Goal: Task Accomplishment & Management: Manage account settings

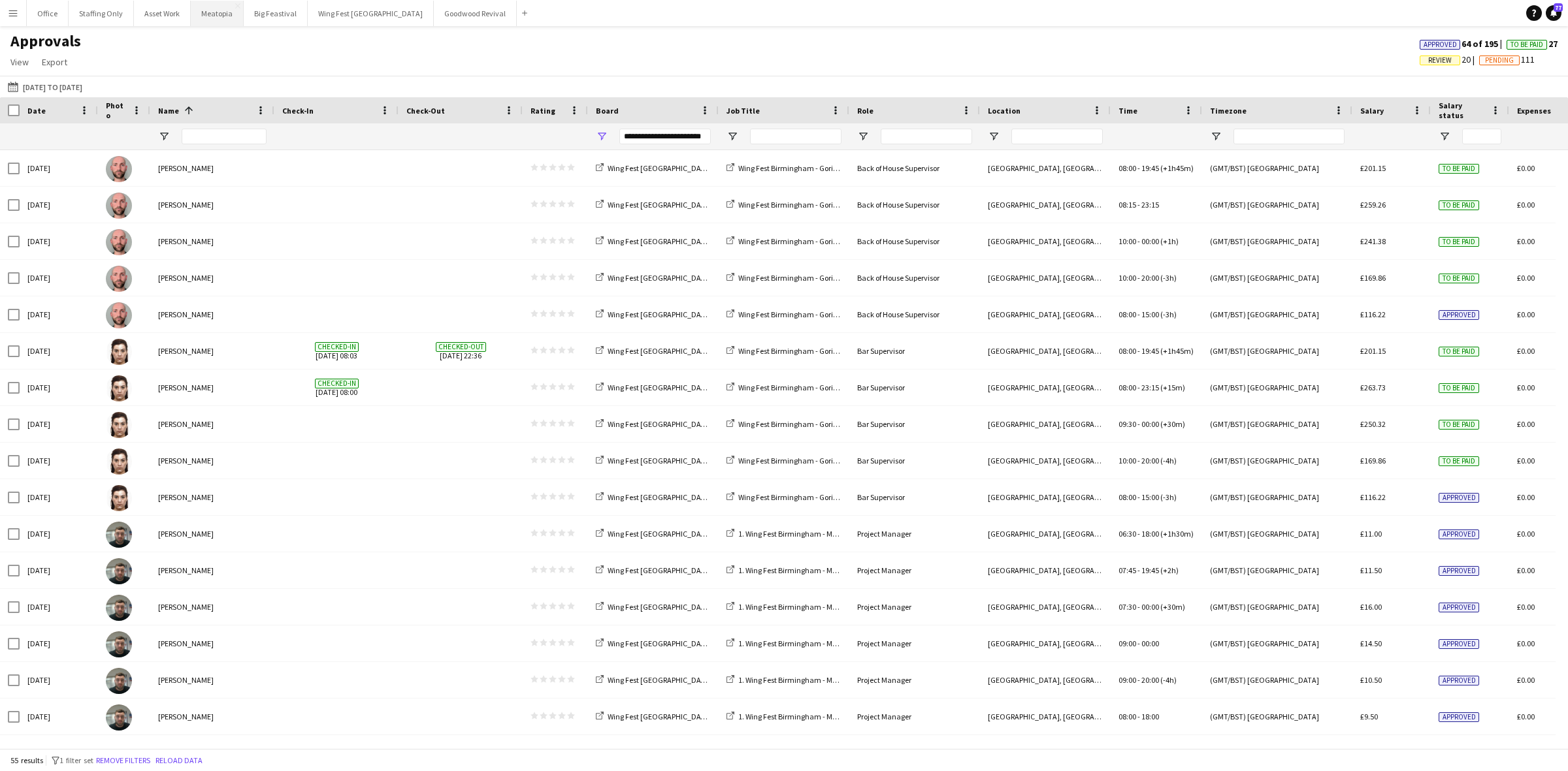
click at [208, 17] on button "Meatopia Close" at bounding box center [217, 14] width 53 height 25
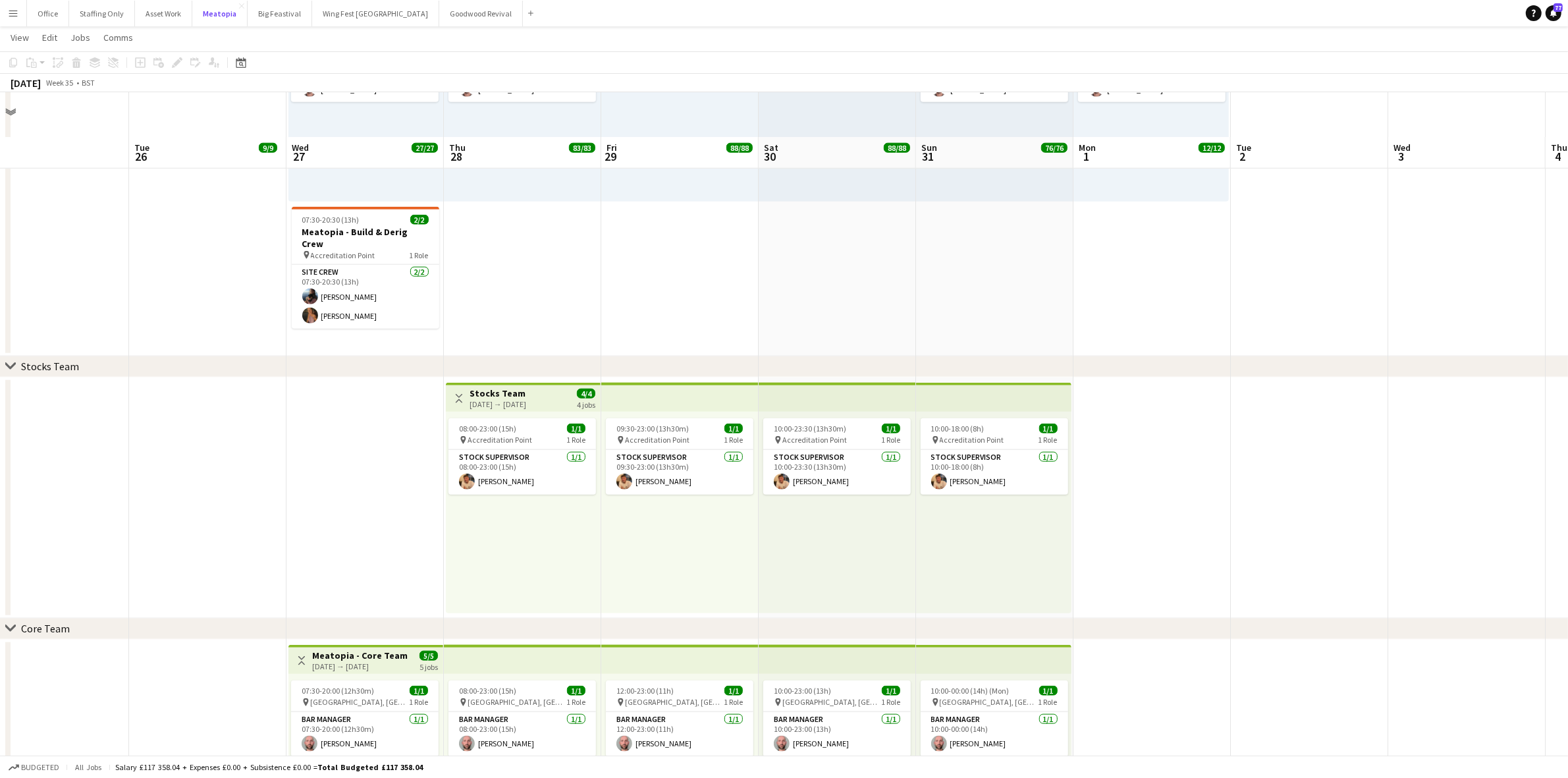
scroll to position [1729, 0]
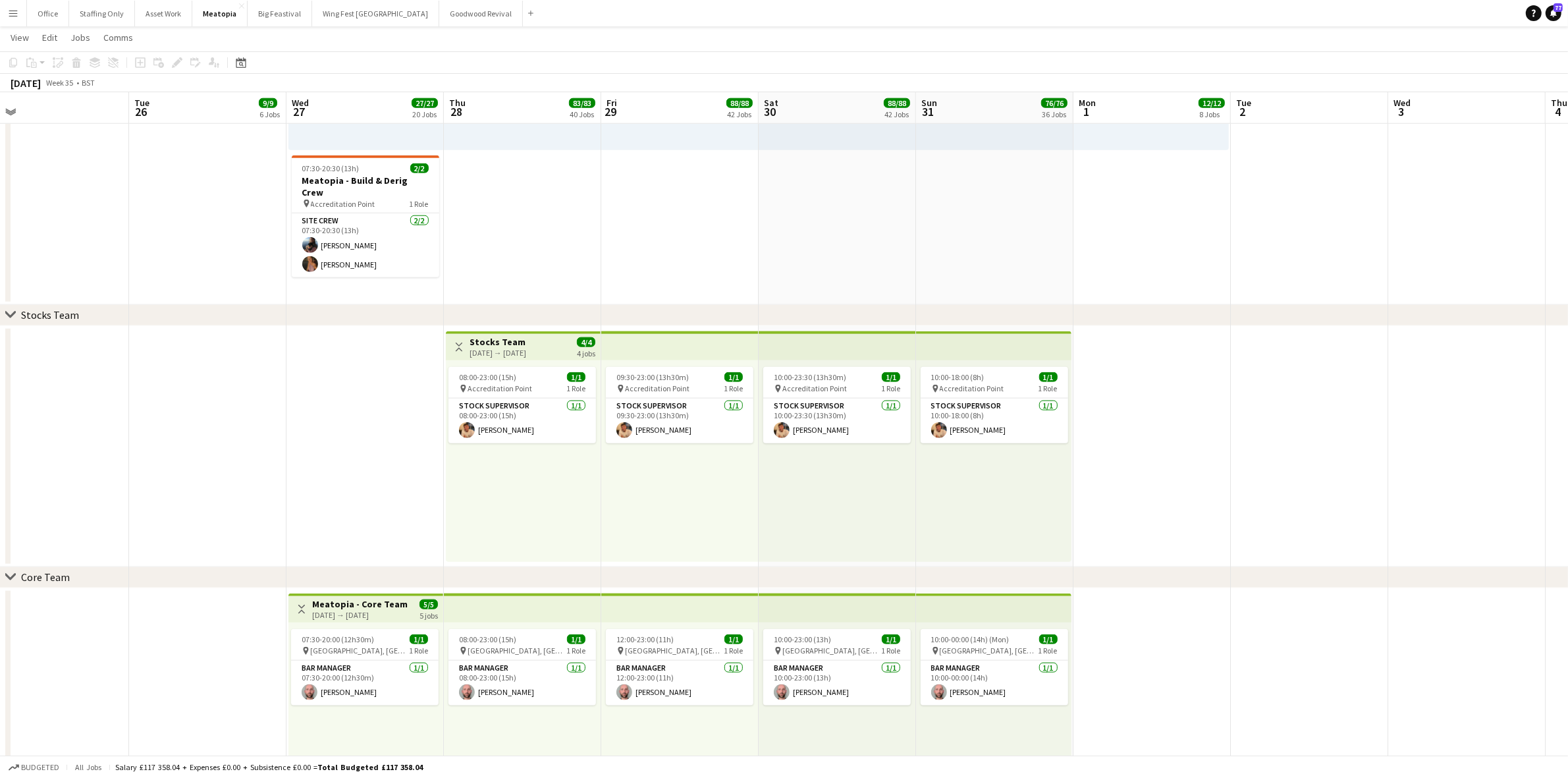
click at [307, 452] on app-date-cell at bounding box center [365, 447] width 158 height 241
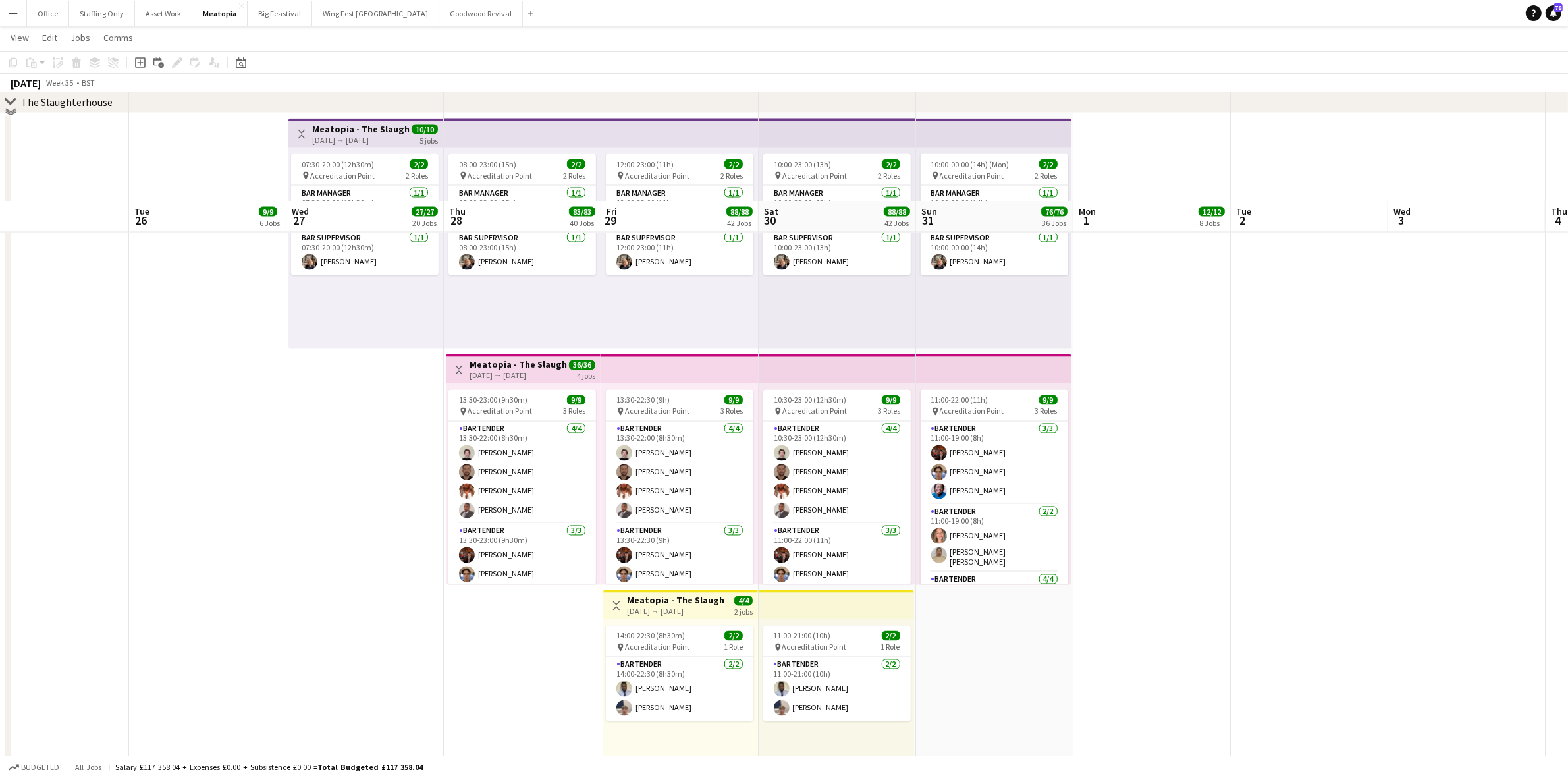
scroll to position [3047, 0]
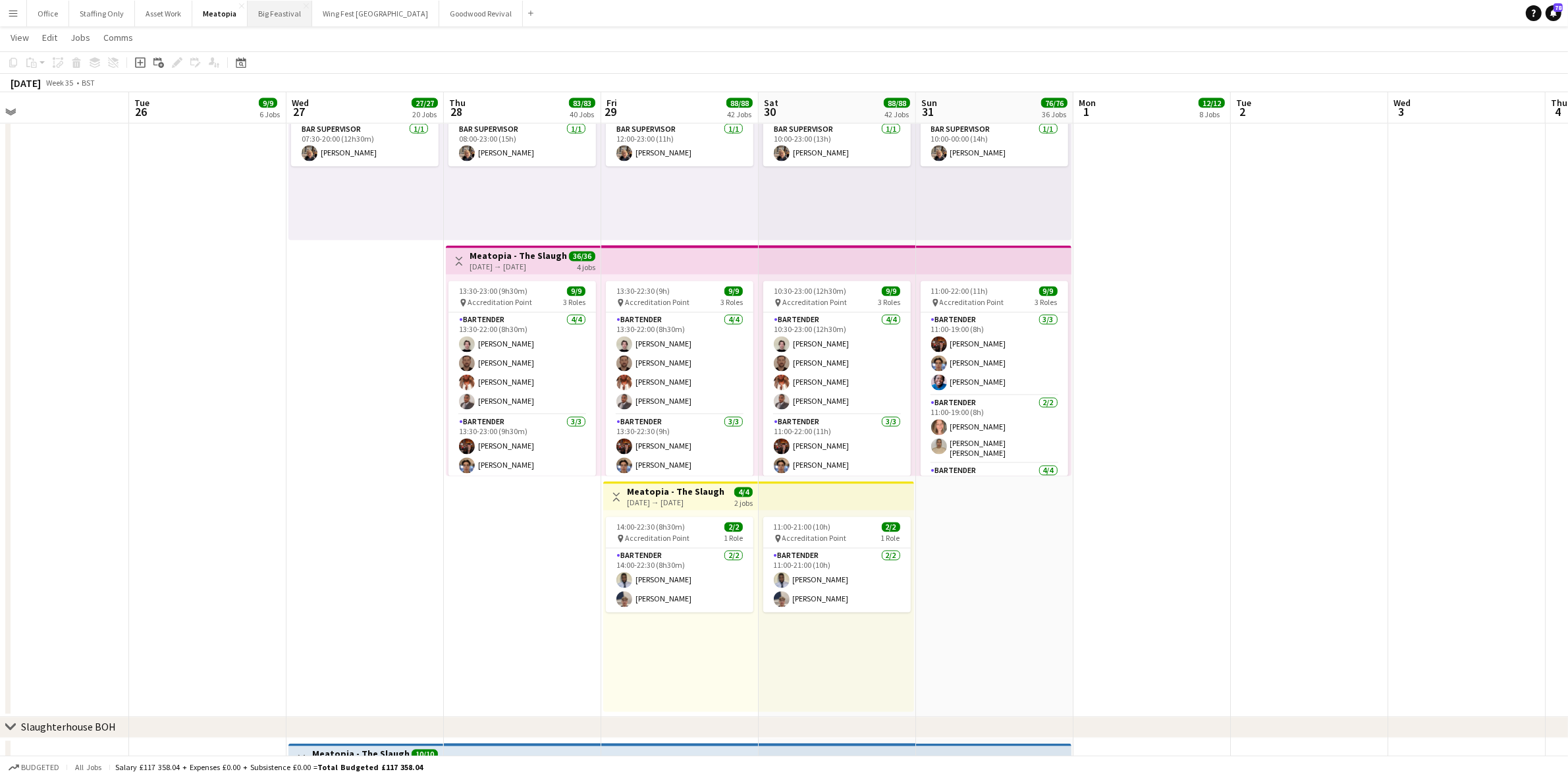
click at [259, 18] on button "Big Feastival Close" at bounding box center [279, 14] width 64 height 25
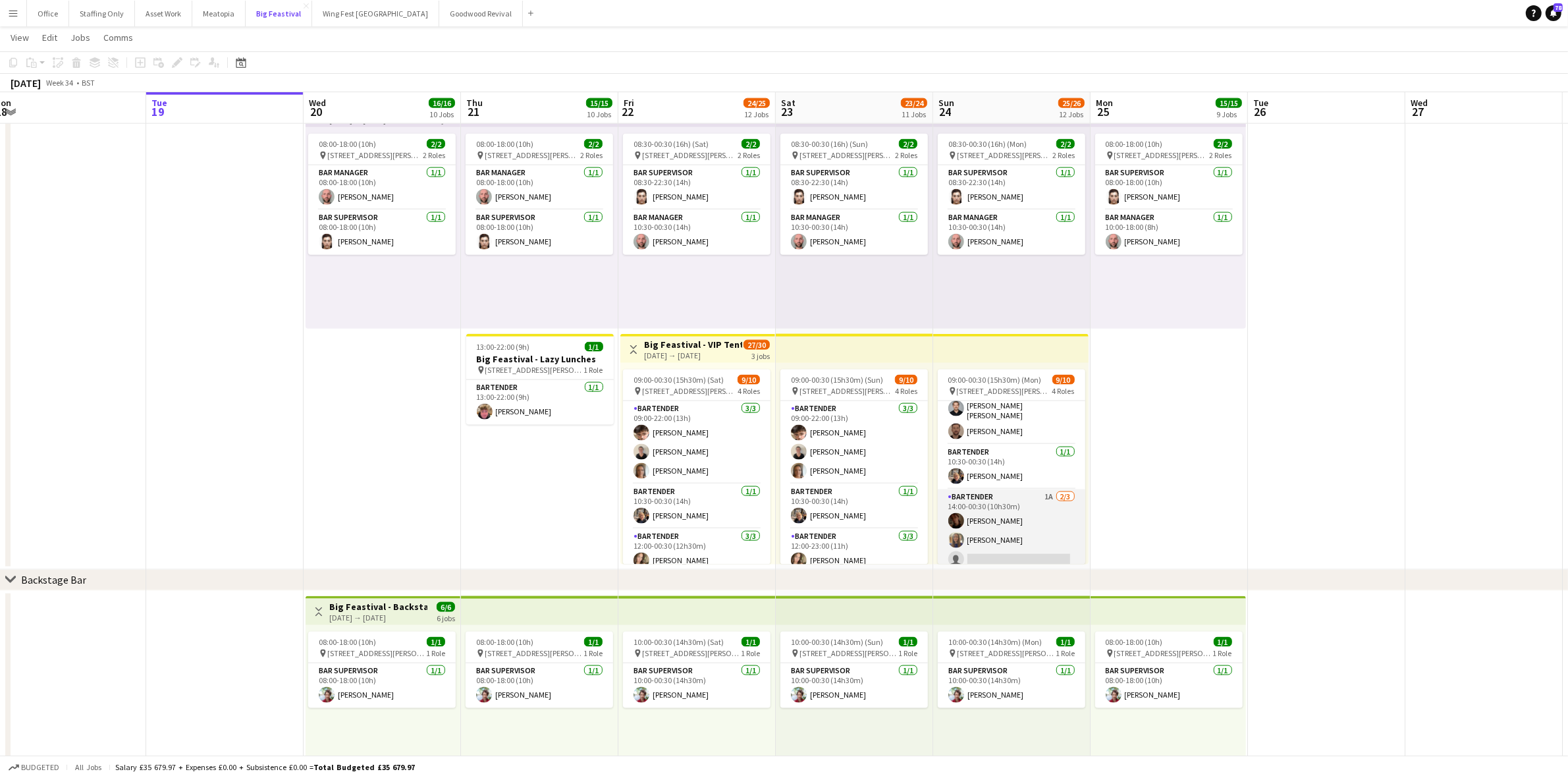
scroll to position [131, 0]
click at [1035, 498] on app-card-role "Bartender 1A [DATE] 14:00-00:30 (10h30m) [PERSON_NAME] [PERSON_NAME] single-neu…" at bounding box center [1011, 525] width 148 height 83
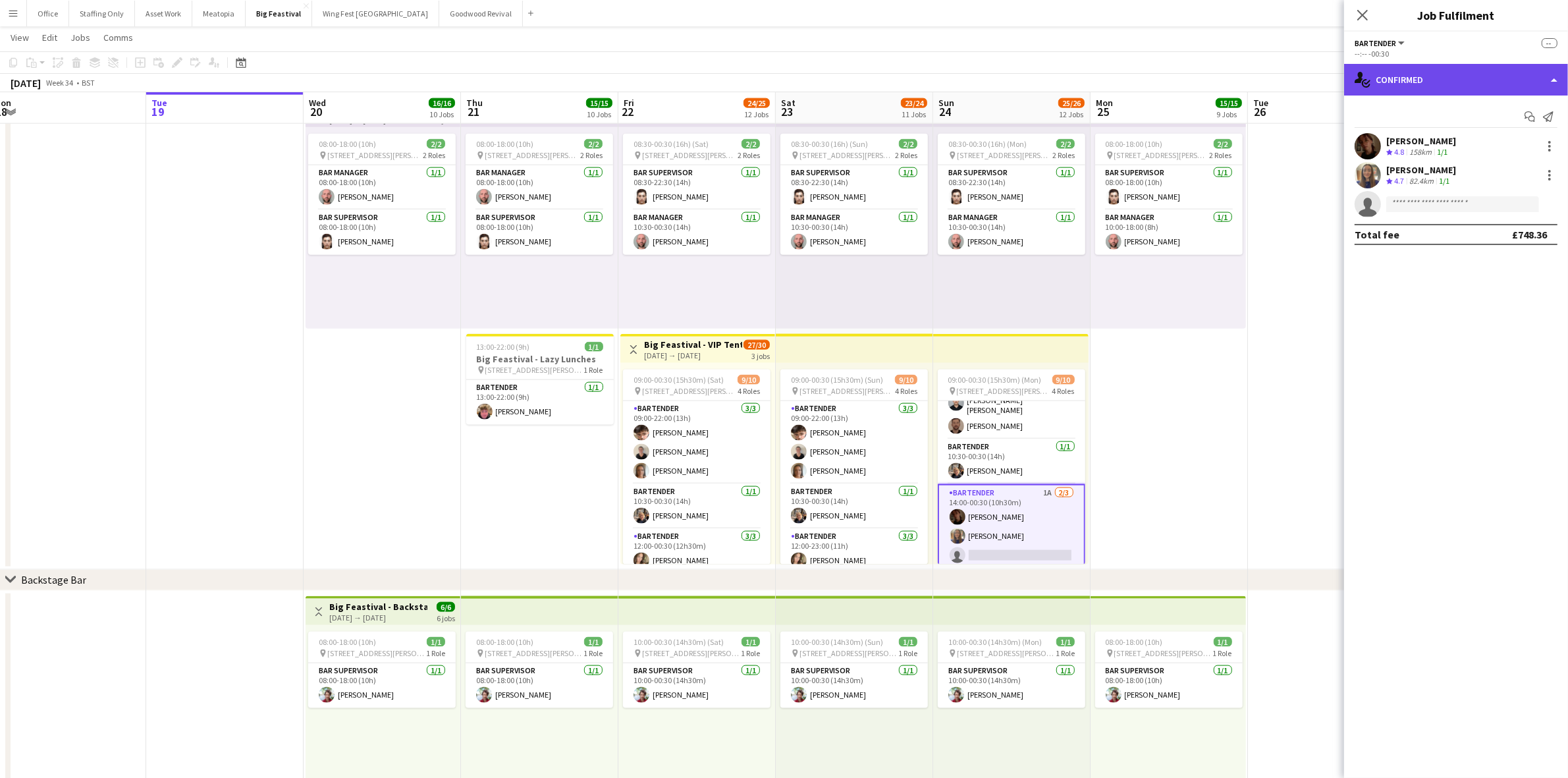
click at [1428, 69] on div "single-neutral-actions-check-2 Confirmed" at bounding box center [1456, 80] width 224 height 31
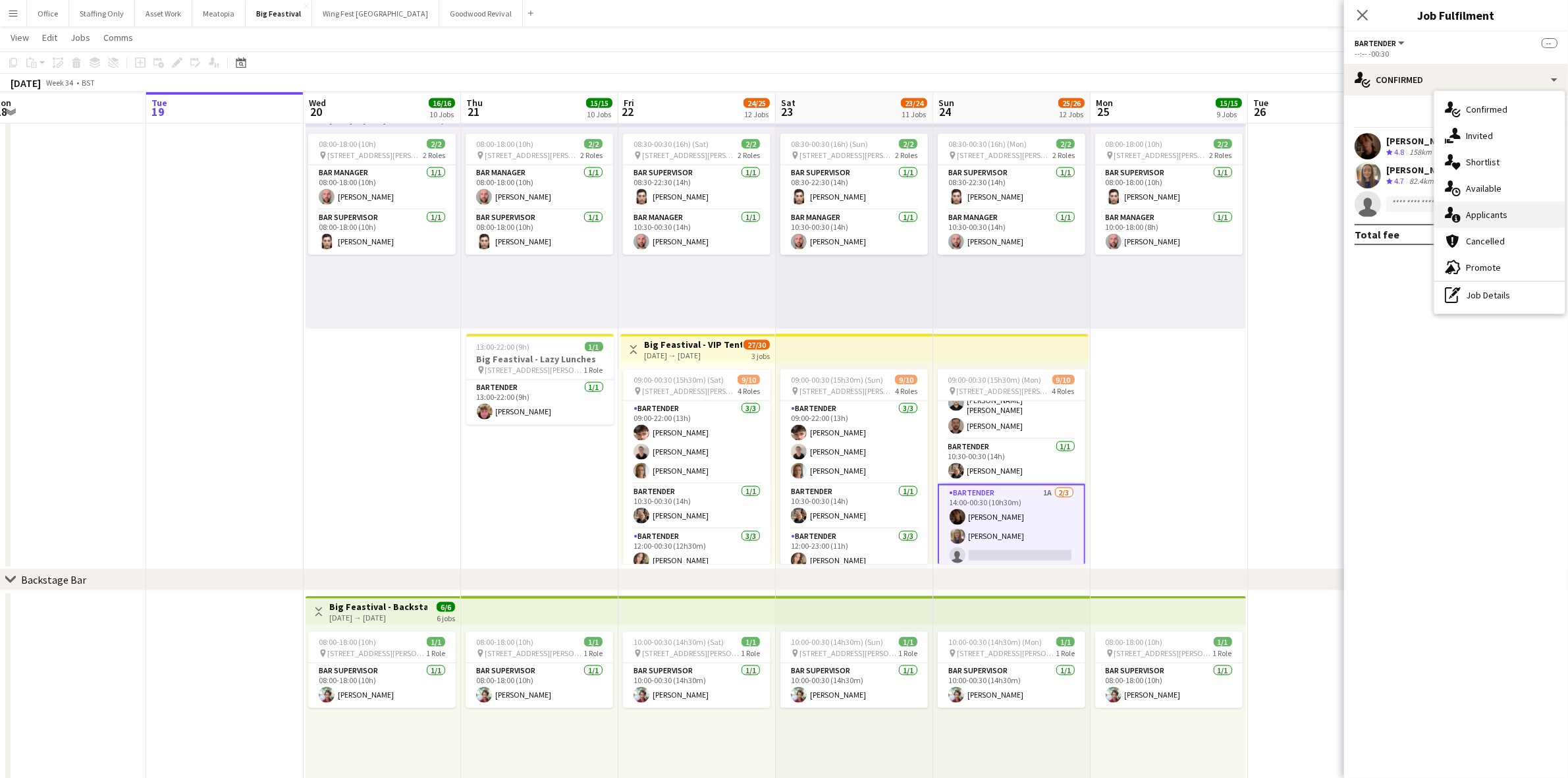
click at [1493, 211] on div "single-neutral-actions-information Applicants" at bounding box center [1500, 214] width 130 height 26
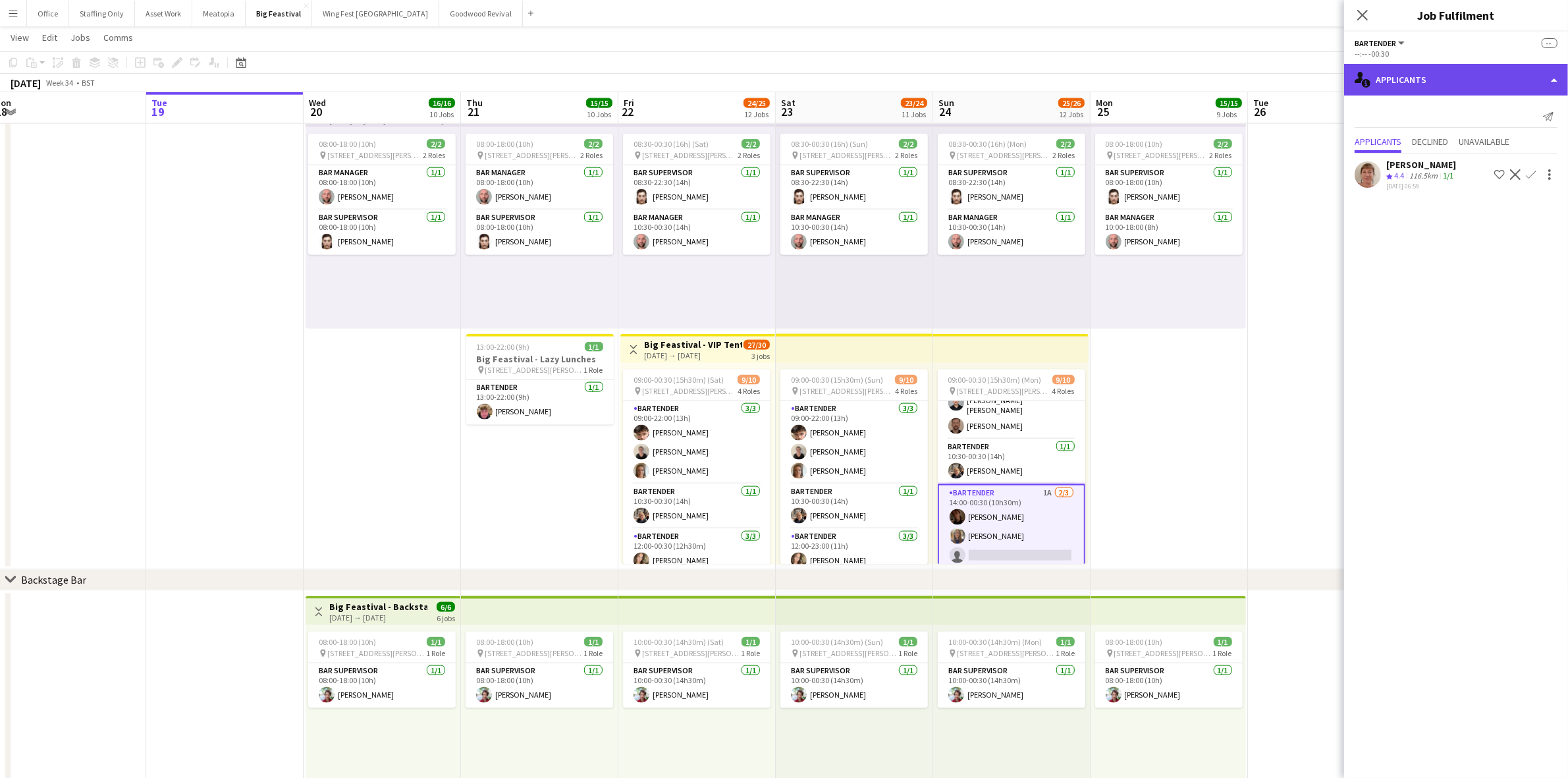
click at [1421, 77] on div "single-neutral-actions-information Applicants" at bounding box center [1456, 80] width 224 height 31
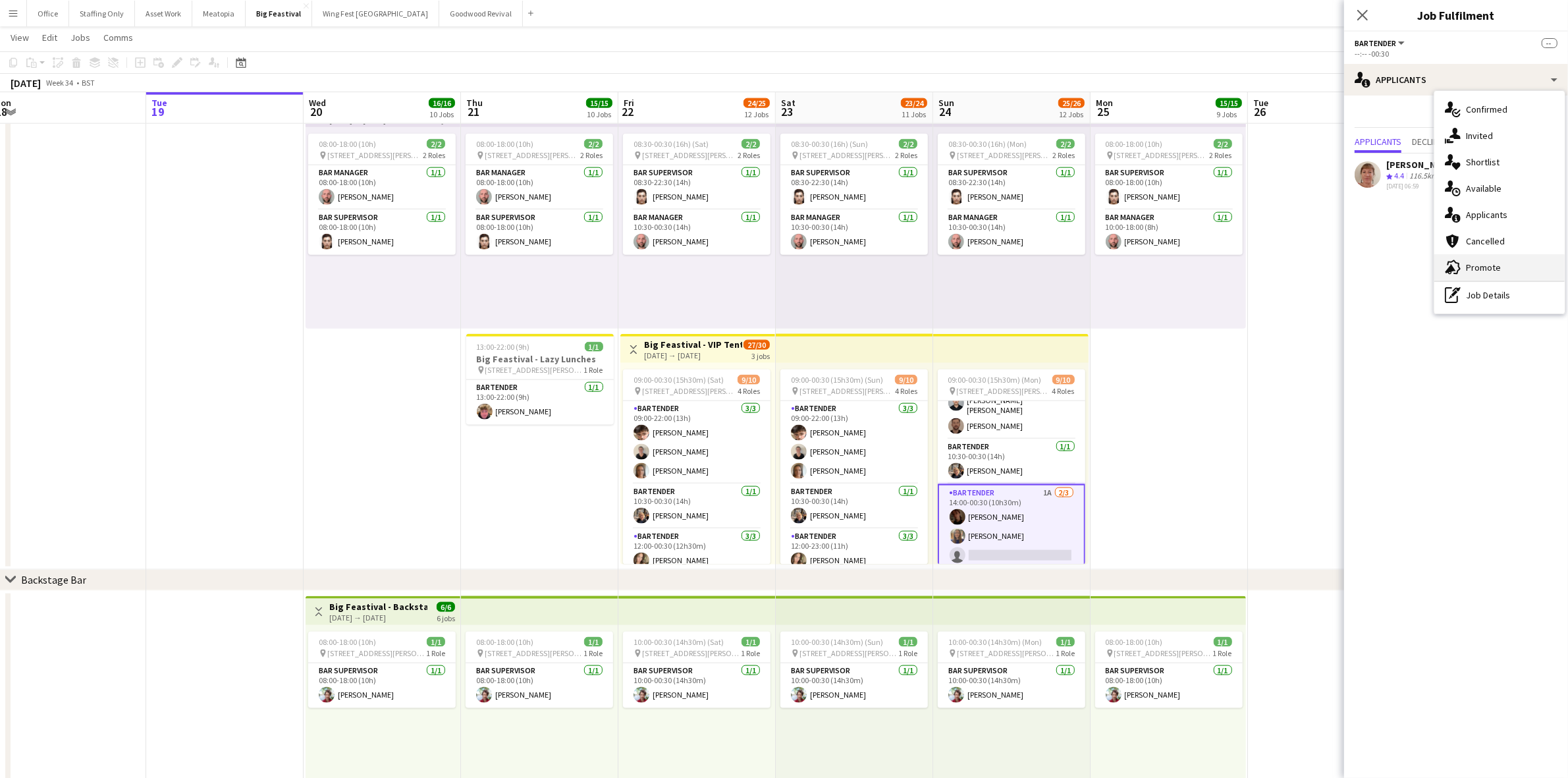
click at [1502, 260] on div "advertising-megaphone Promote" at bounding box center [1500, 267] width 130 height 26
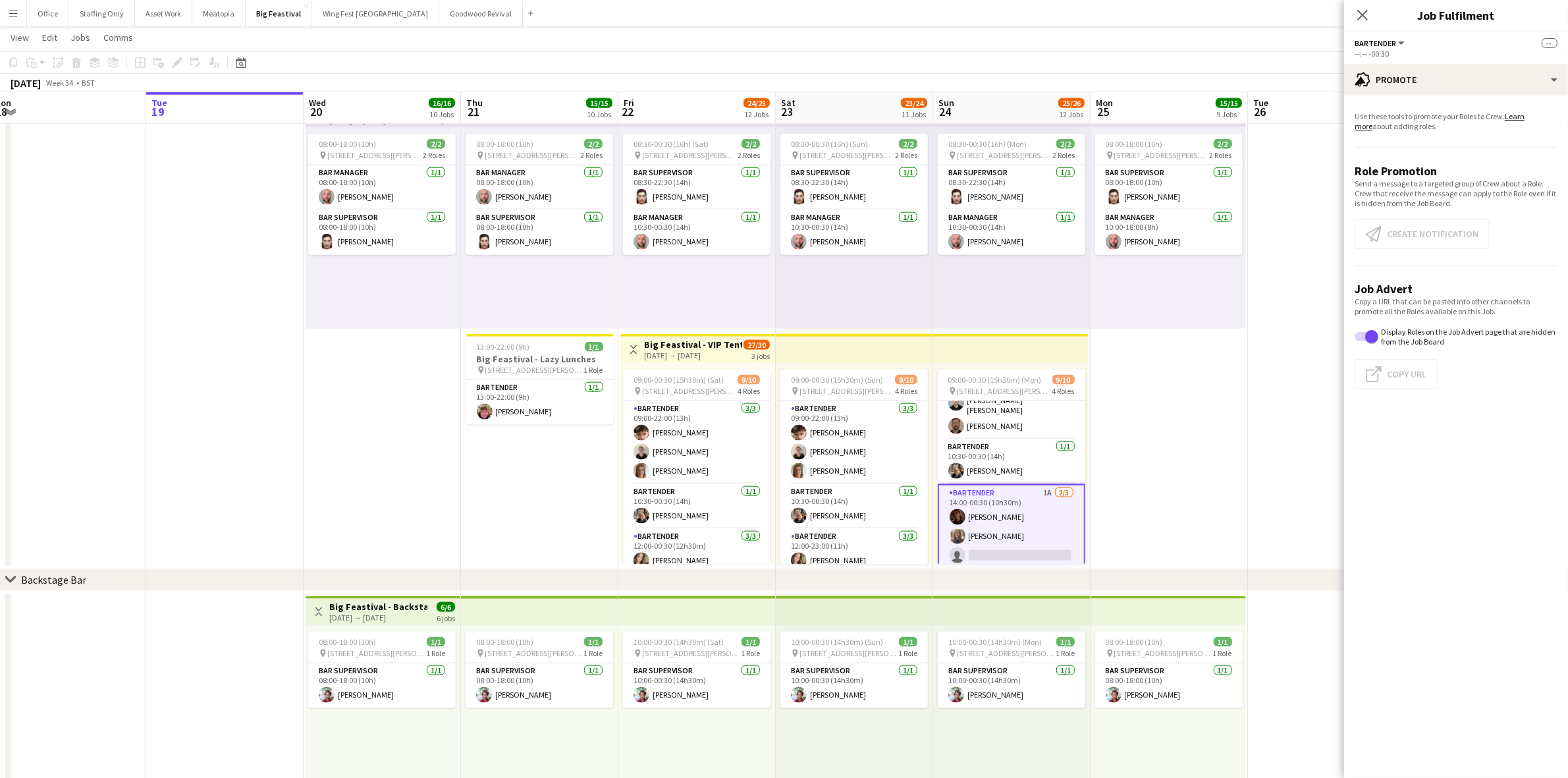
click at [1006, 498] on app-card-role "Bartender 1A [DATE] 14:00-00:30 (10h30m) [PERSON_NAME] [PERSON_NAME] single-neu…" at bounding box center [1011, 527] width 148 height 86
click at [1420, 231] on button "Create notification Create notification" at bounding box center [1422, 234] width 135 height 30
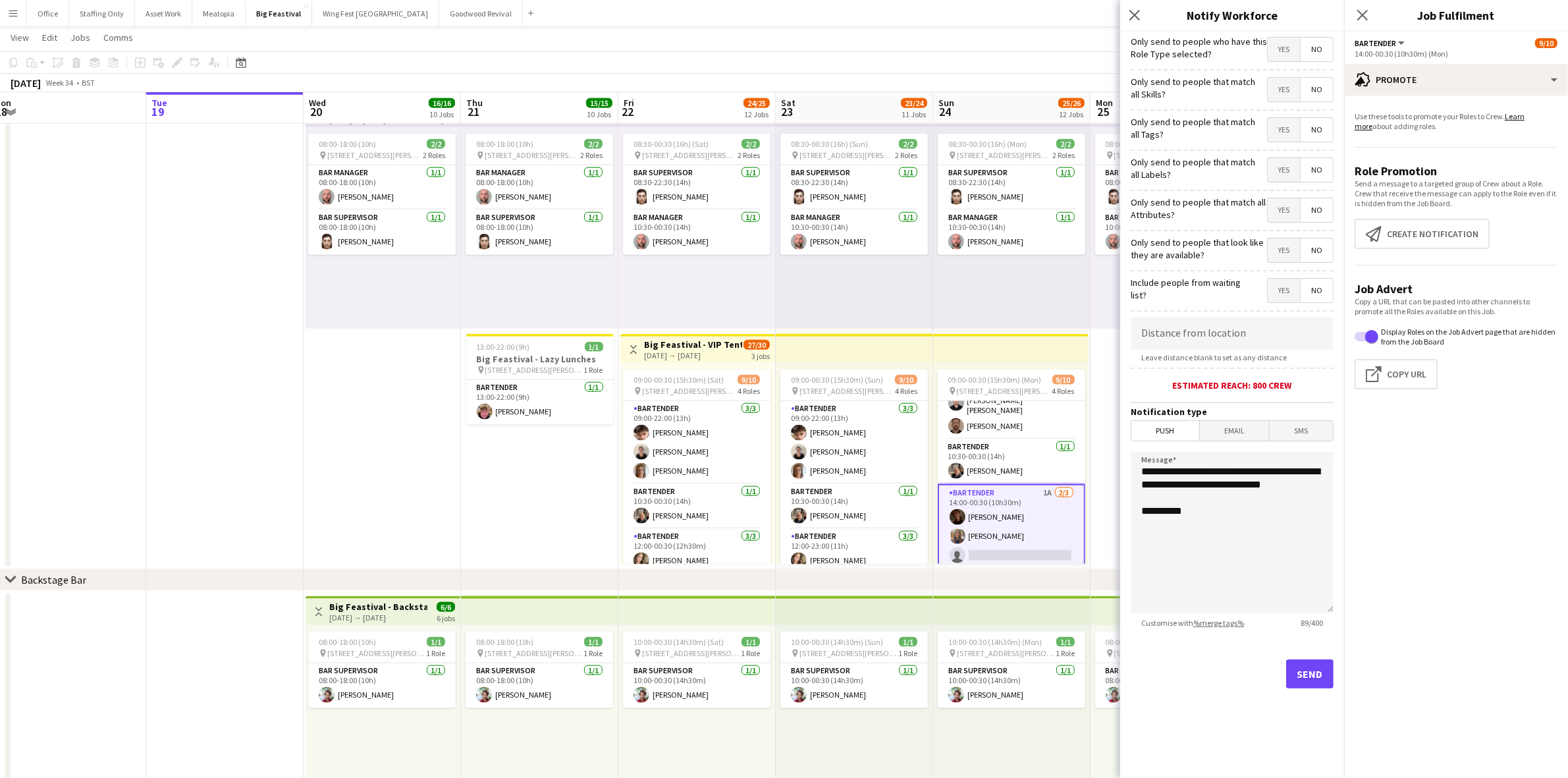
click at [1286, 253] on span "Yes" at bounding box center [1283, 250] width 32 height 23
click at [1286, 213] on span "Yes" at bounding box center [1283, 210] width 32 height 23
click at [1285, 173] on span "Yes" at bounding box center [1283, 169] width 32 height 23
click at [1284, 135] on span "Yes" at bounding box center [1283, 130] width 32 height 23
click at [1281, 89] on span "Yes" at bounding box center [1283, 90] width 32 height 23
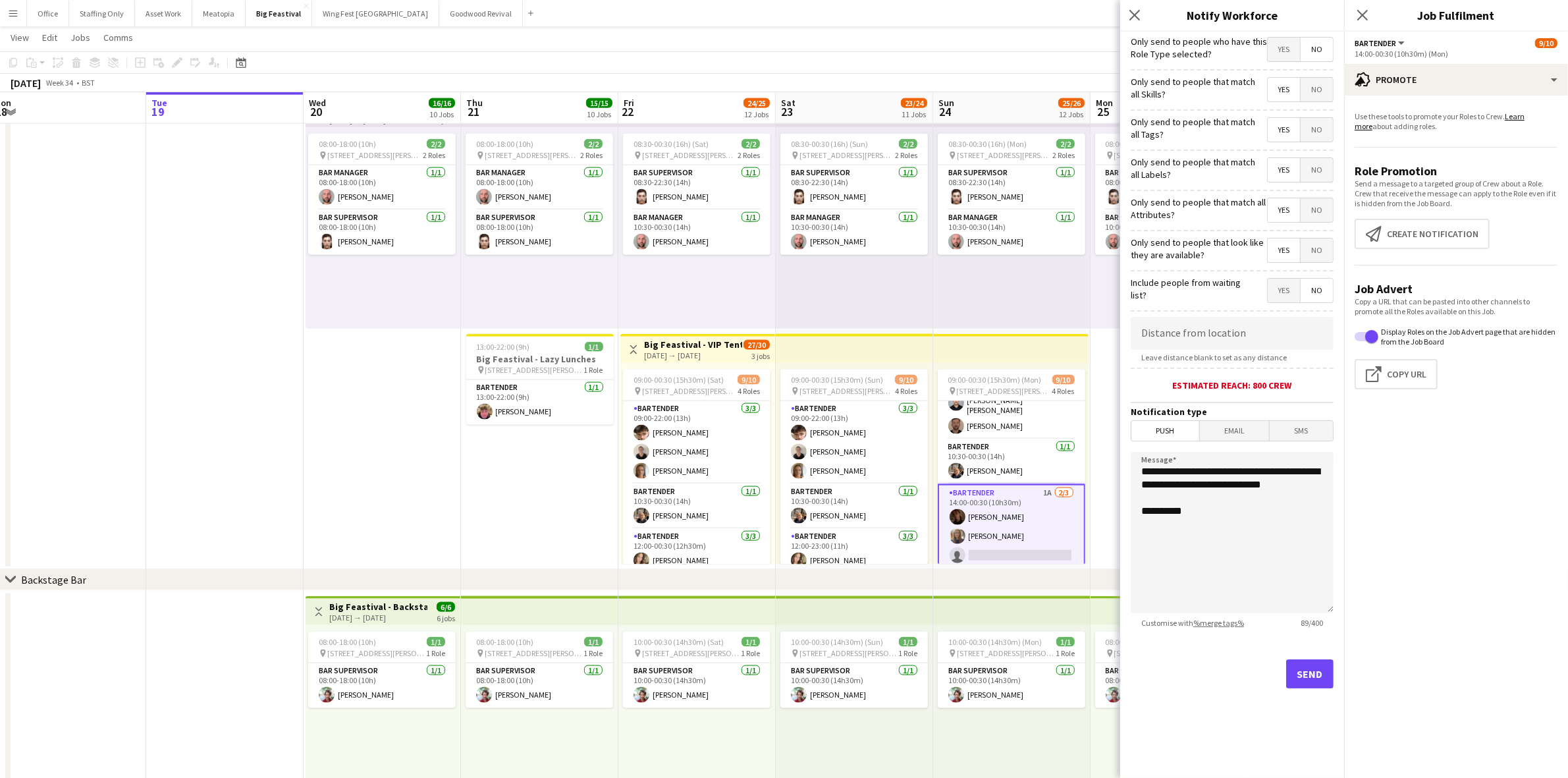
click at [1281, 38] on span "Yes" at bounding box center [1283, 50] width 32 height 23
click at [1319, 673] on button "Send" at bounding box center [1309, 674] width 48 height 29
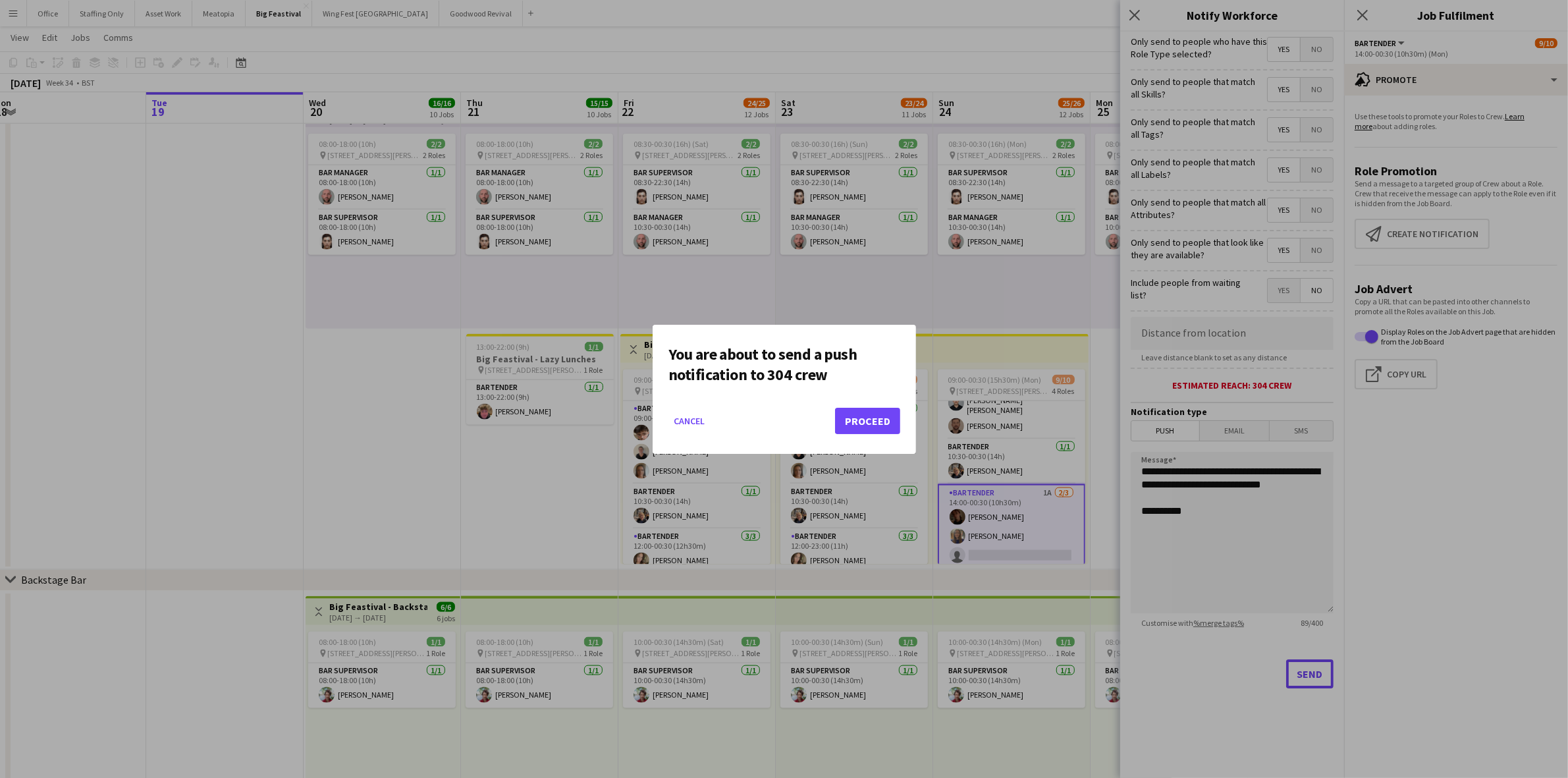
scroll to position [0, 0]
click at [881, 426] on button "Proceed" at bounding box center [867, 421] width 65 height 26
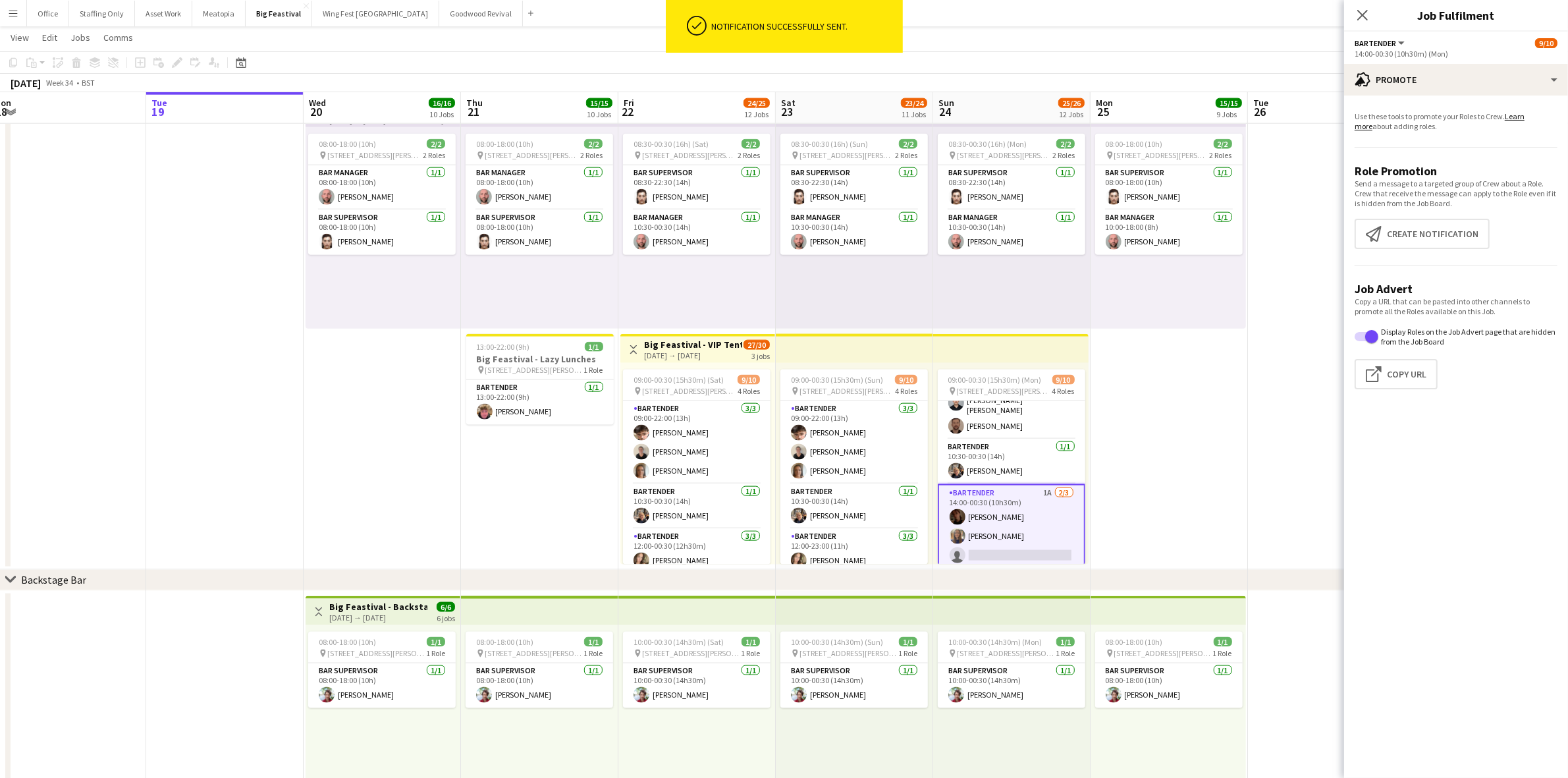
click at [552, 485] on app-date-cell "08:00-18:00 (10h) 2/2 pin [STREET_ADDRESS][PERSON_NAME] 2 Roles Bar Manager [DA…" at bounding box center [540, 331] width 158 height 477
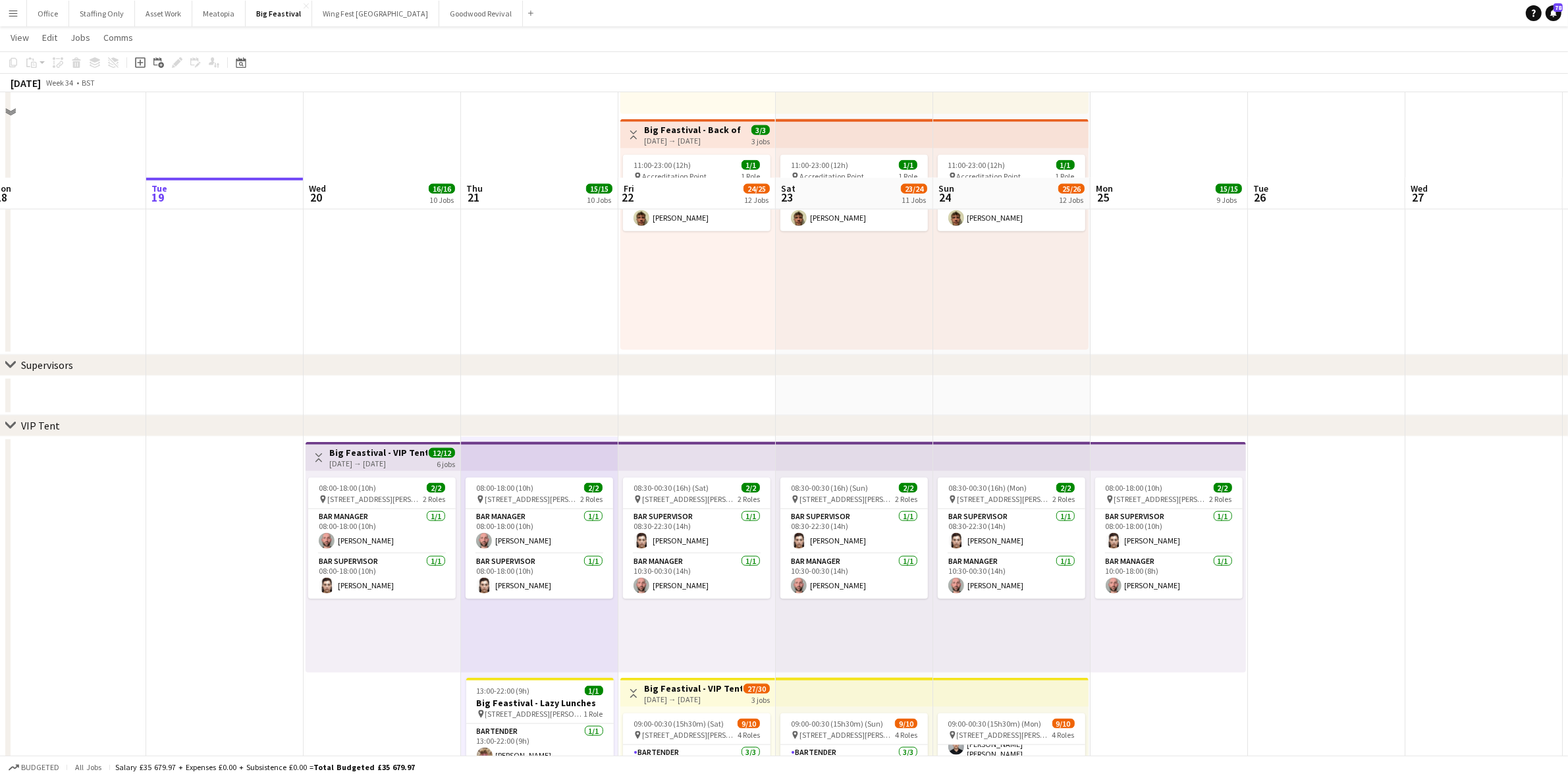
scroll to position [2044, 0]
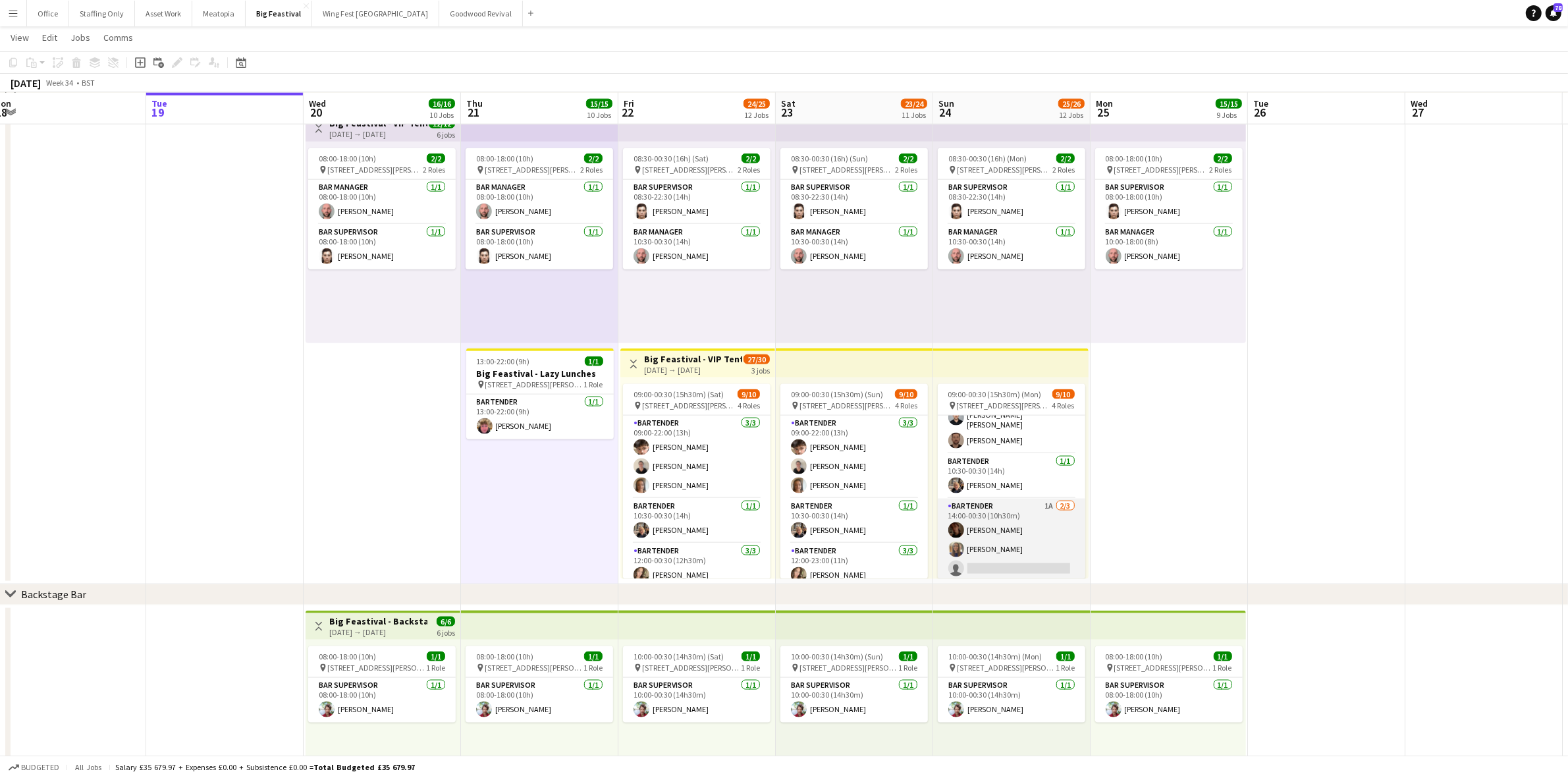
click at [1032, 522] on app-card-role "Bartender 1A [DATE] 14:00-00:30 (10h30m) [PERSON_NAME] [PERSON_NAME] single-neu…" at bounding box center [1011, 539] width 148 height 83
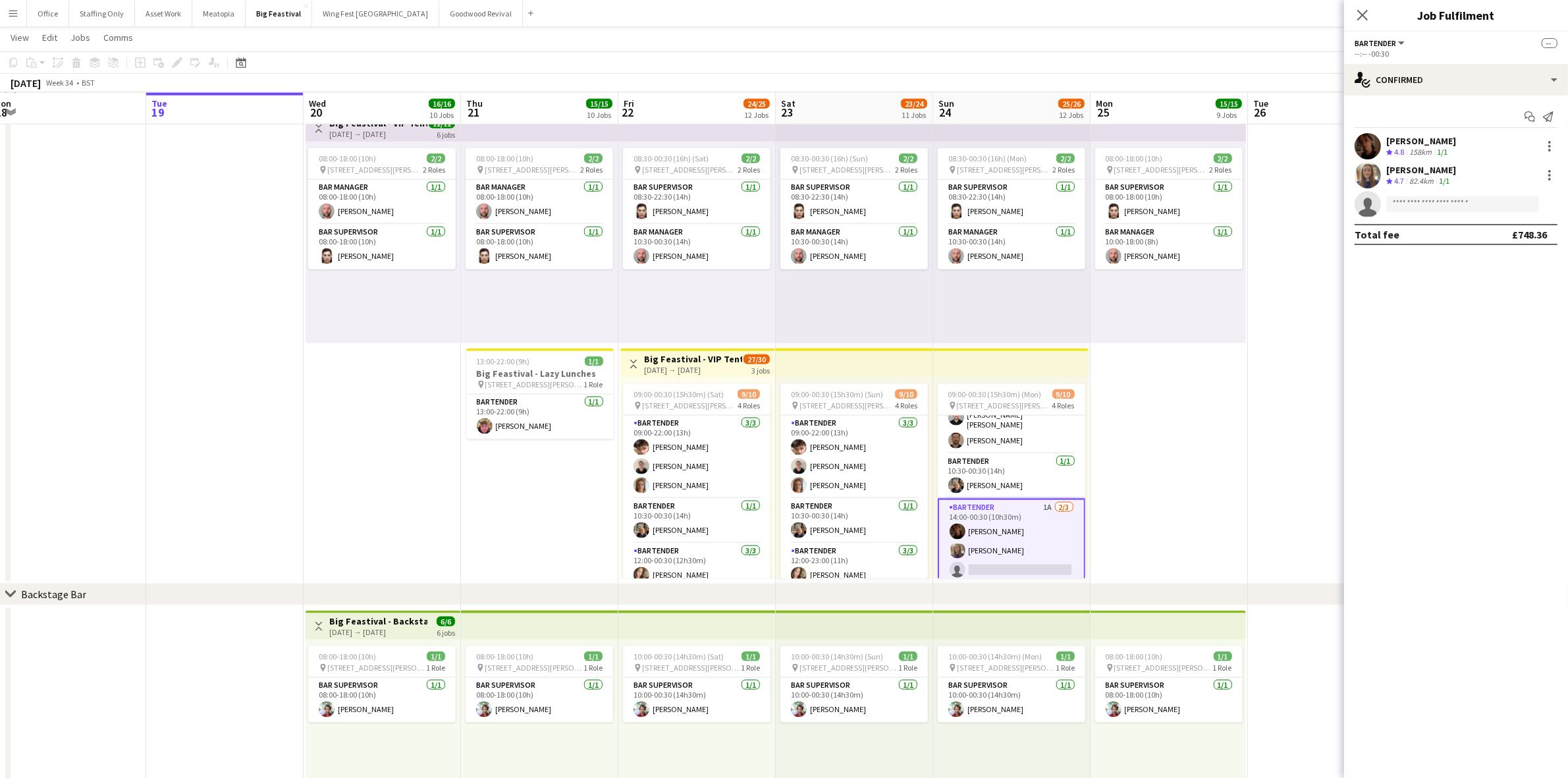
click at [1222, 419] on app-date-cell "08:00-18:00 (10h) 2/2 pin [STREET_ADDRESS][PERSON_NAME] 2 Roles Bar Supervisor …" at bounding box center [1169, 346] width 158 height 477
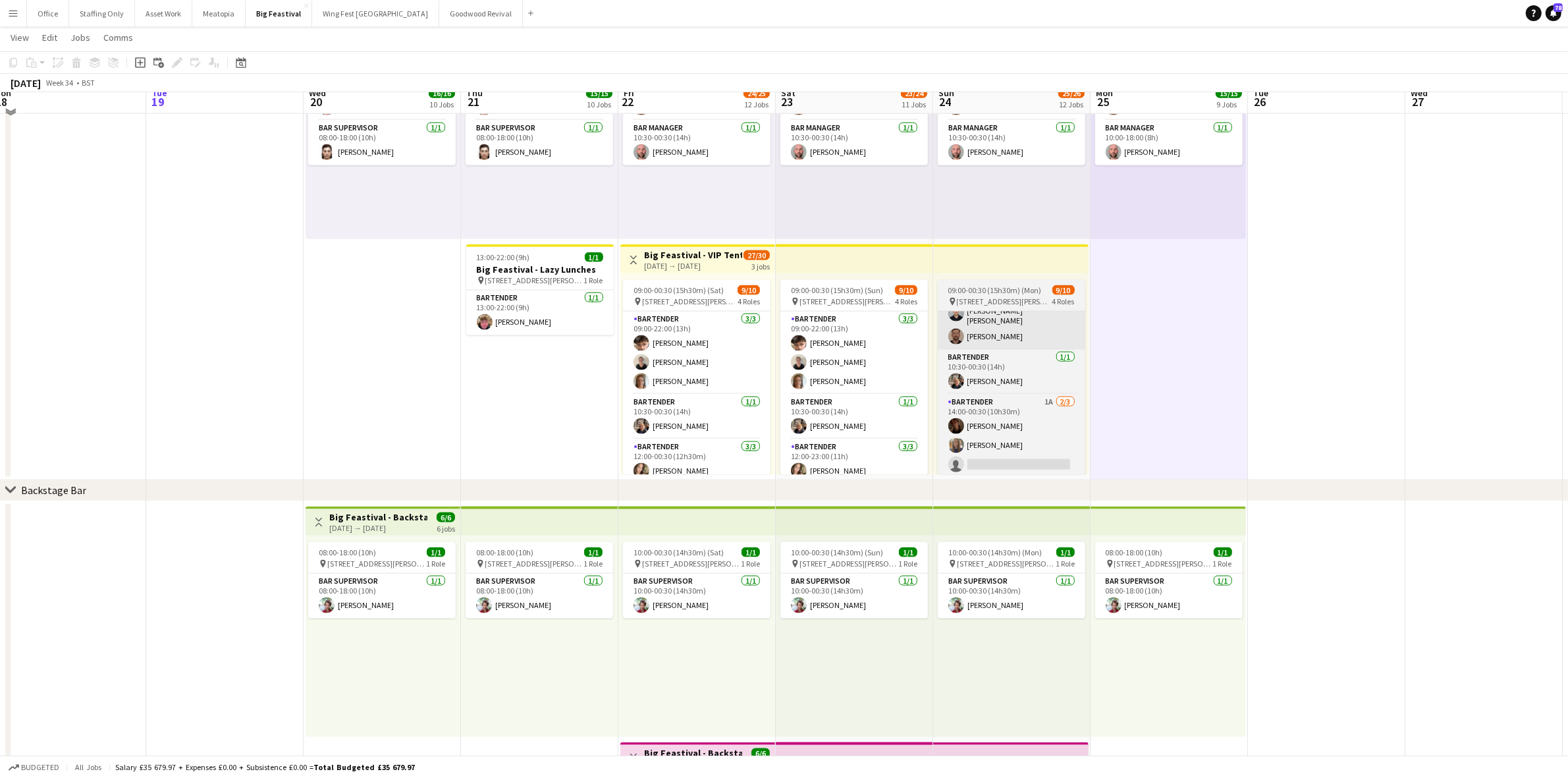
scroll to position [2127, 0]
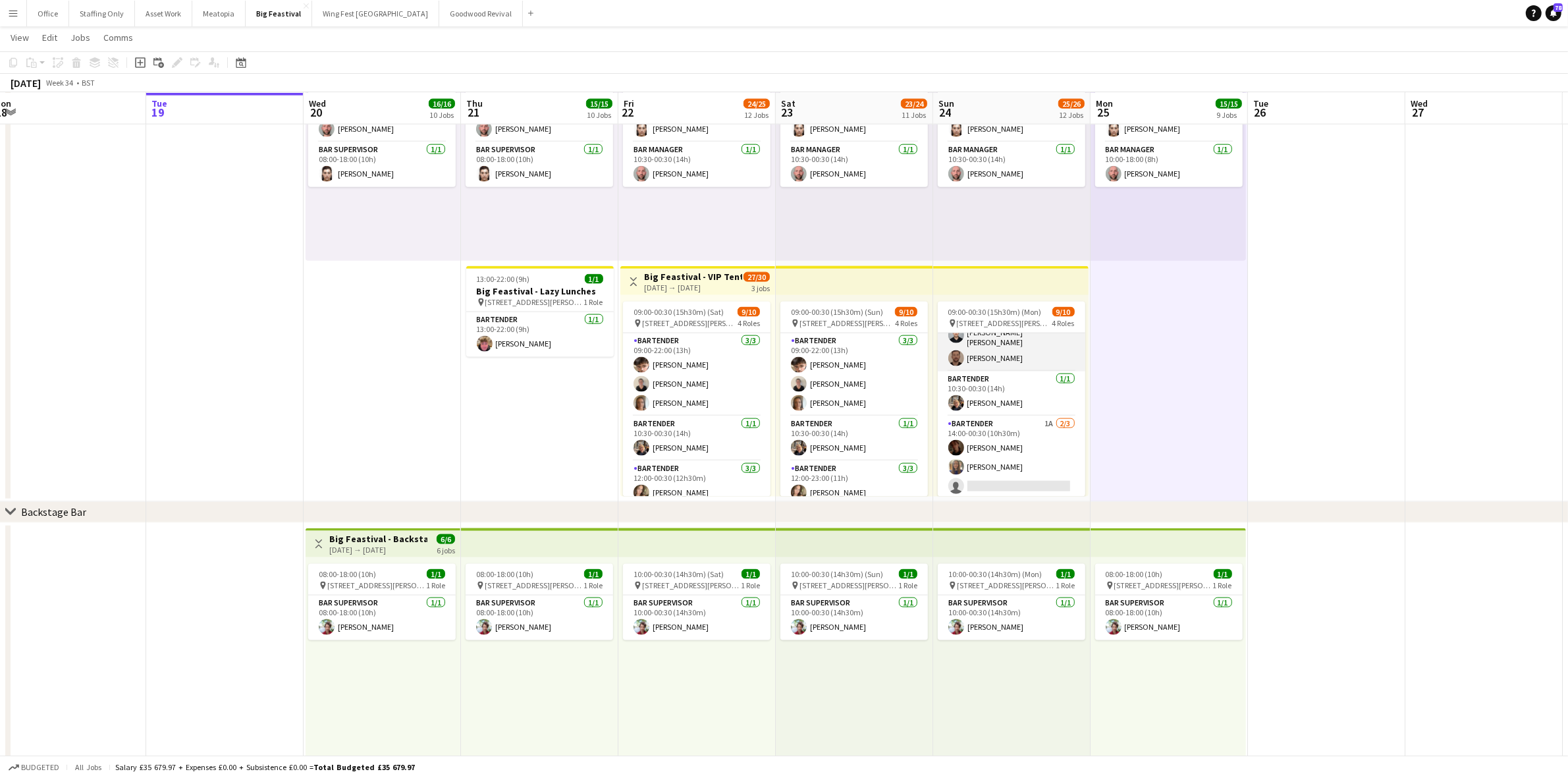
click at [1025, 344] on app-card-role "Bartender [DATE] 09:00-22:00 (13h) [PERSON_NAME] [PERSON_NAME] O'[PERSON_NAME]" at bounding box center [1011, 327] width 148 height 87
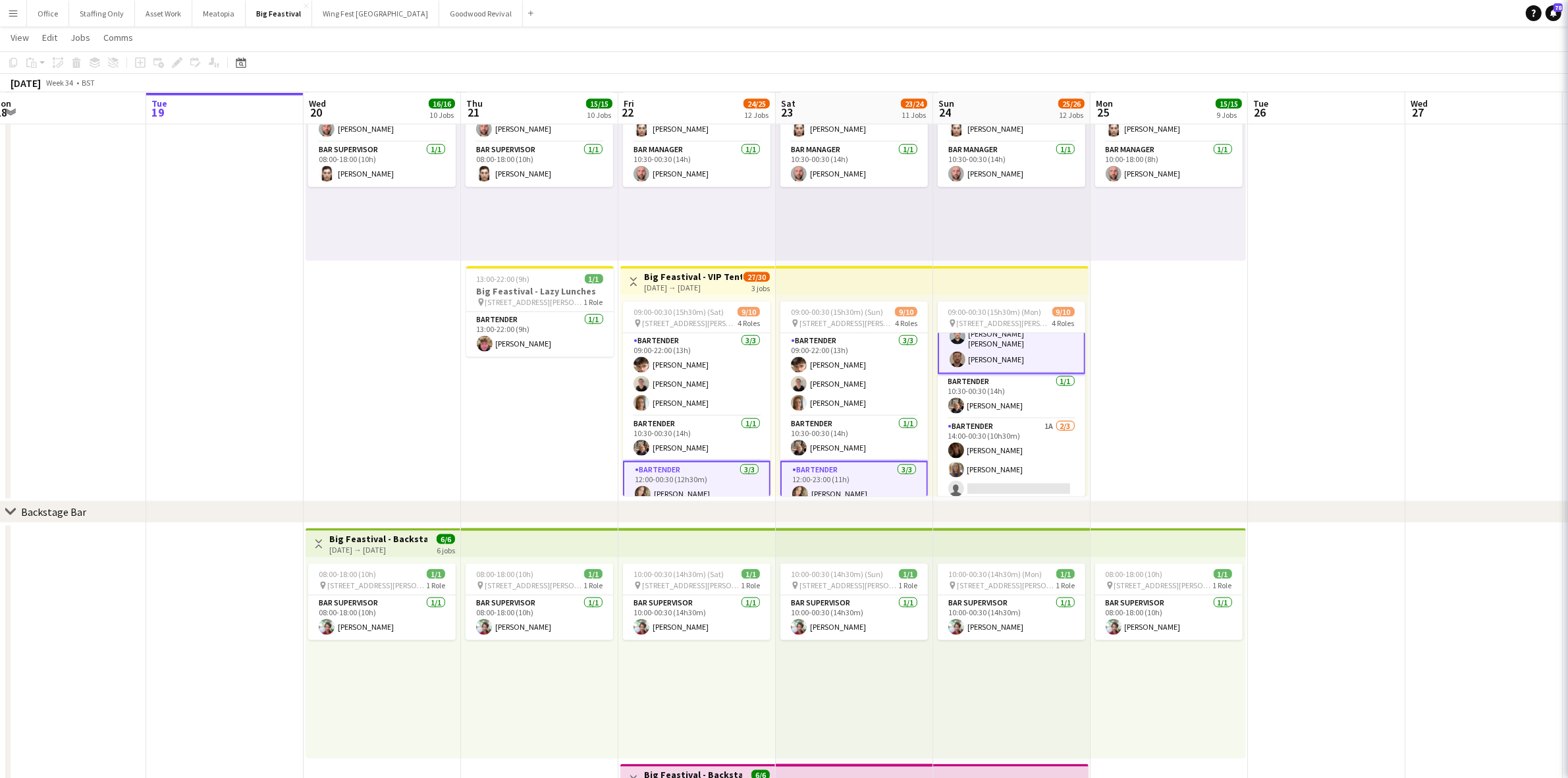
scroll to position [132, 0]
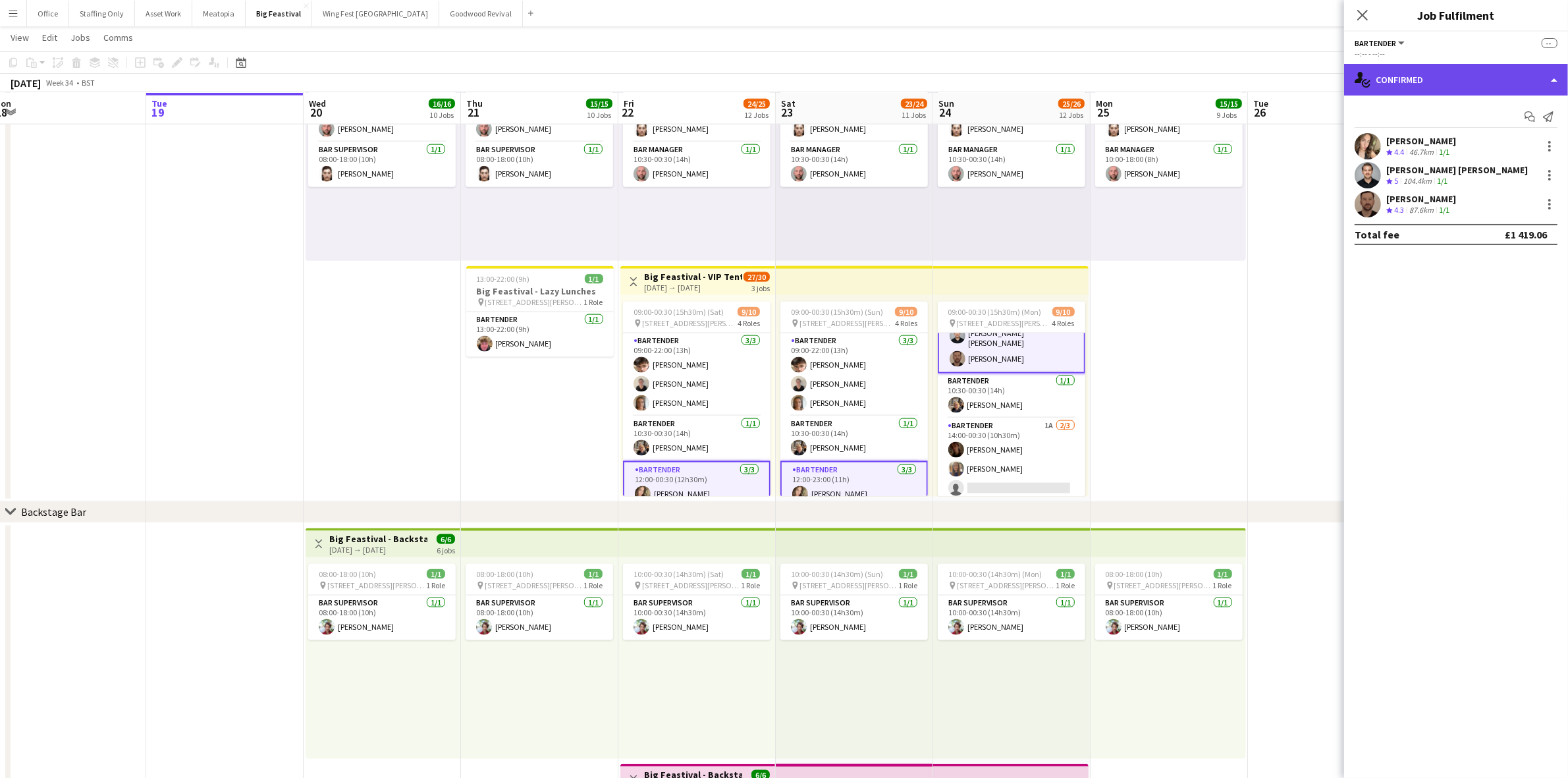
click at [1486, 70] on div "single-neutral-actions-check-2 Confirmed" at bounding box center [1456, 80] width 224 height 31
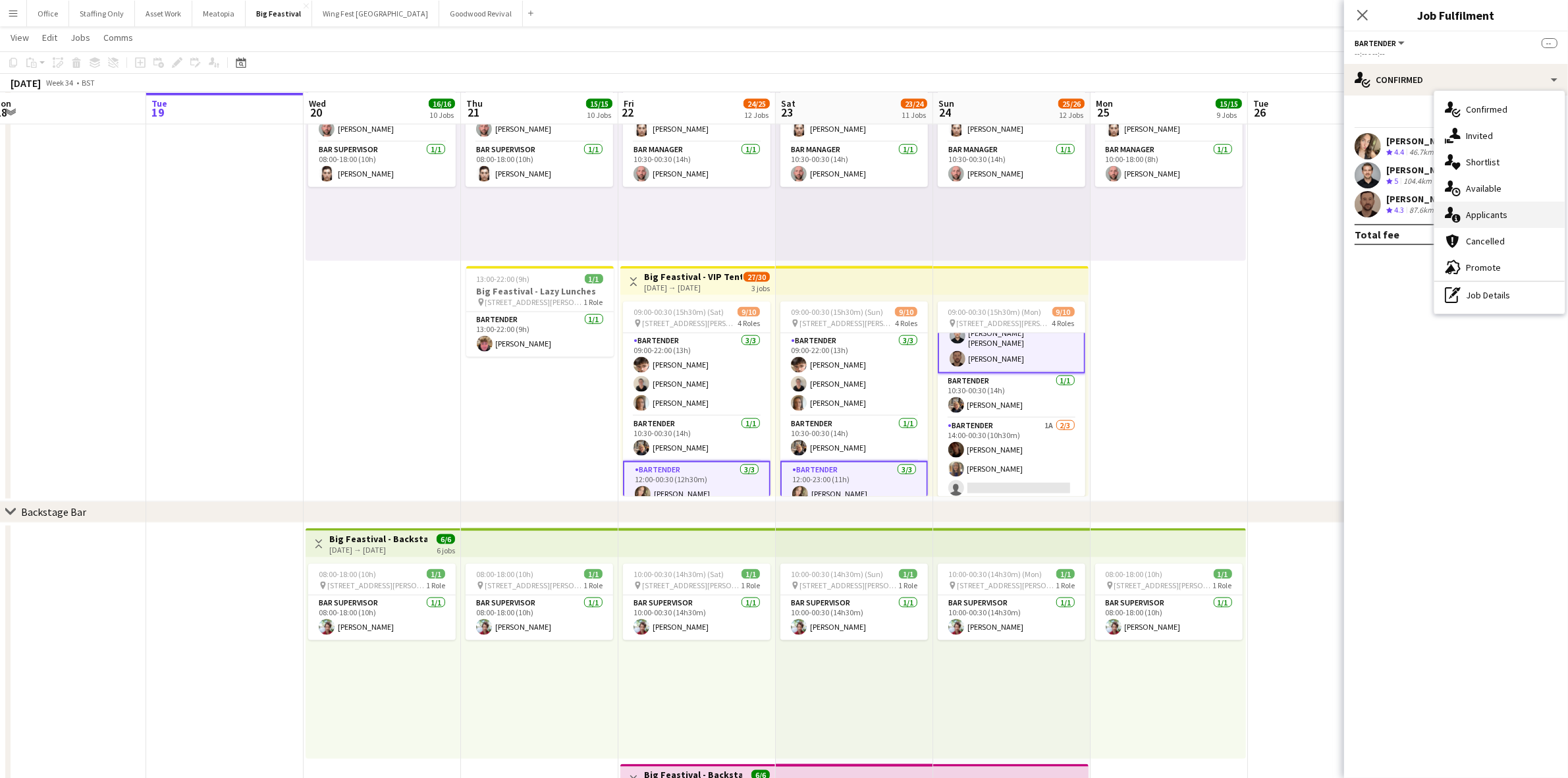
click at [1506, 221] on div "single-neutral-actions-information Applicants" at bounding box center [1500, 214] width 130 height 26
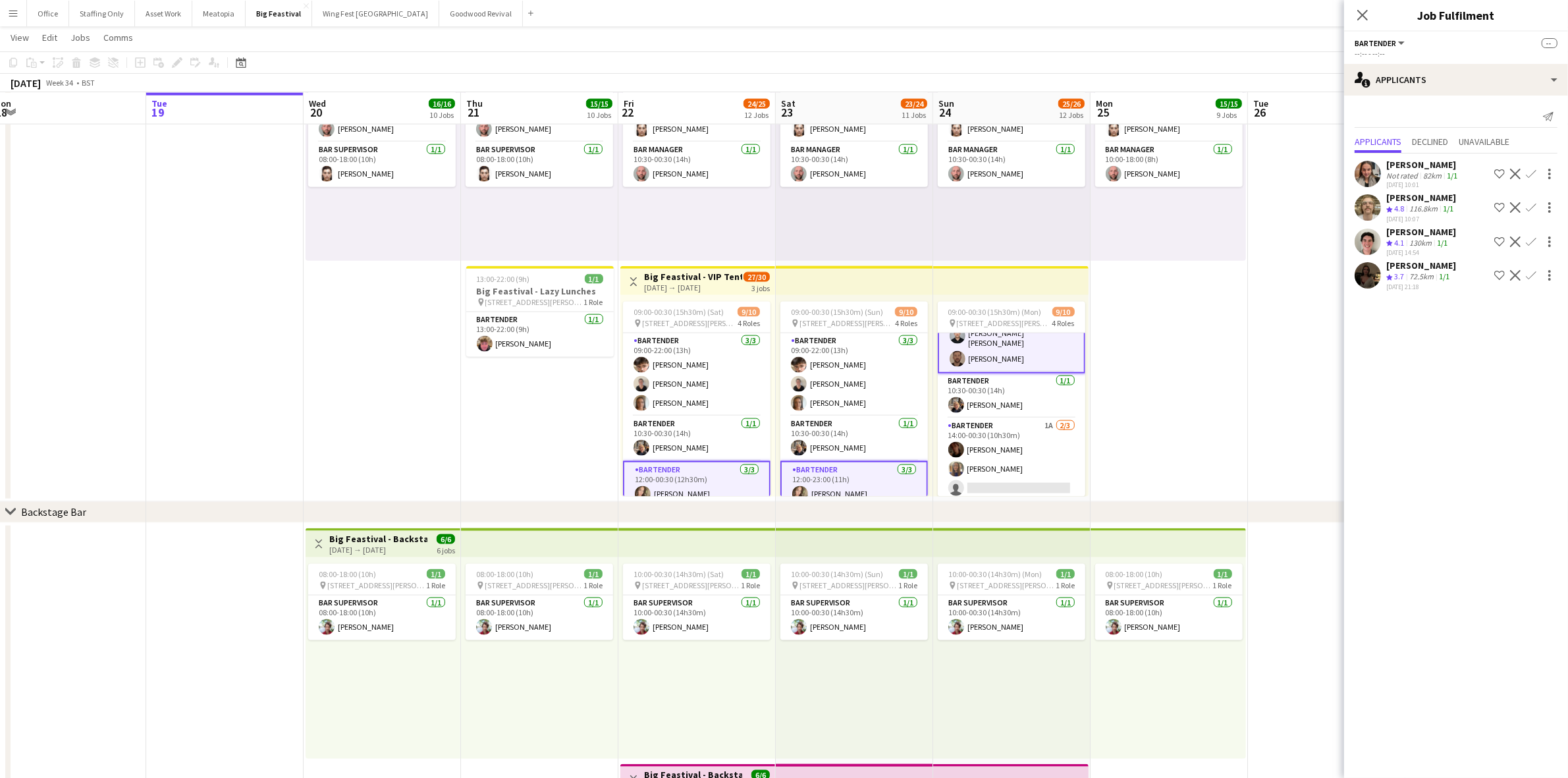
click at [1514, 170] on app-icon "Decline" at bounding box center [1514, 173] width 11 height 11
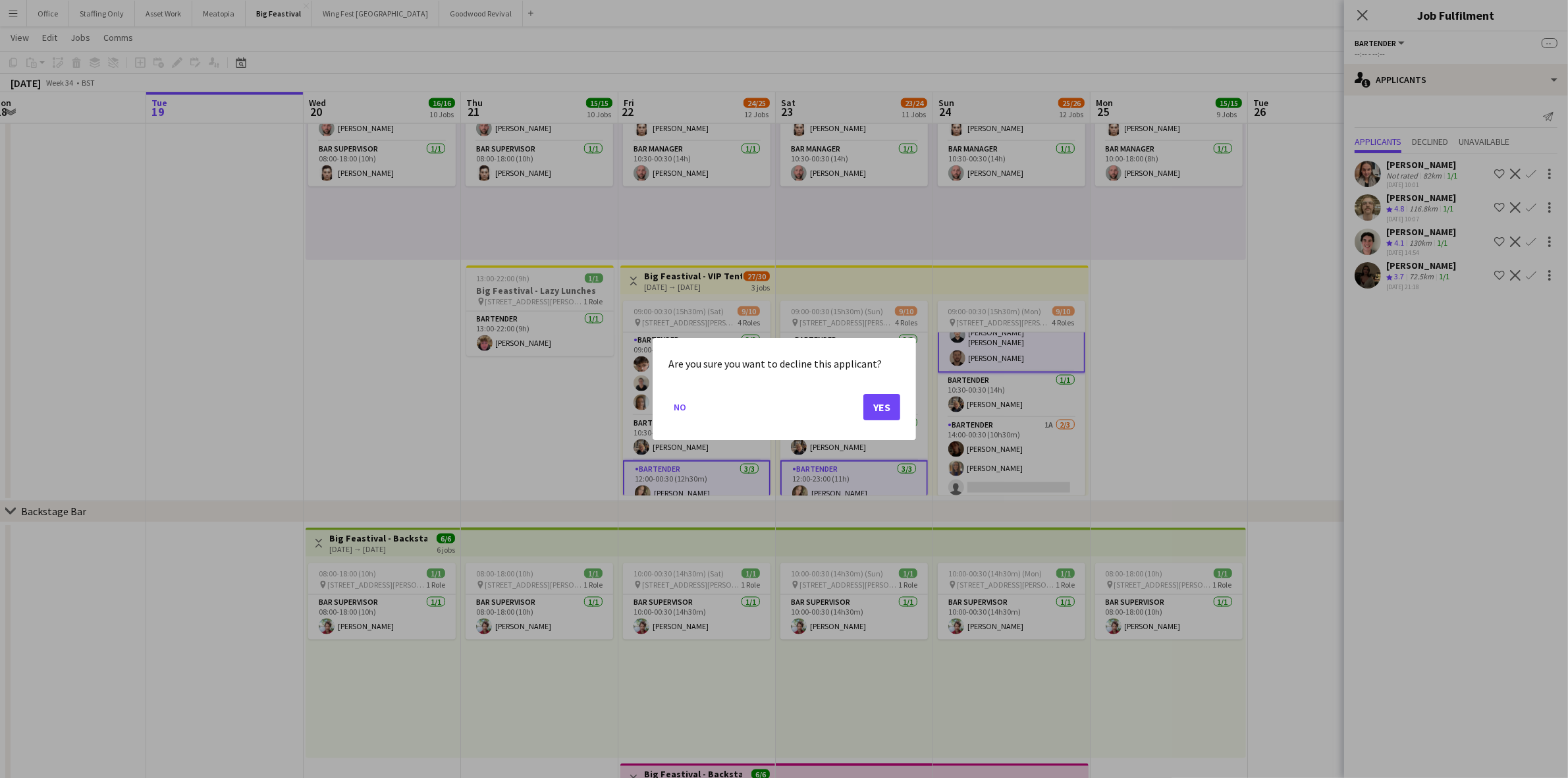
scroll to position [0, 0]
click at [877, 403] on button "Yes" at bounding box center [882, 407] width 37 height 26
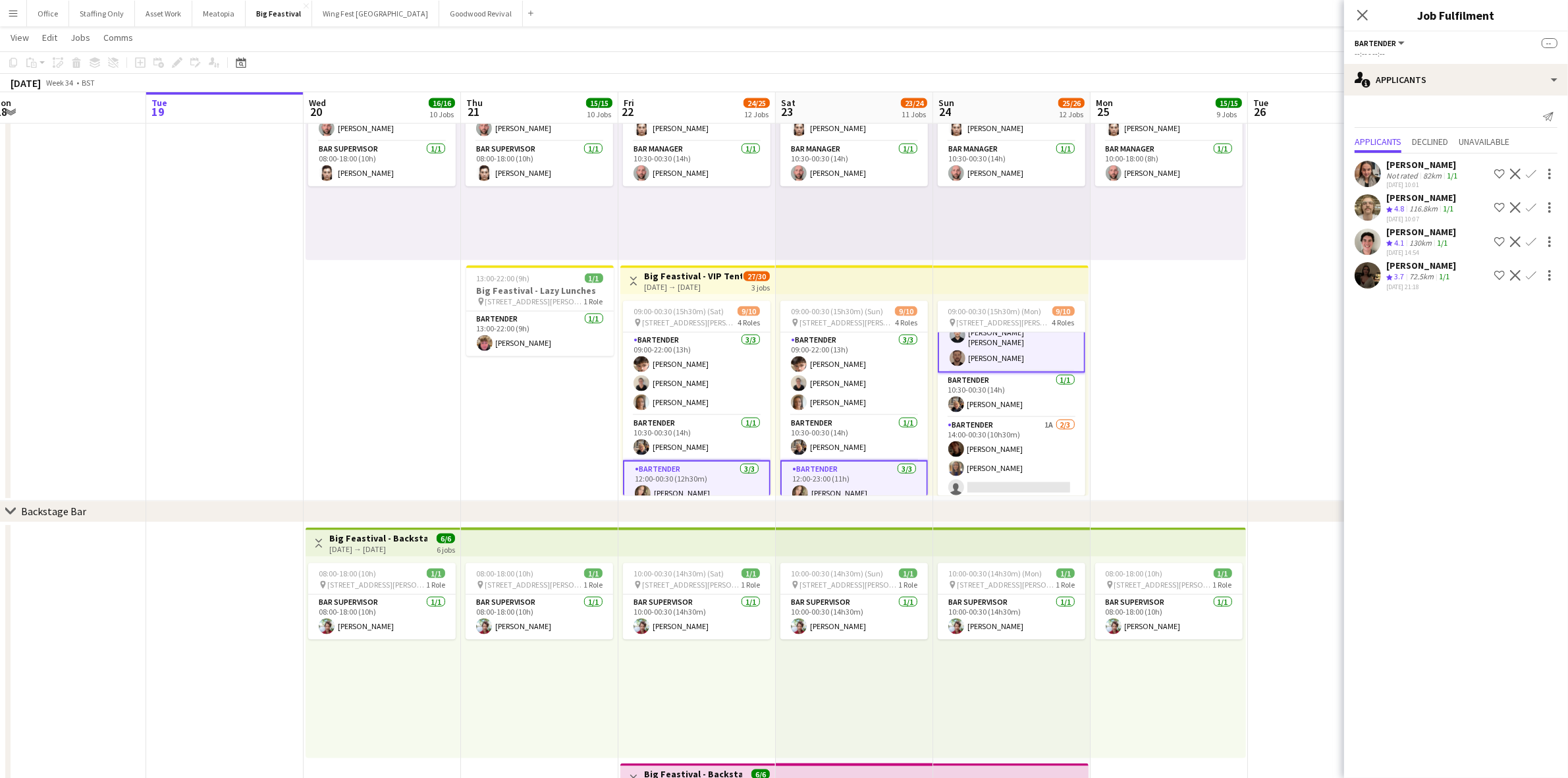
scroll to position [2127, 0]
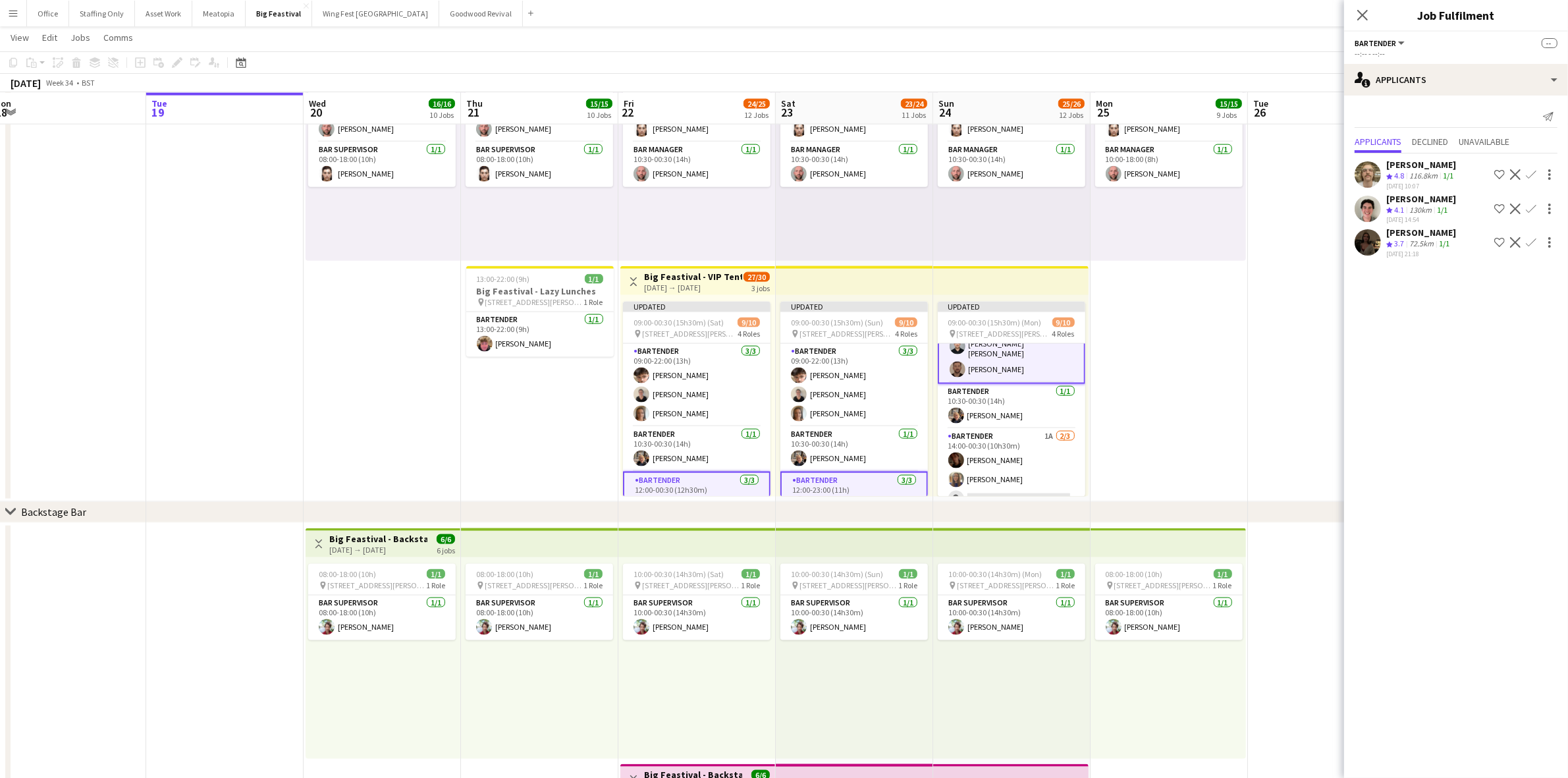
click at [1516, 172] on app-icon "Decline" at bounding box center [1514, 174] width 11 height 11
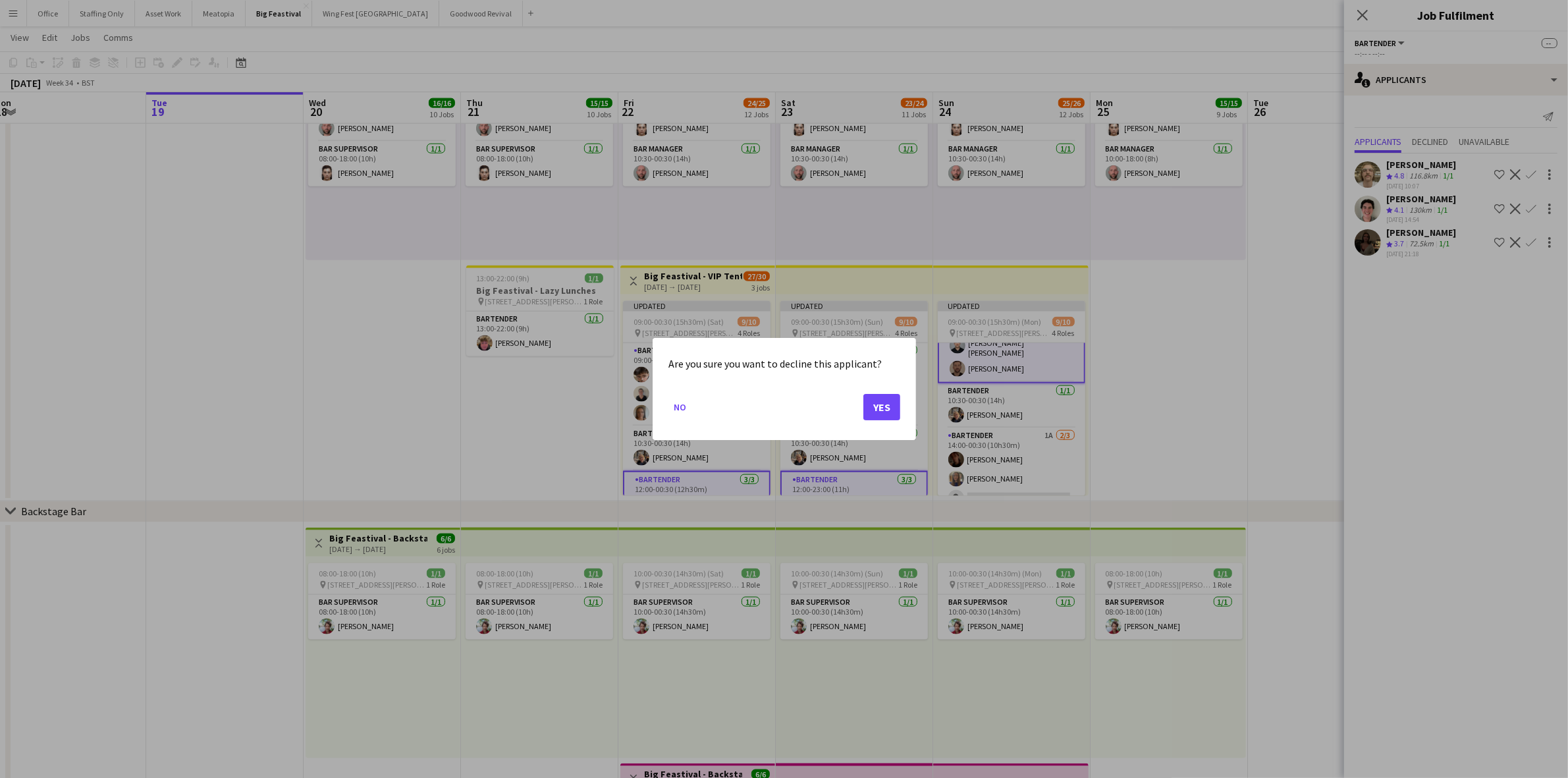
scroll to position [0, 0]
click at [884, 406] on button "Yes" at bounding box center [882, 407] width 37 height 26
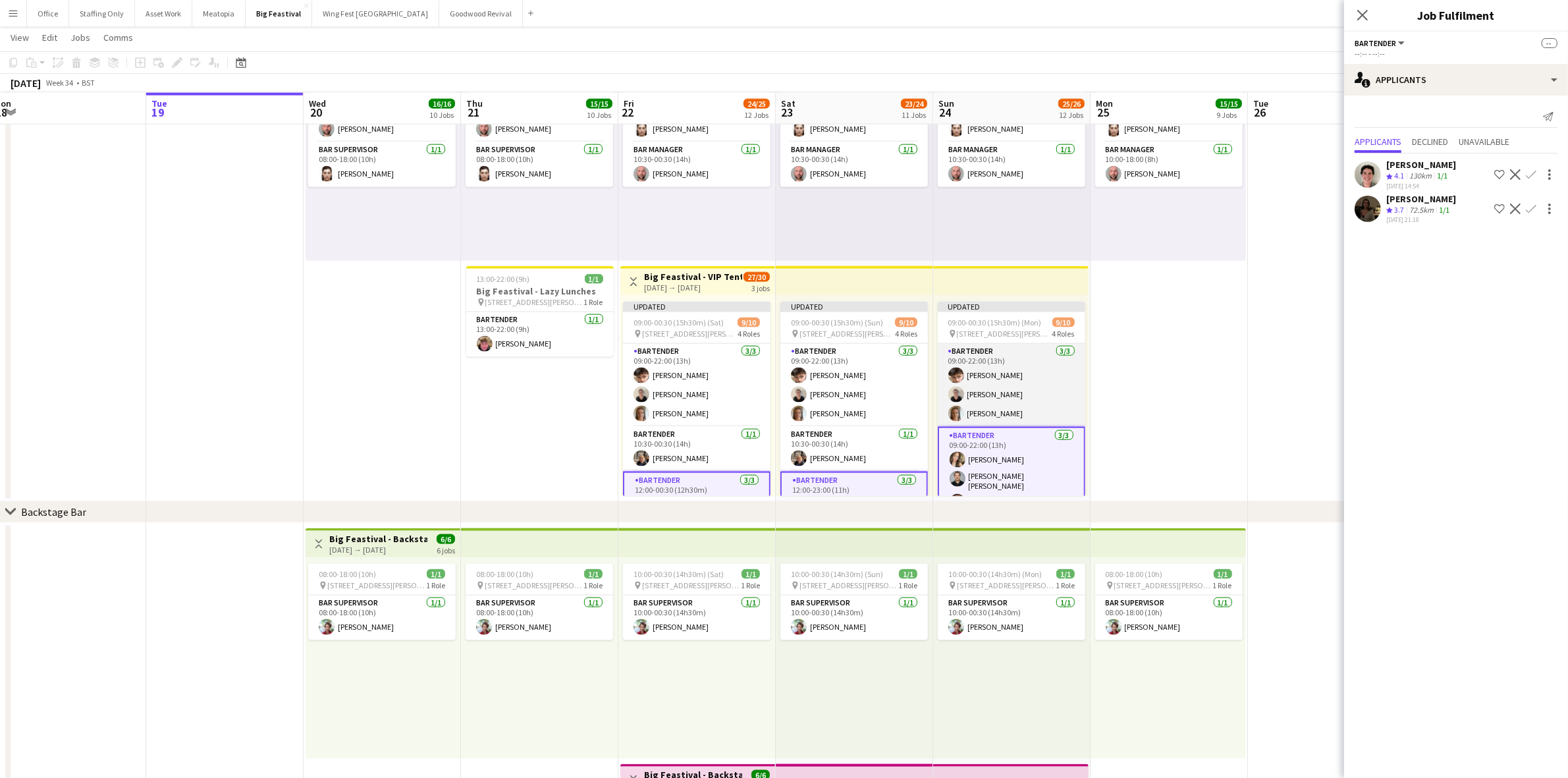
click at [1024, 380] on app-card-role "Bartender [DATE] 09:00-22:00 (13h) [PERSON_NAME] [PERSON_NAME] [PERSON_NAME]" at bounding box center [1011, 385] width 148 height 83
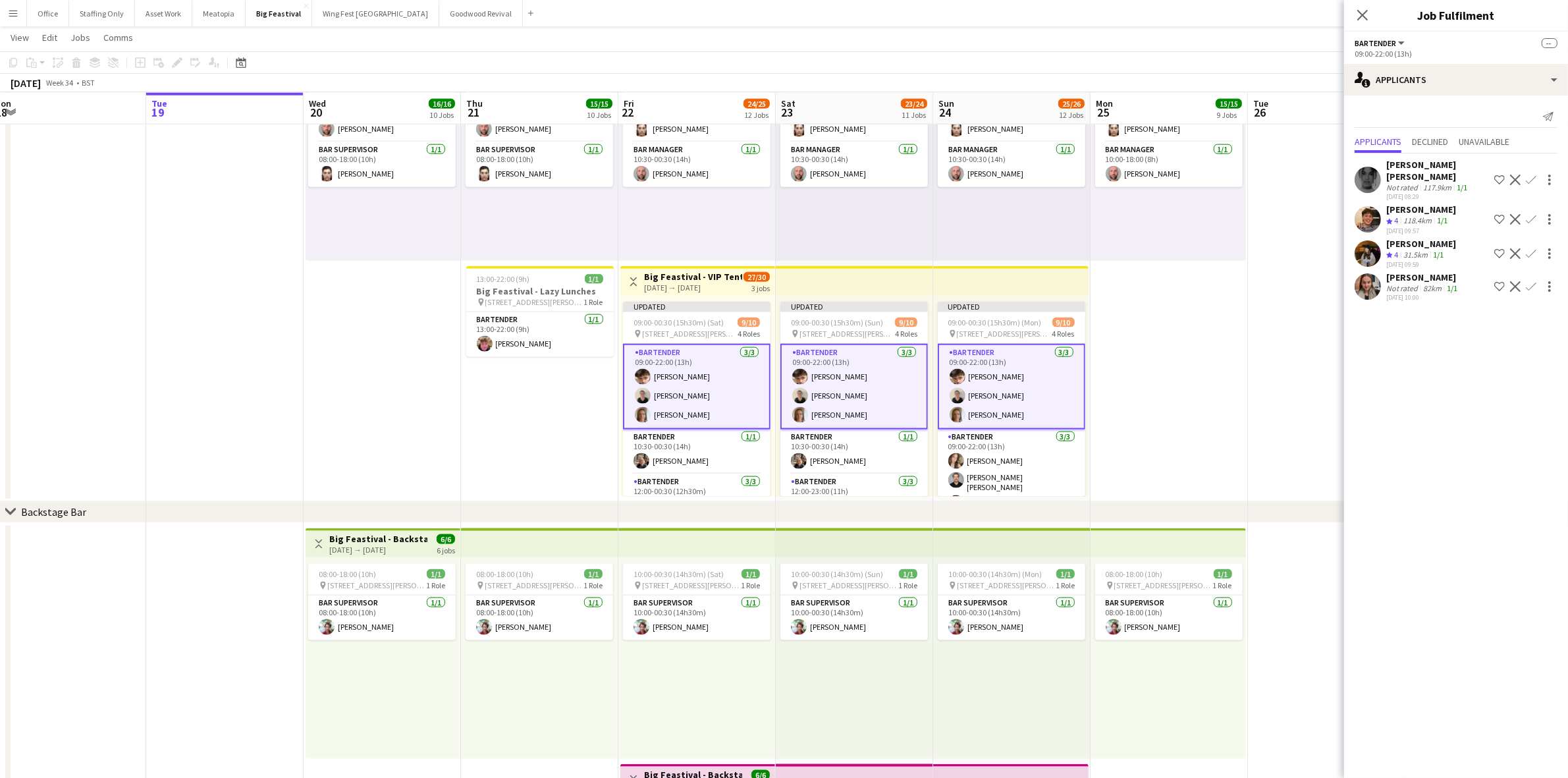
click at [1515, 281] on app-icon "Decline" at bounding box center [1514, 286] width 11 height 11
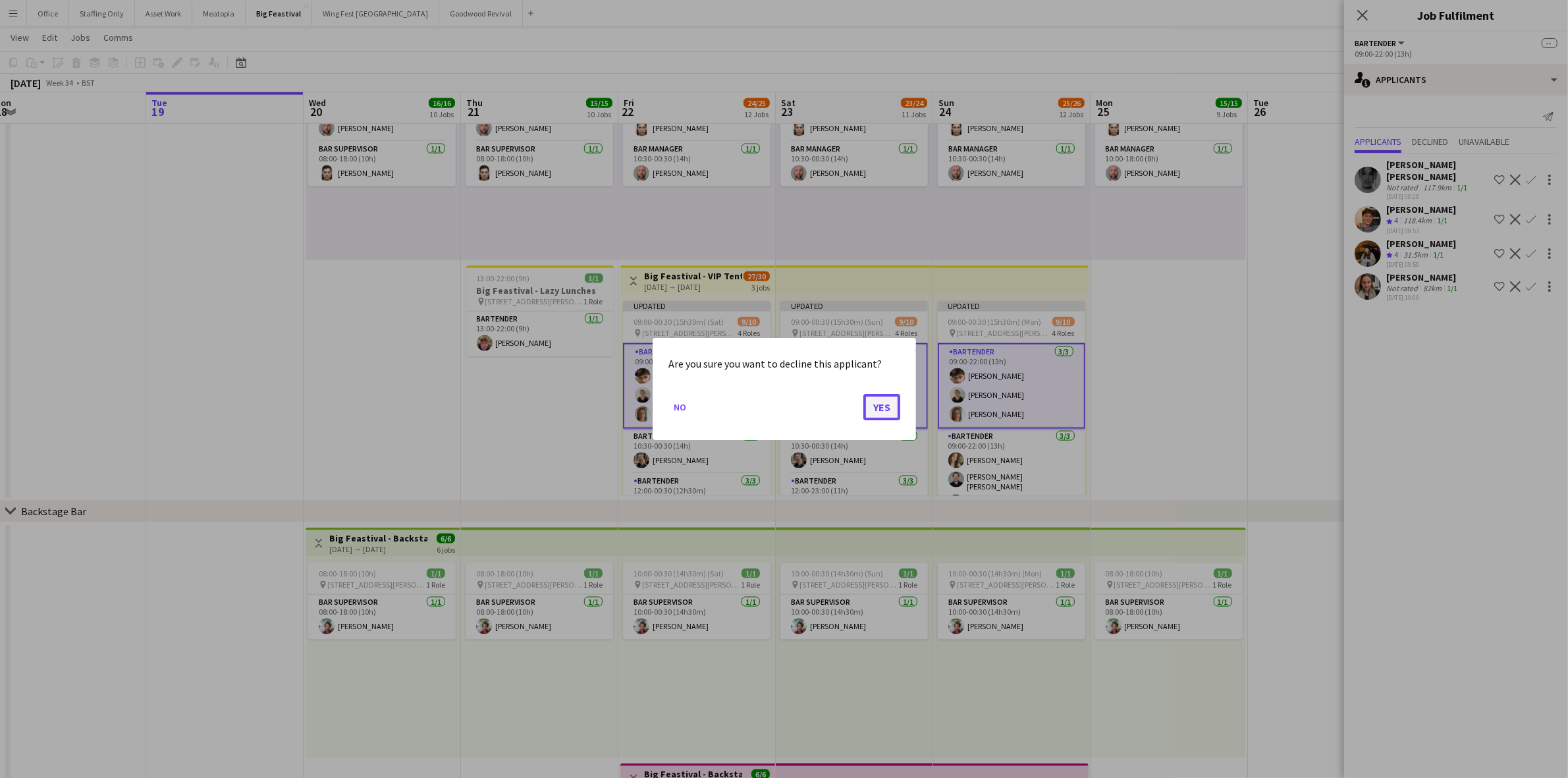
click at [883, 406] on button "Yes" at bounding box center [882, 407] width 37 height 26
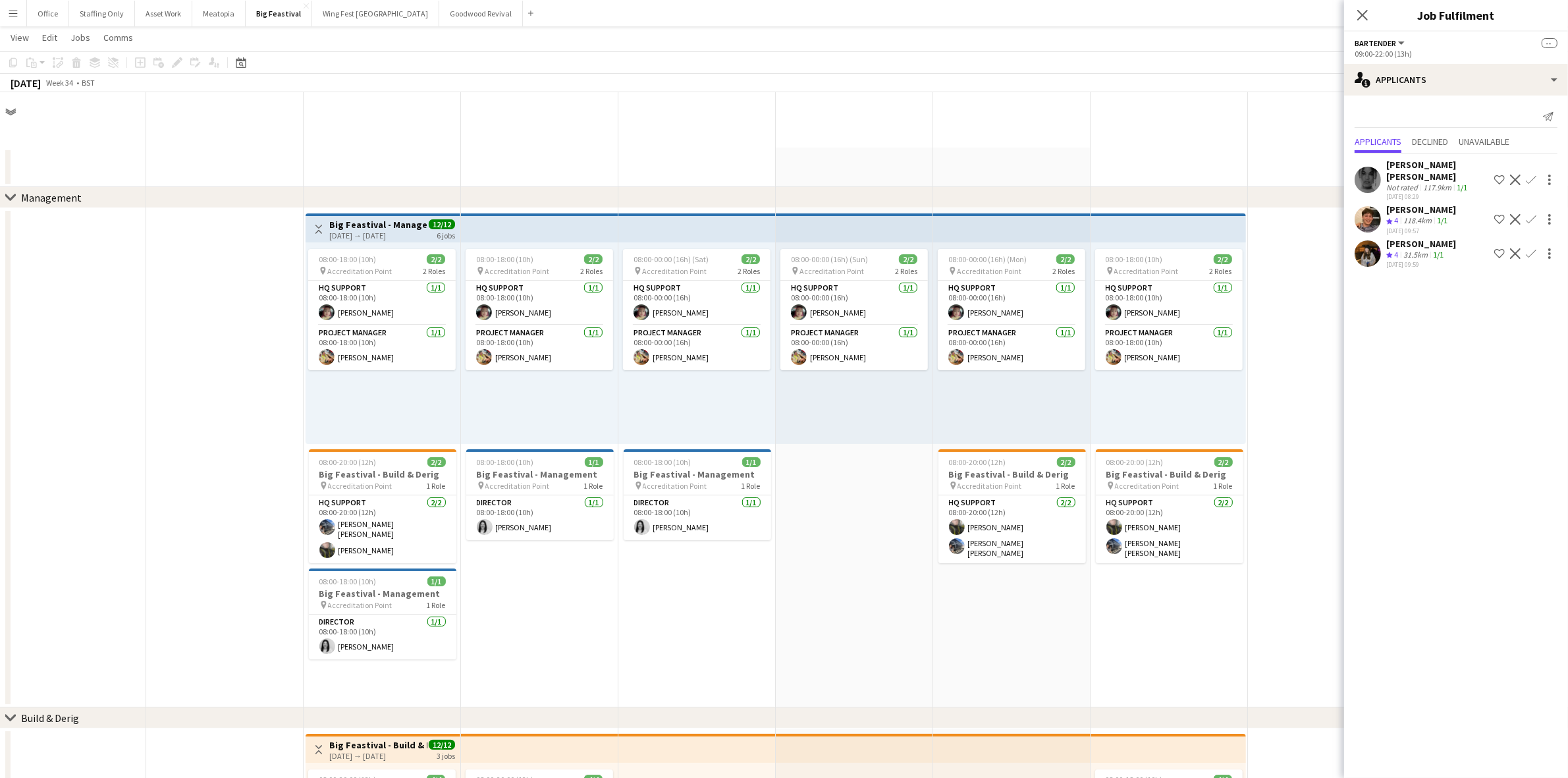
scroll to position [2127, 0]
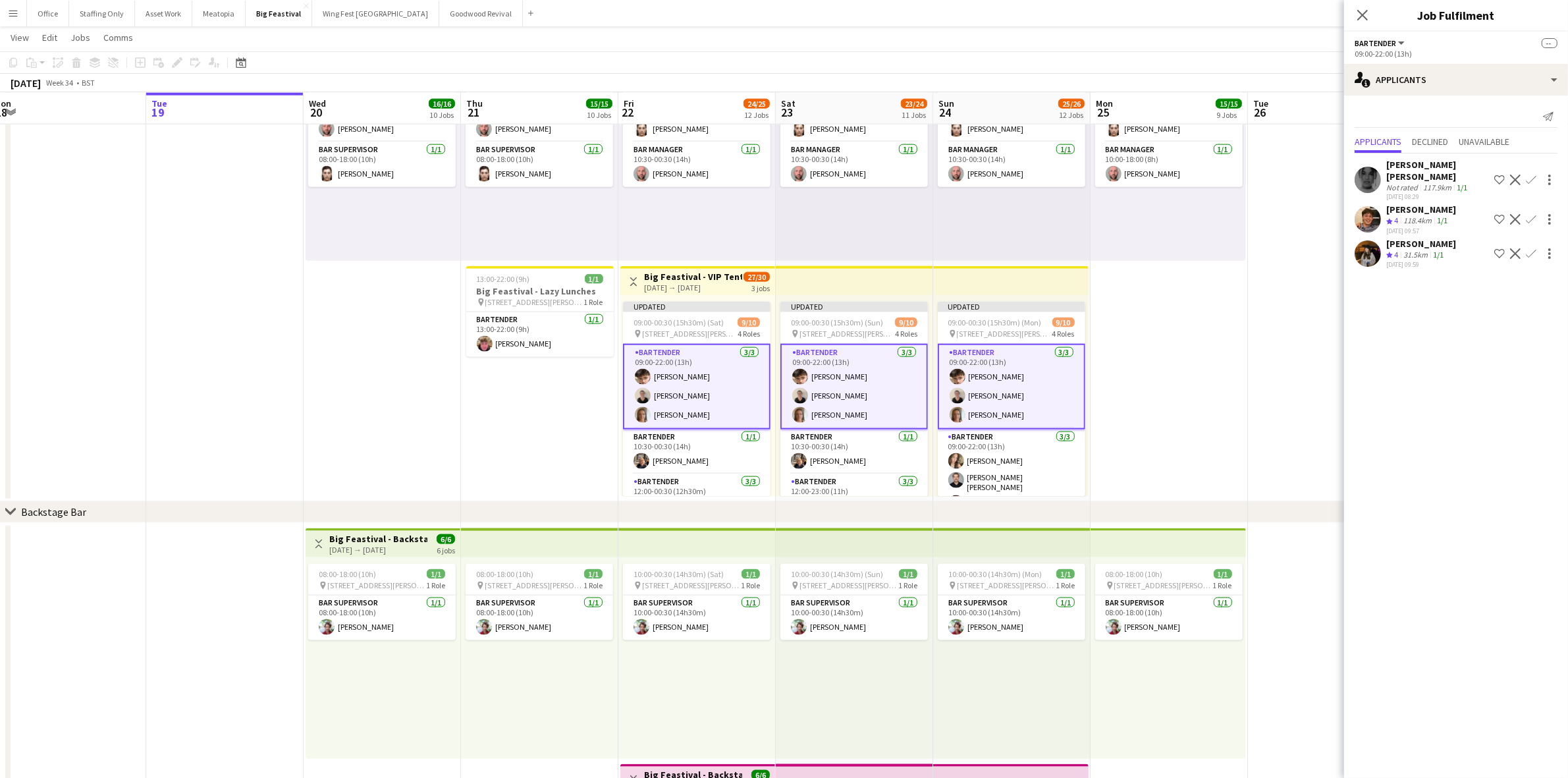
click at [1373, 206] on app-user-avatar at bounding box center [1367, 219] width 26 height 26
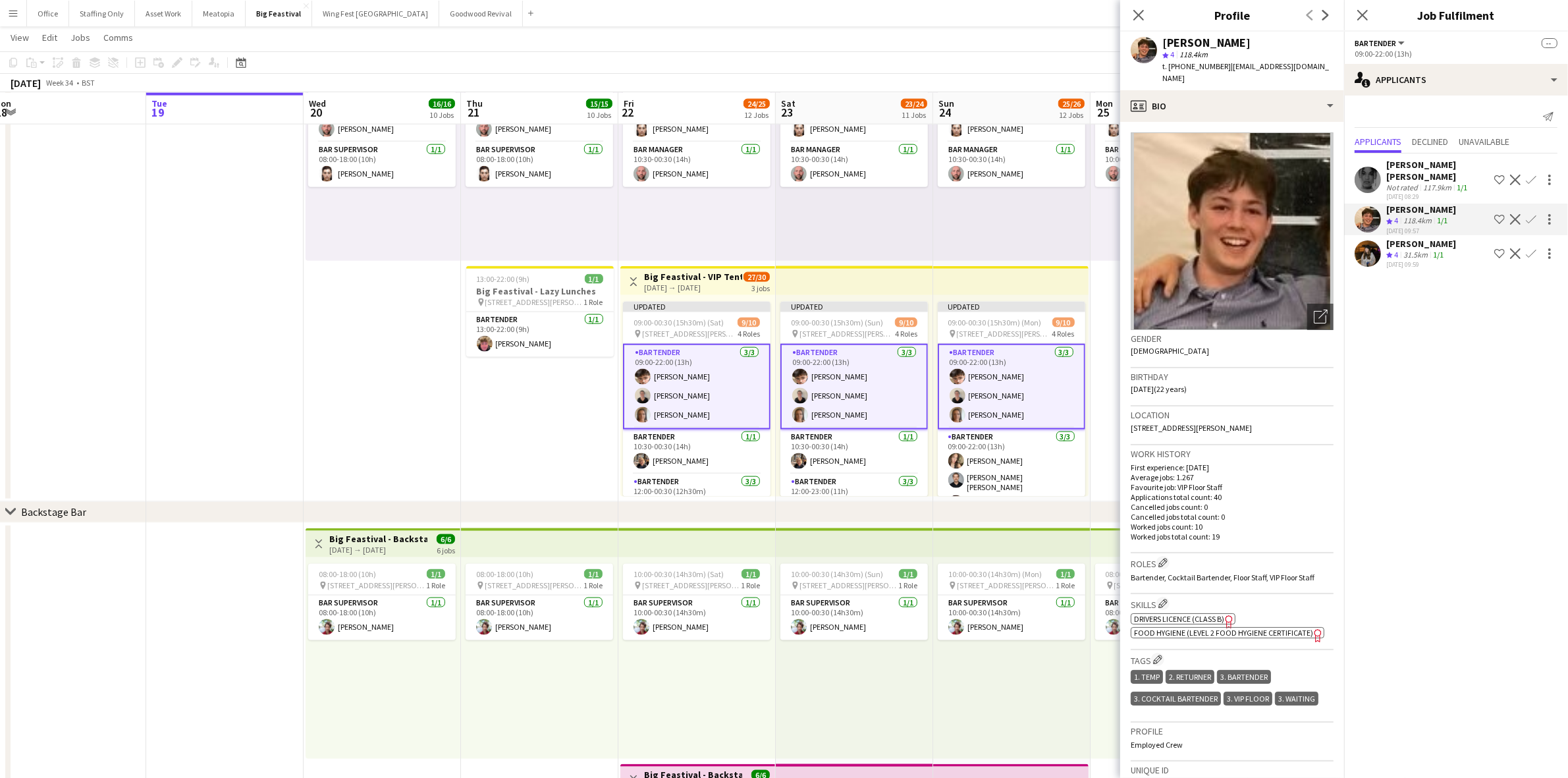
click at [1375, 175] on app-user-avatar at bounding box center [1367, 179] width 26 height 26
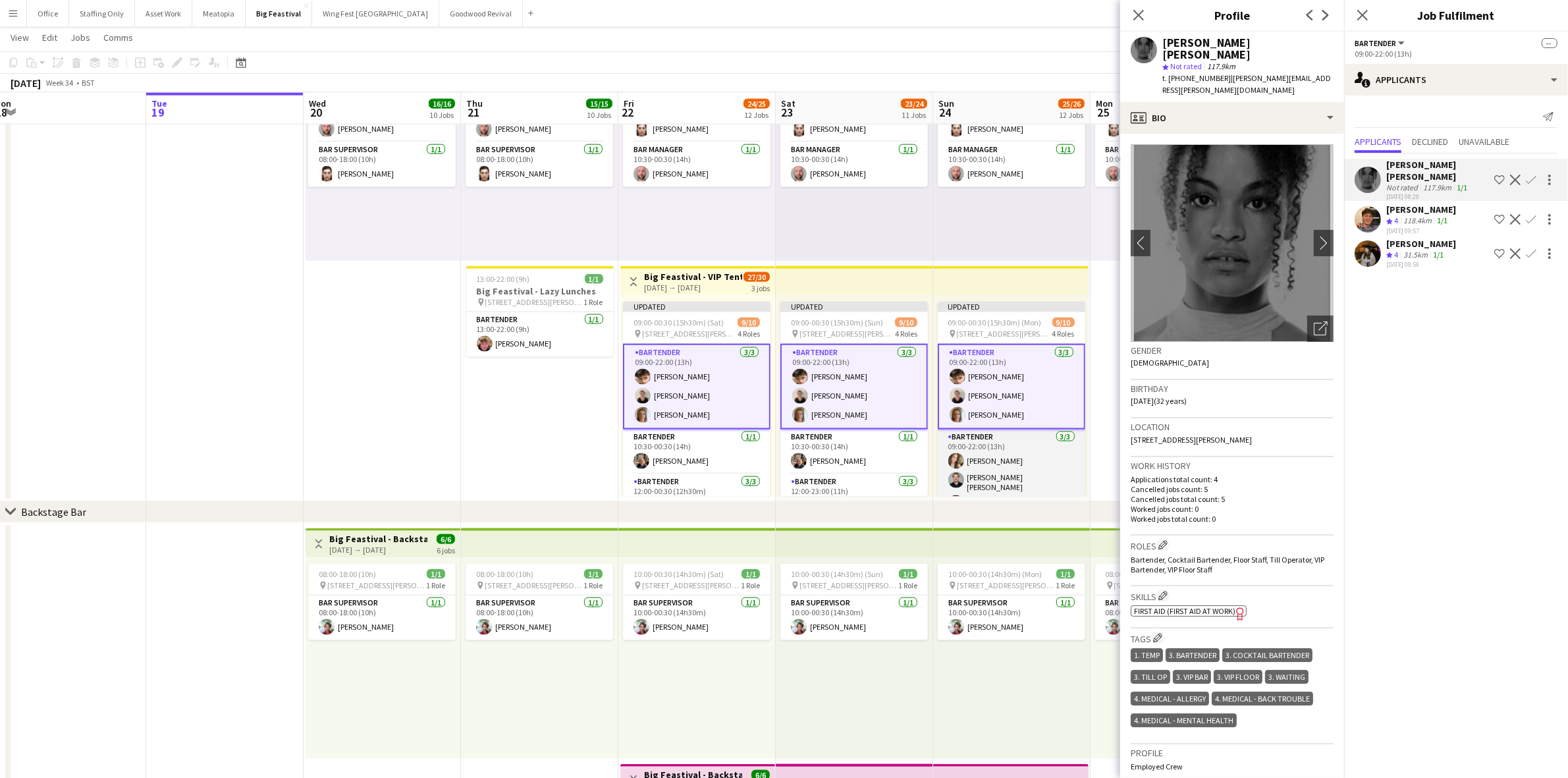
click at [1018, 449] on app-card-role "Bartender [DATE] 09:00-22:00 (13h) [PERSON_NAME] [PERSON_NAME] O'[PERSON_NAME]" at bounding box center [1011, 472] width 148 height 87
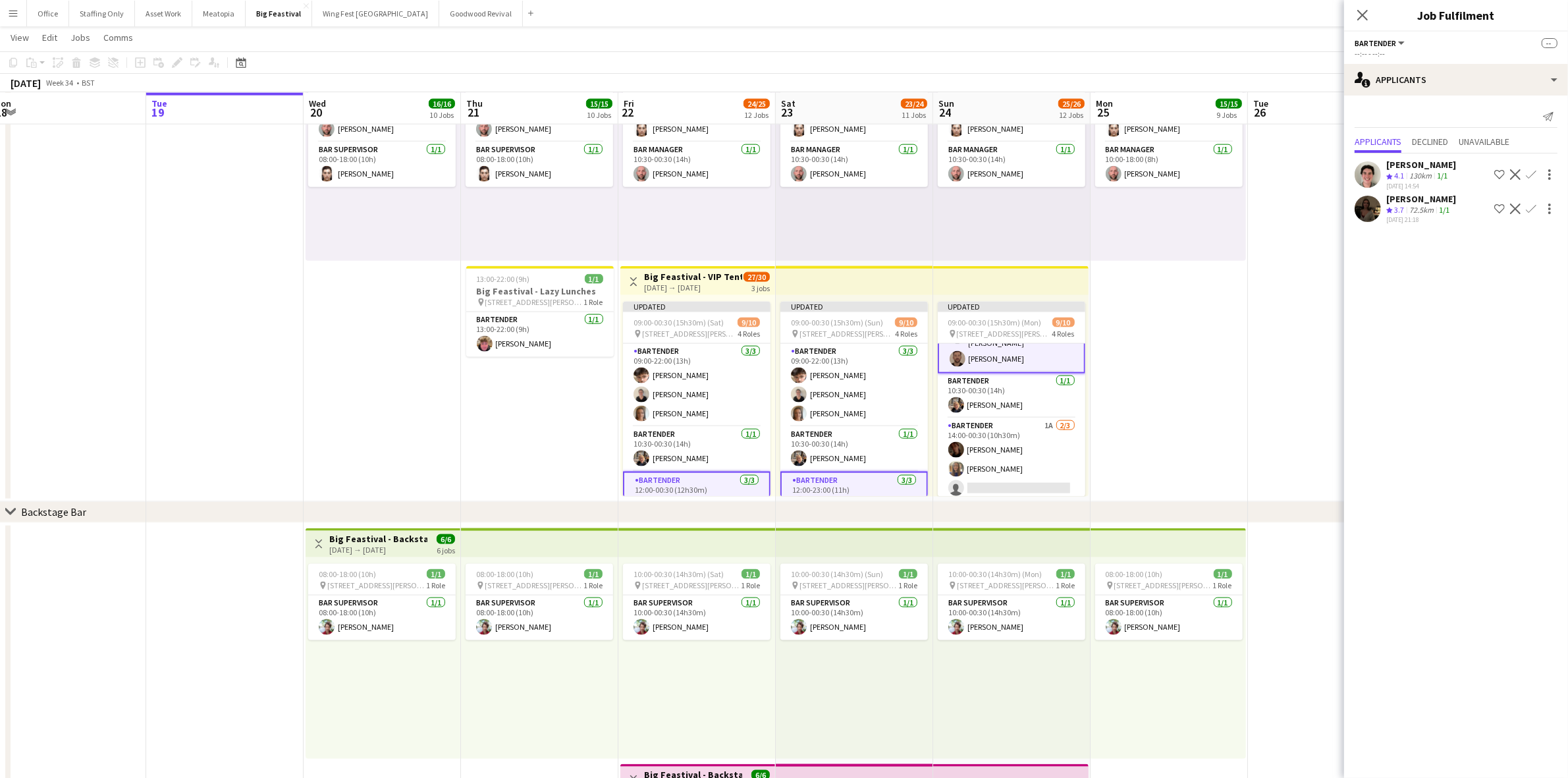
click at [1174, 417] on app-date-cell "08:00-18:00 (10h) 2/2 pin [STREET_ADDRESS][PERSON_NAME] 2 Roles Bar Supervisor …" at bounding box center [1169, 264] width 158 height 477
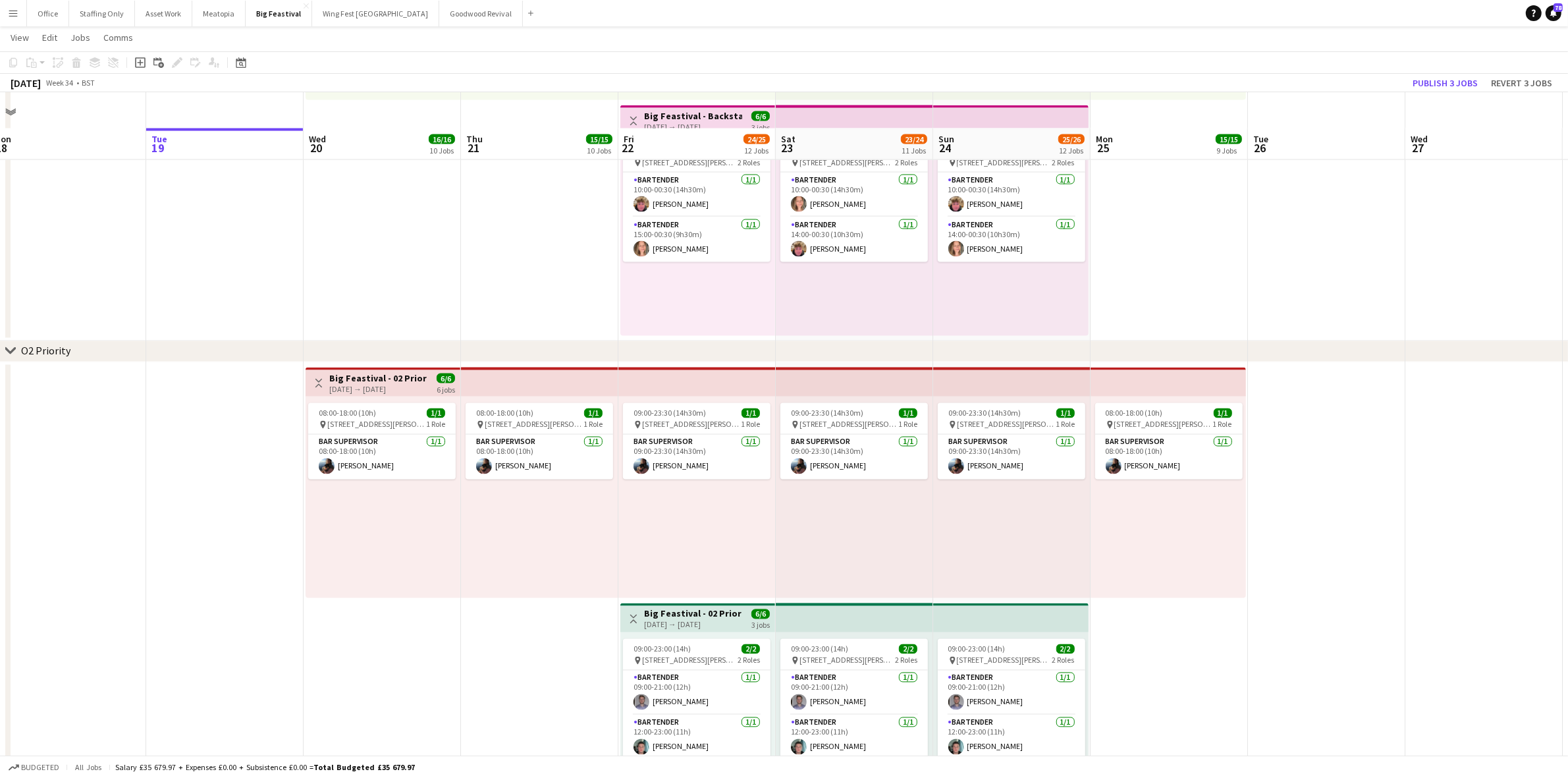
scroll to position [2868, 0]
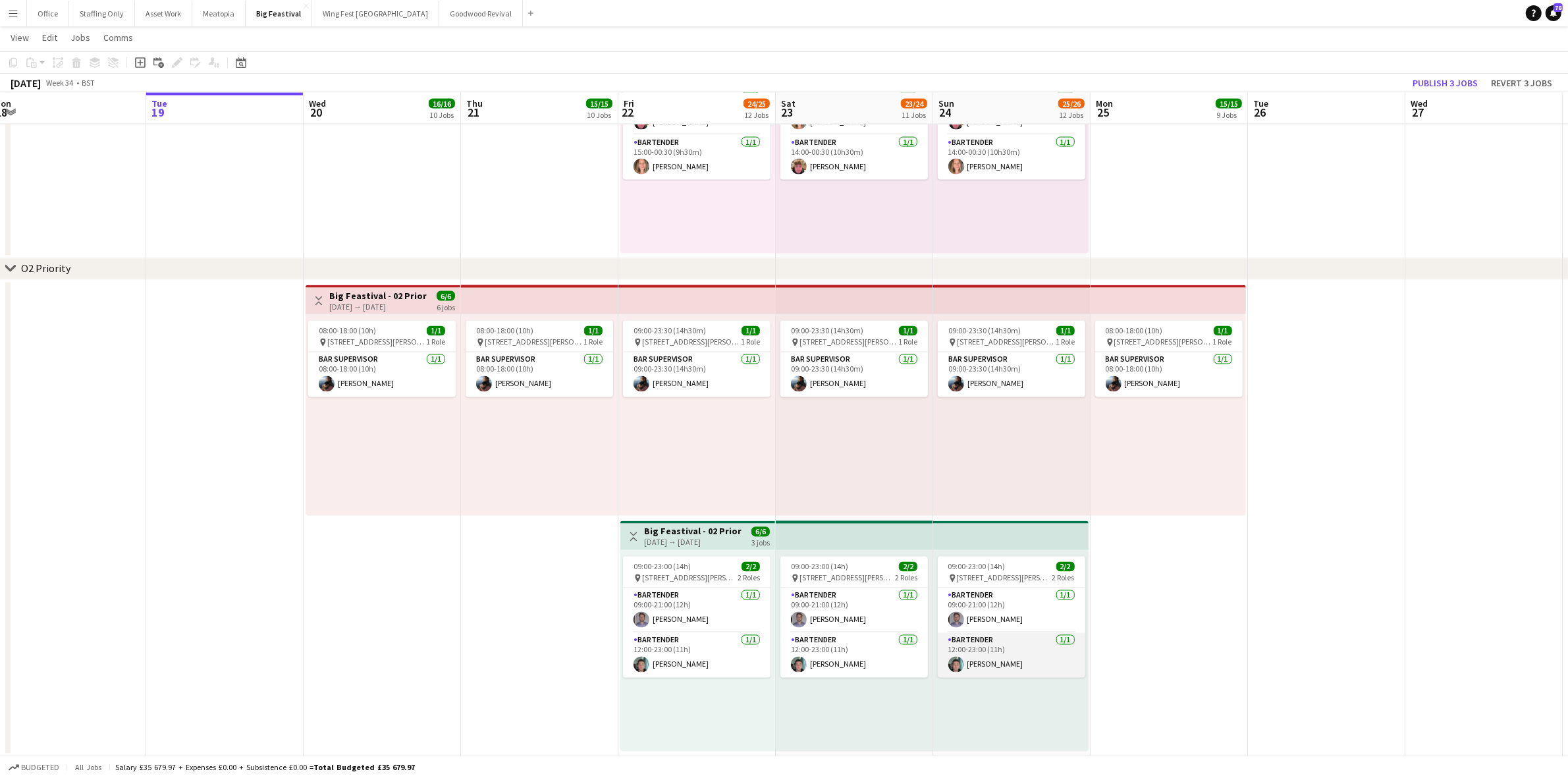
click at [1029, 647] on app-card-role "Bartender [DATE] 12:00-23:00 (11h) [PERSON_NAME]" at bounding box center [1011, 655] width 148 height 45
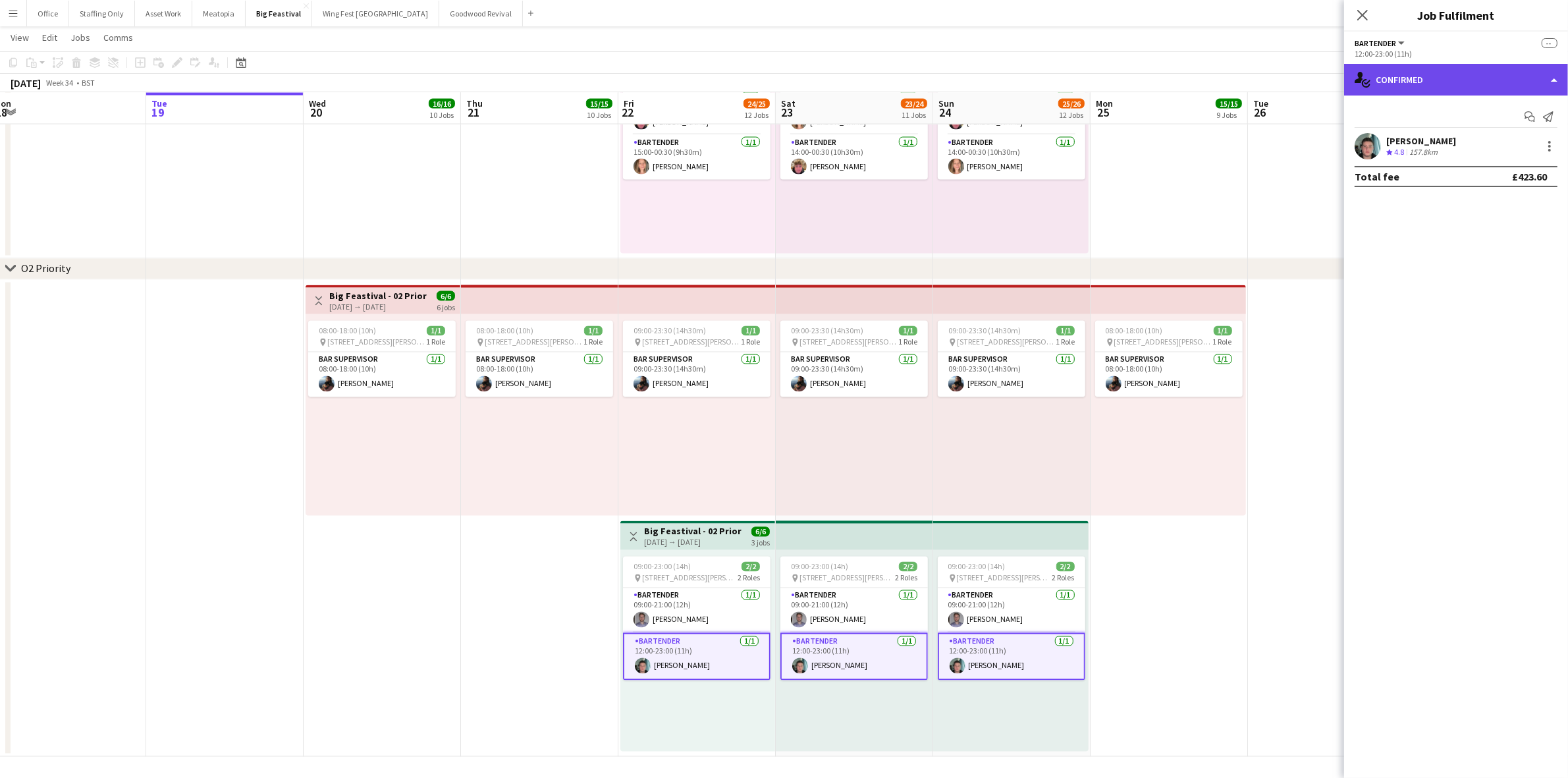
click at [1429, 78] on div "single-neutral-actions-check-2 Confirmed" at bounding box center [1456, 80] width 224 height 31
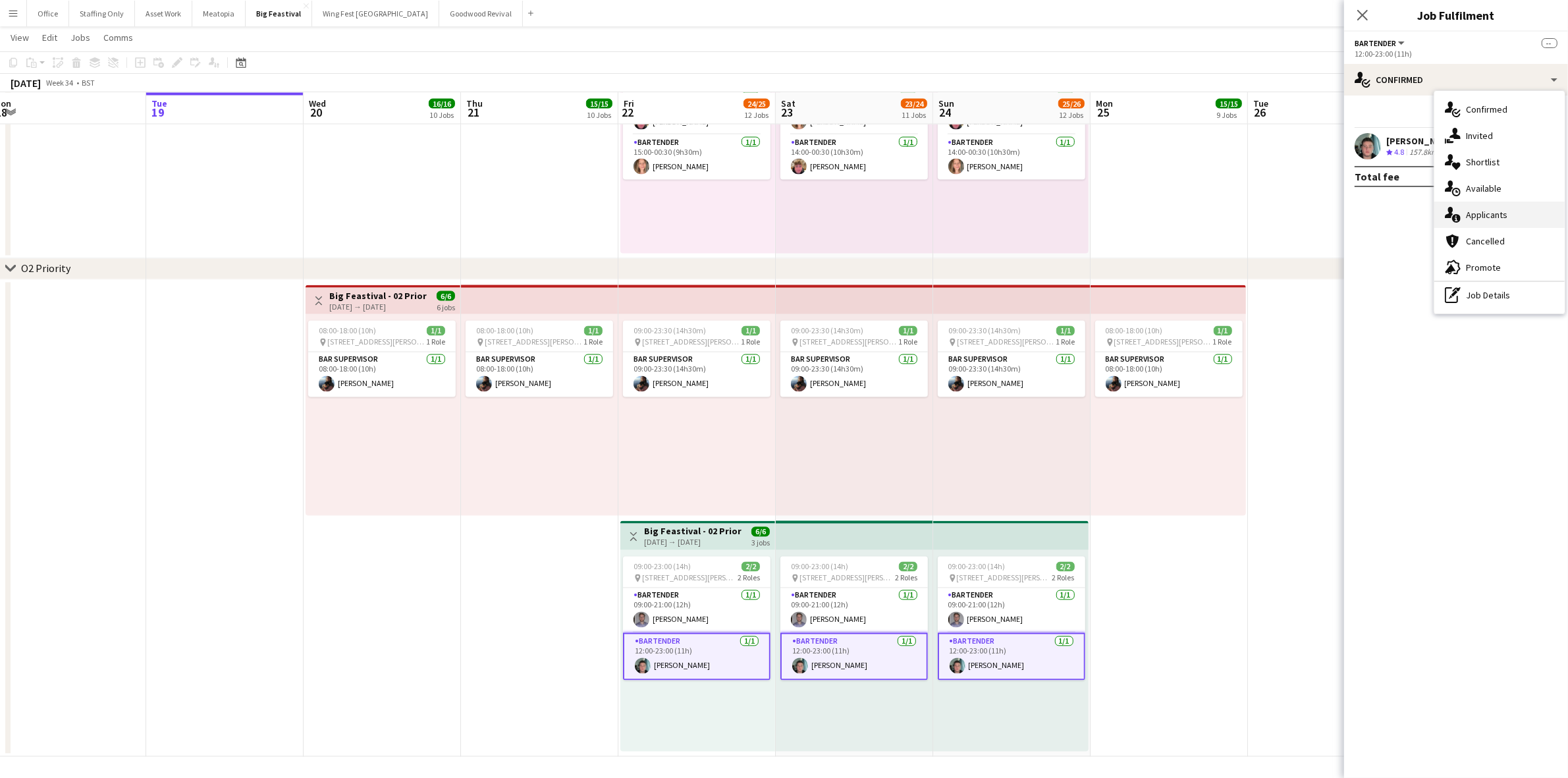
click at [1497, 223] on div "single-neutral-actions-information Applicants" at bounding box center [1500, 214] width 130 height 26
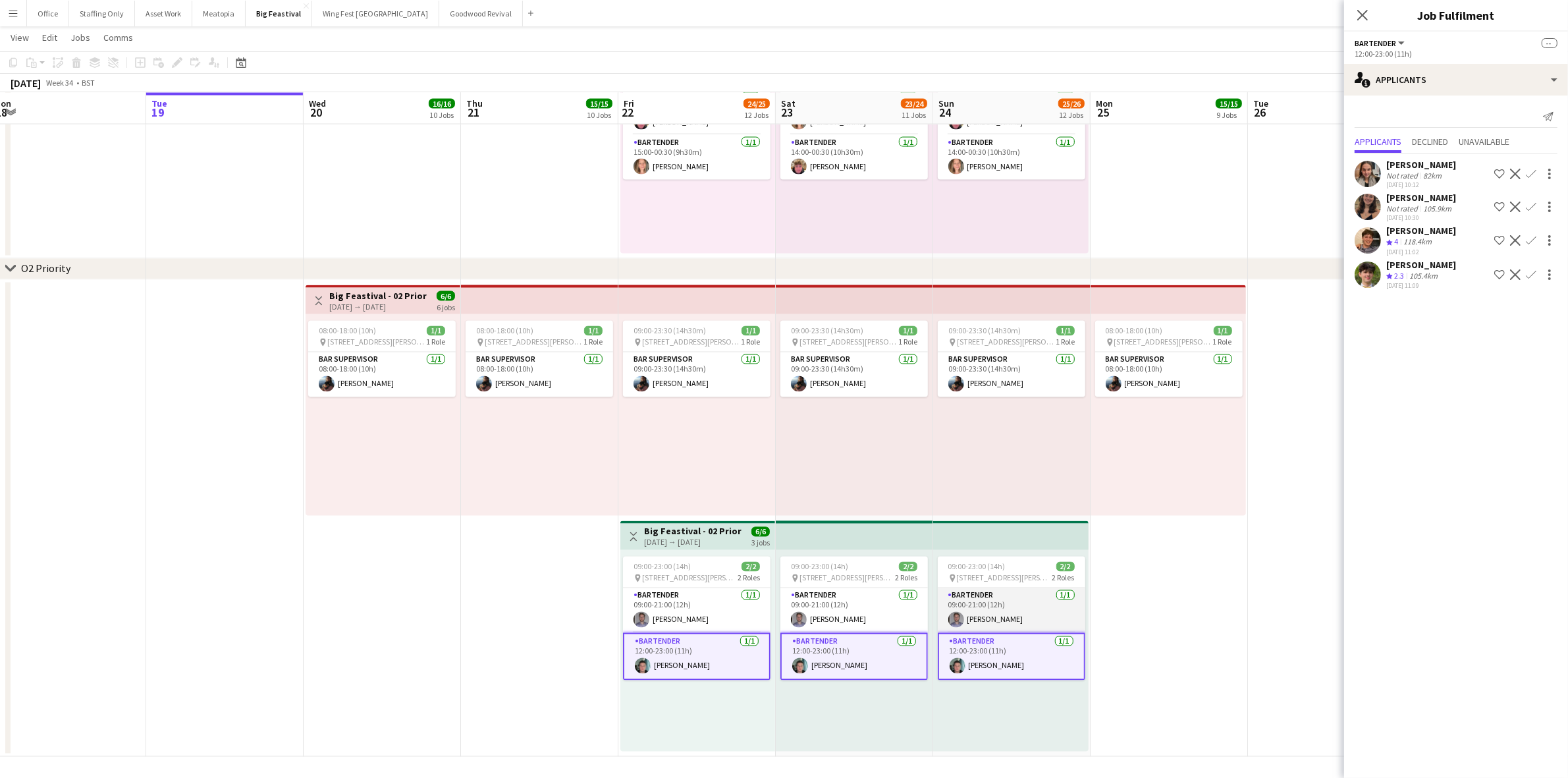
click at [995, 621] on app-card-role "Bartender [DATE] 09:00-21:00 (12h) [PERSON_NAME]" at bounding box center [1011, 611] width 148 height 45
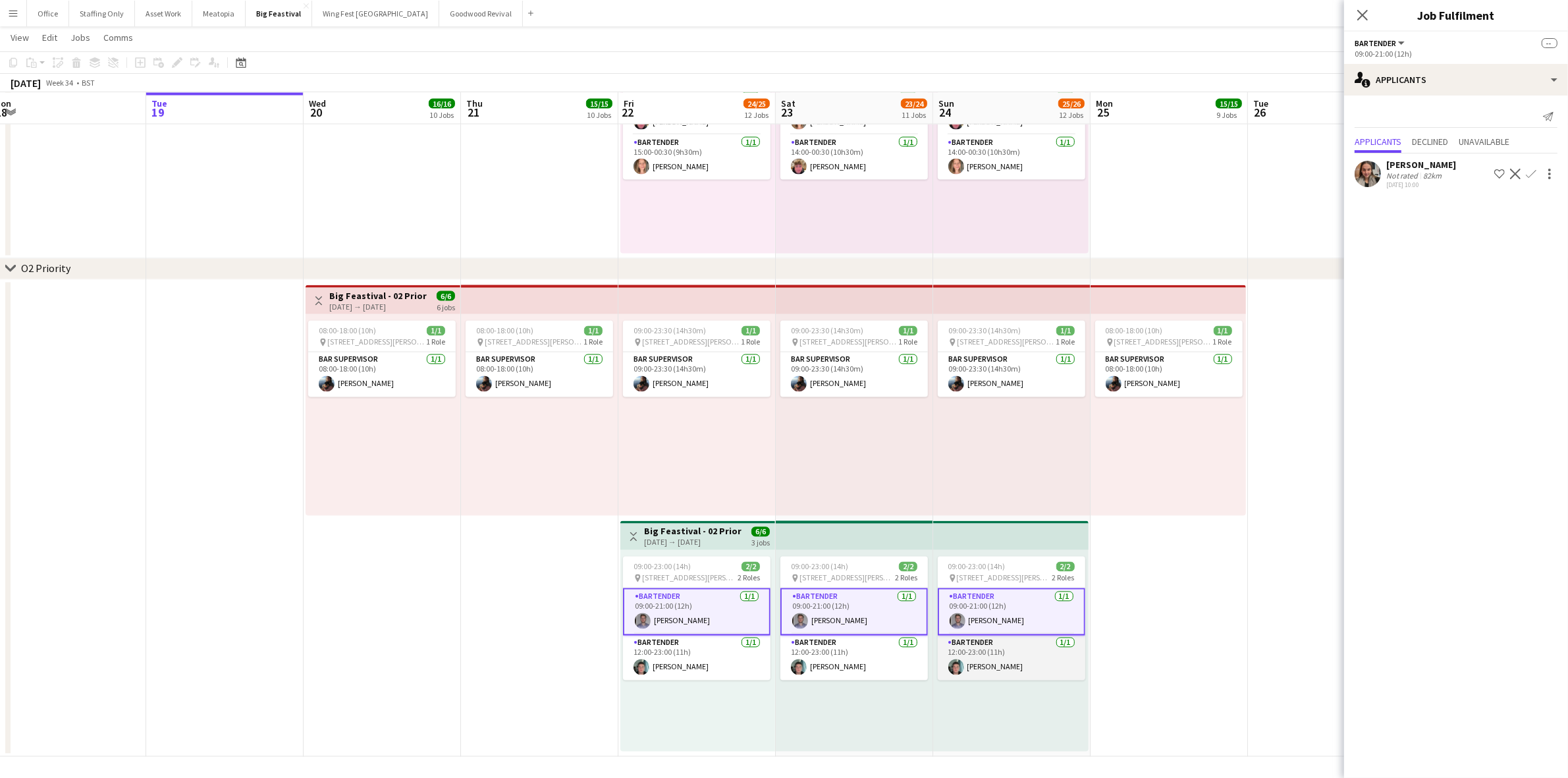
click at [1008, 654] on app-card-role "Bartender [DATE] 12:00-23:00 (11h) [PERSON_NAME]" at bounding box center [1011, 658] width 148 height 45
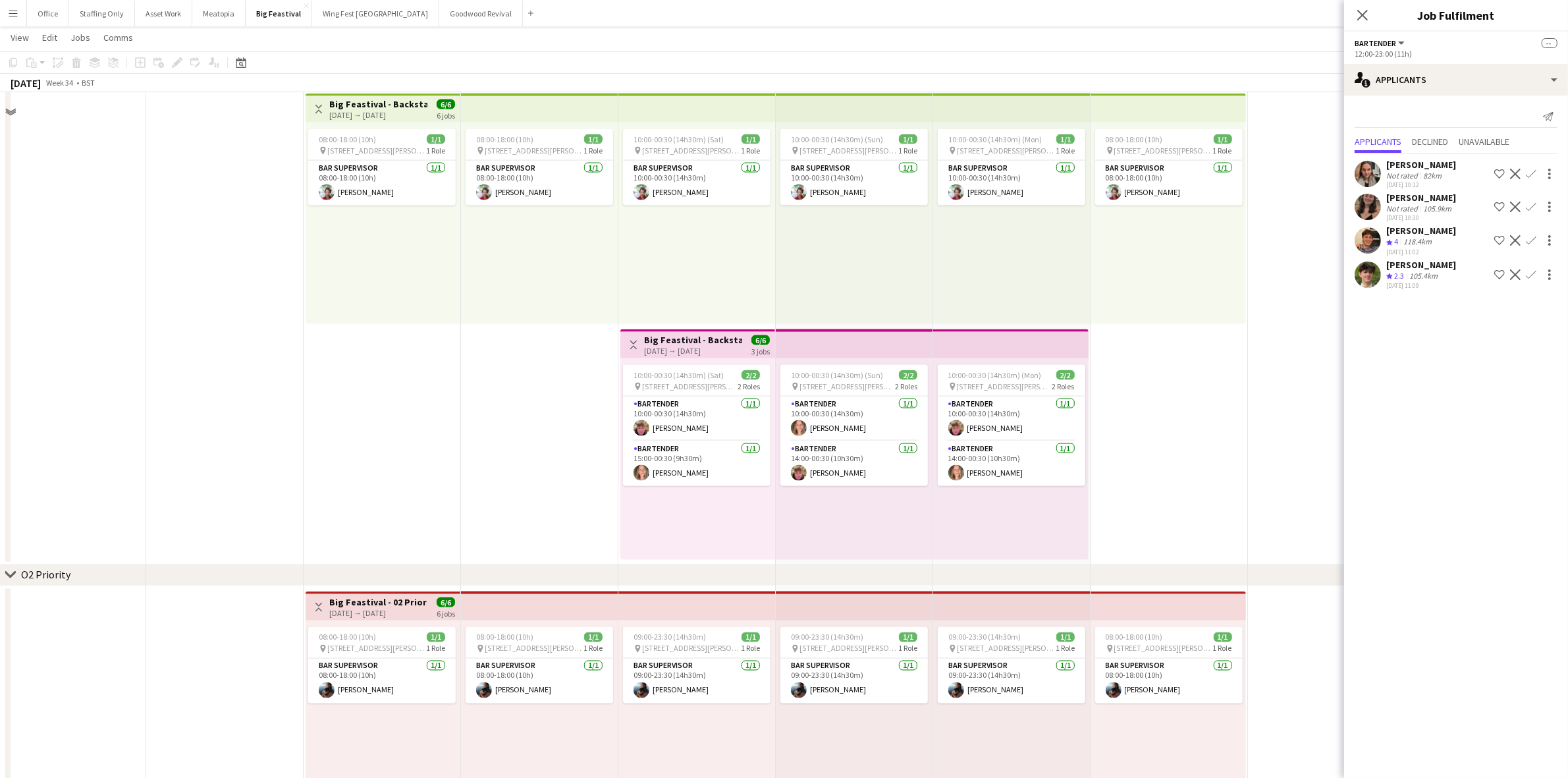
scroll to position [2456, 0]
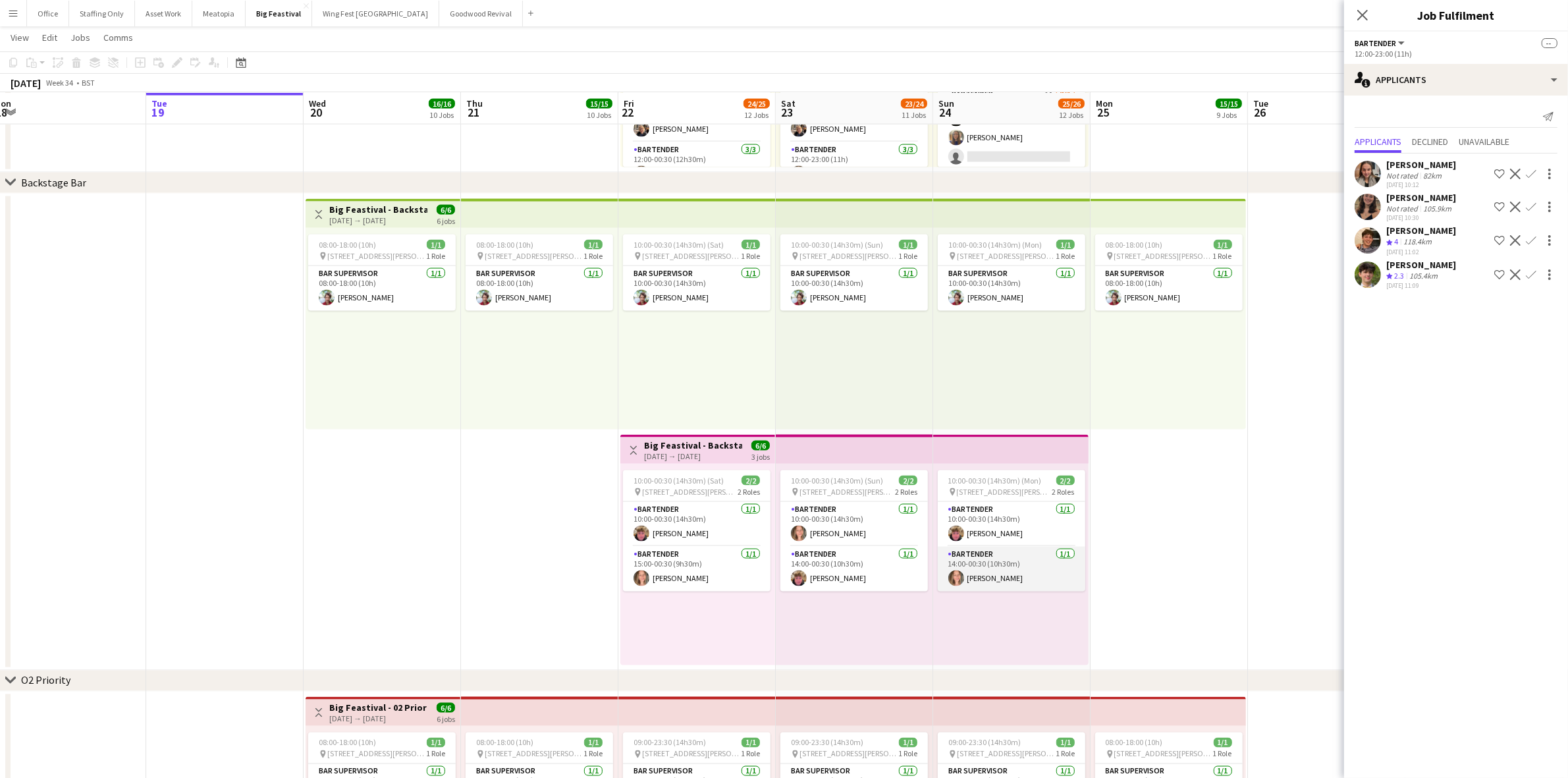
click at [1025, 568] on app-card-role "Bartender [DATE] 14:00-00:30 (10h30m) [PERSON_NAME]" at bounding box center [1011, 570] width 148 height 45
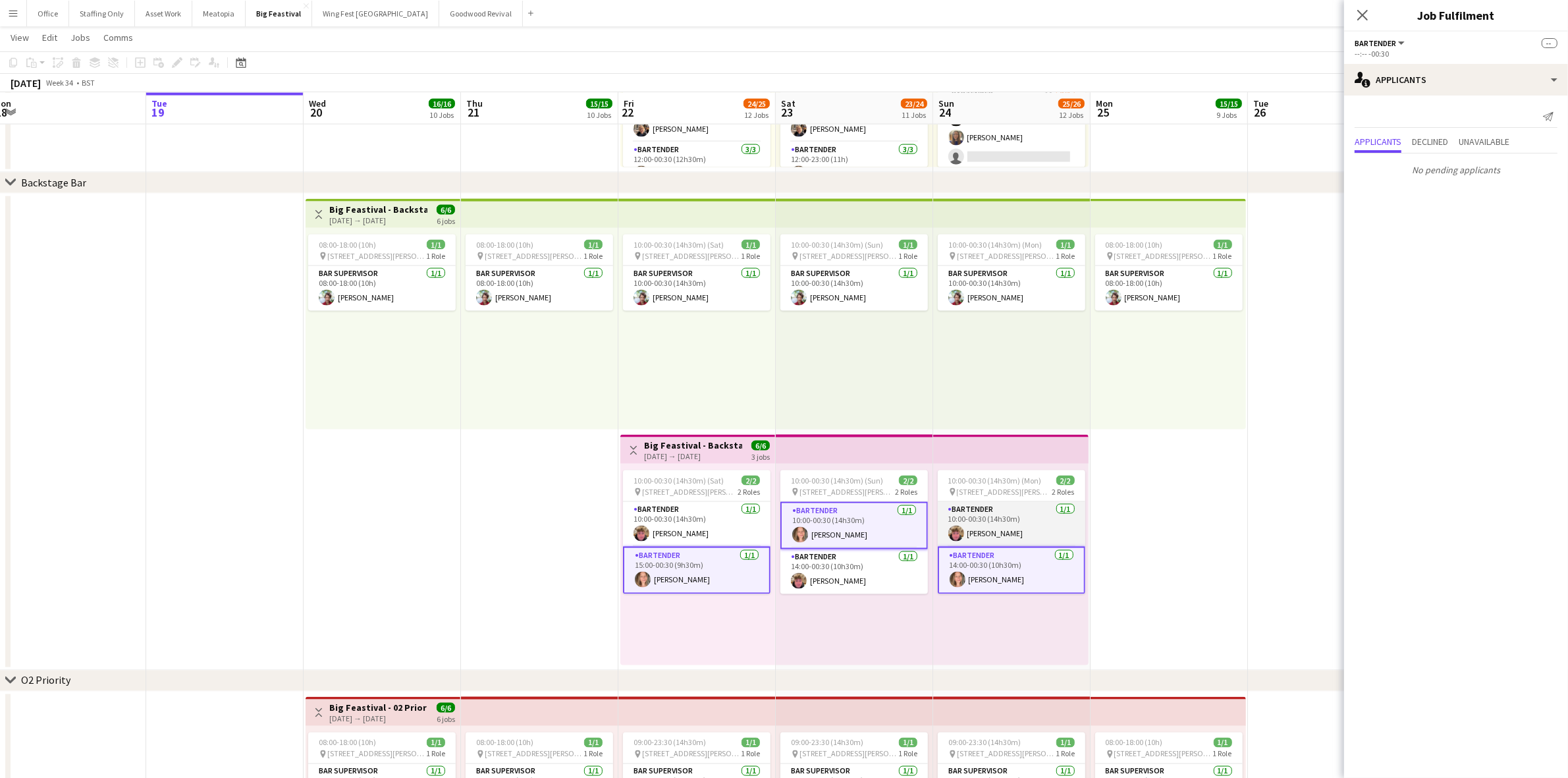
click at [1022, 518] on app-card-role "Bartender [DATE] 10:00-00:30 (14h30m) [PERSON_NAME]" at bounding box center [1011, 525] width 148 height 45
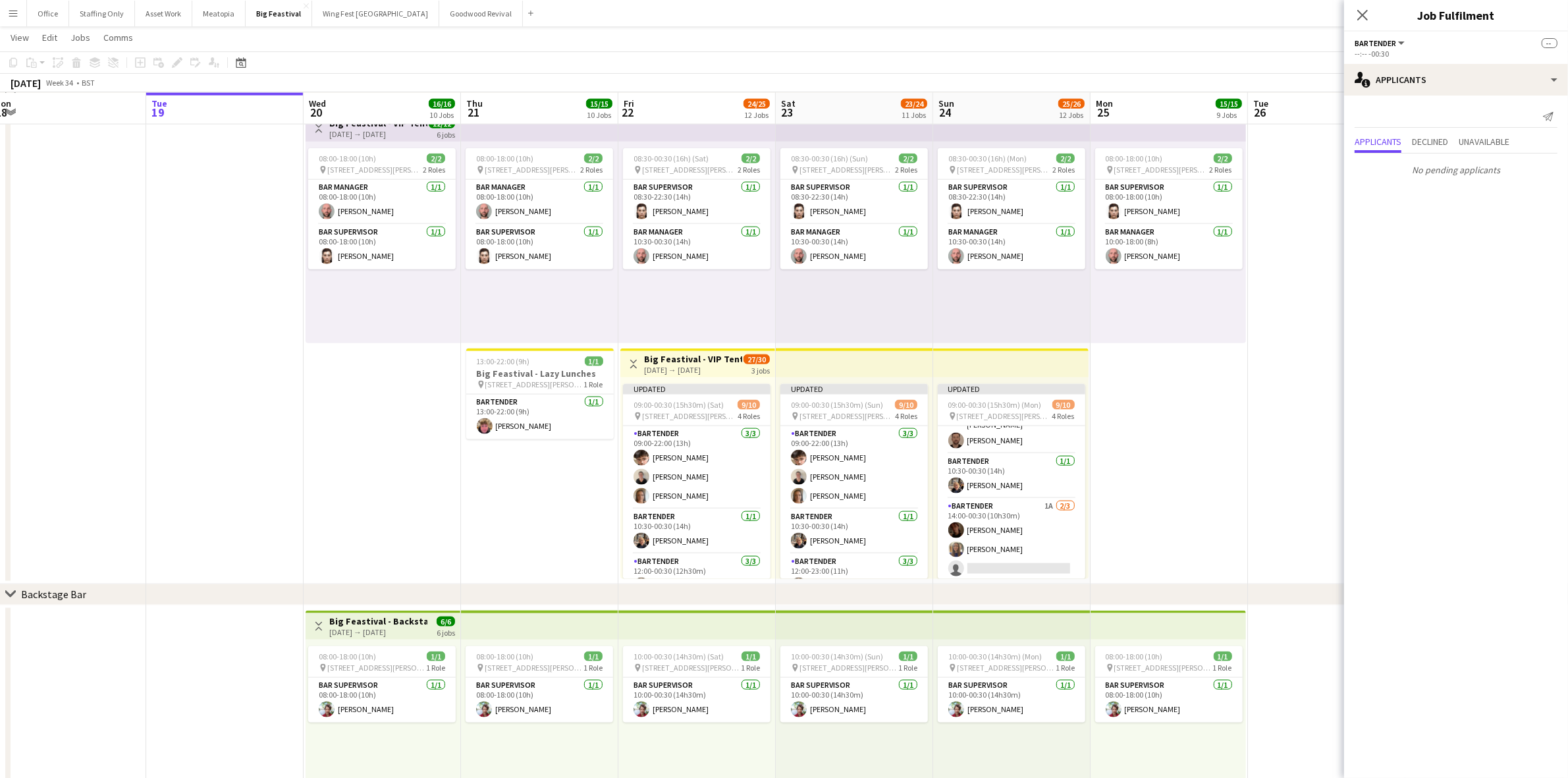
scroll to position [0, 0]
click at [1009, 453] on app-card-role "Bartender [DATE] 09:00-22:00 (13h) [PERSON_NAME] [PERSON_NAME] [PERSON_NAME]" at bounding box center [1011, 467] width 148 height 83
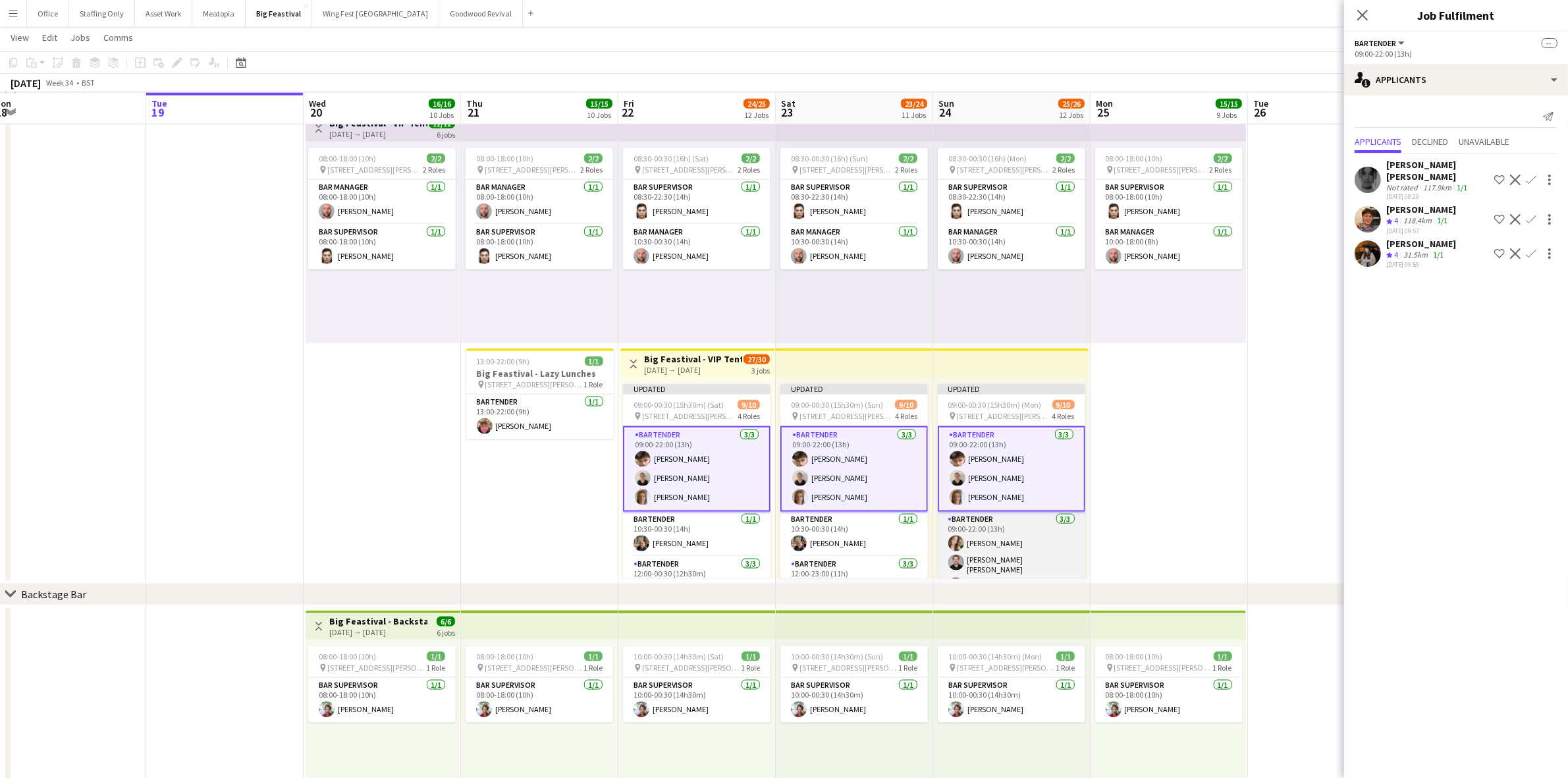
click at [1015, 538] on app-card-role "Bartender [DATE] 09:00-22:00 (13h) [PERSON_NAME] [PERSON_NAME] O'[PERSON_NAME]" at bounding box center [1011, 555] width 148 height 87
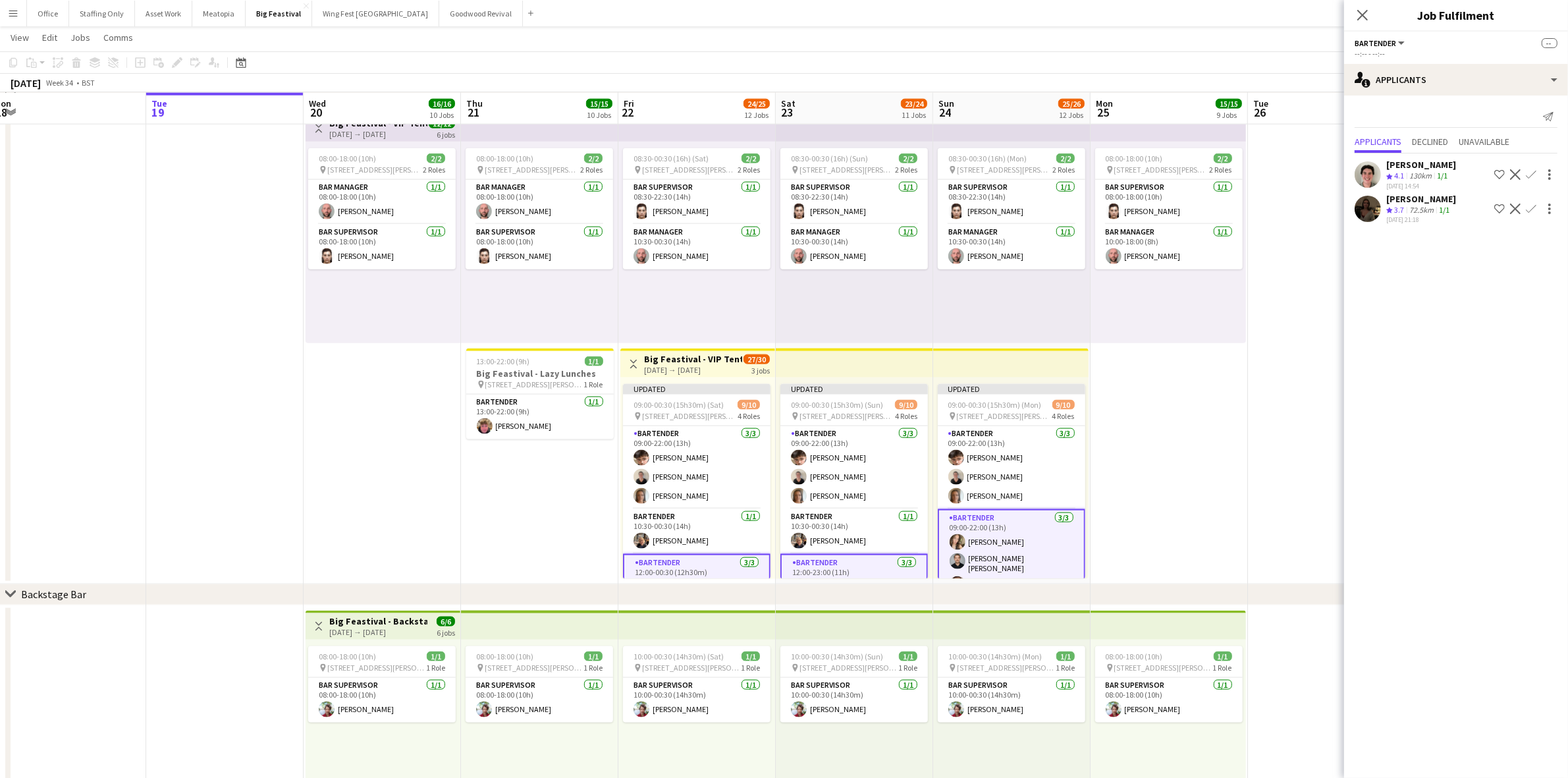
click at [1364, 209] on app-user-avatar at bounding box center [1367, 208] width 26 height 26
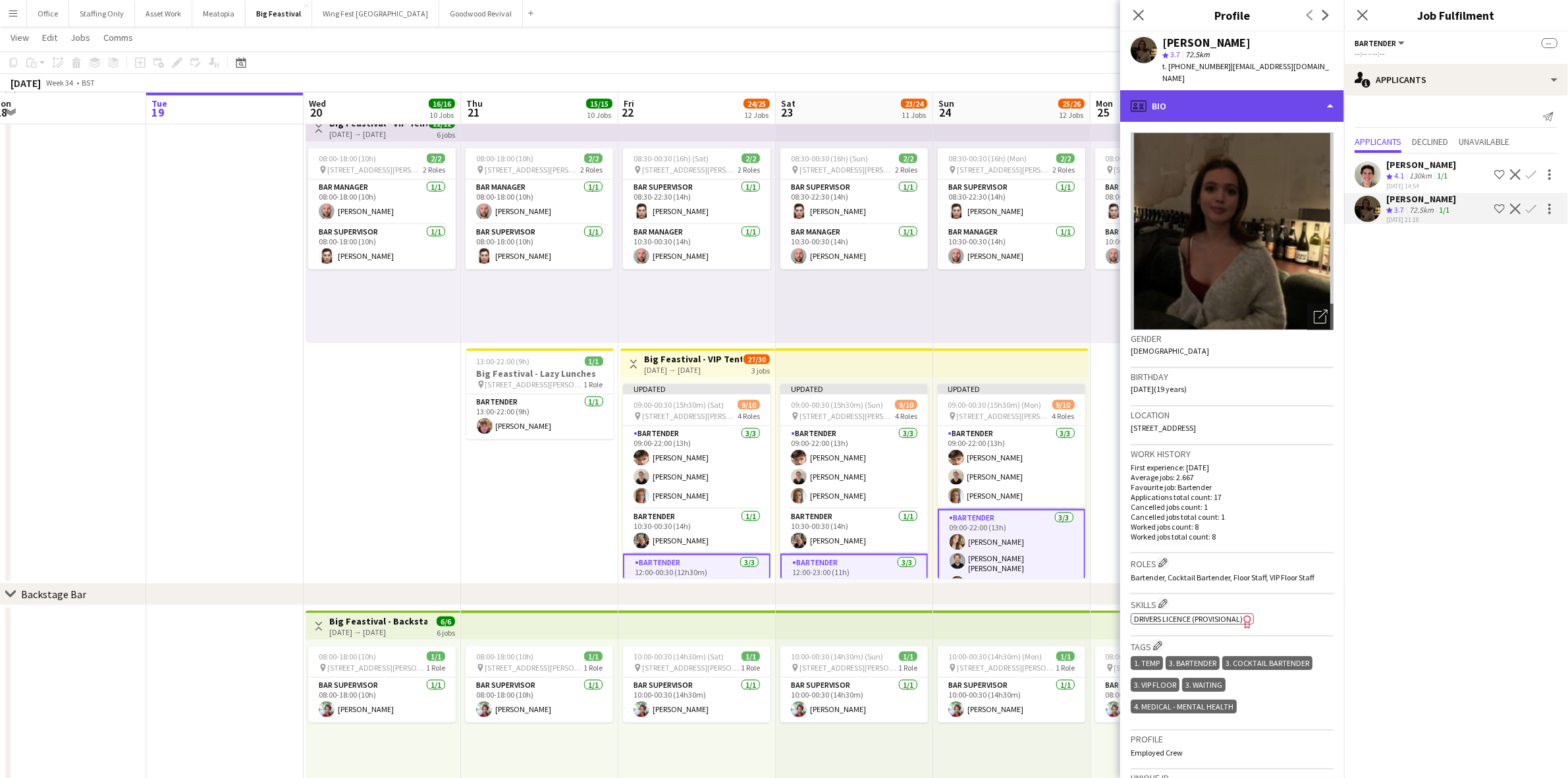
click at [1262, 96] on div "profile Bio" at bounding box center [1232, 106] width 224 height 31
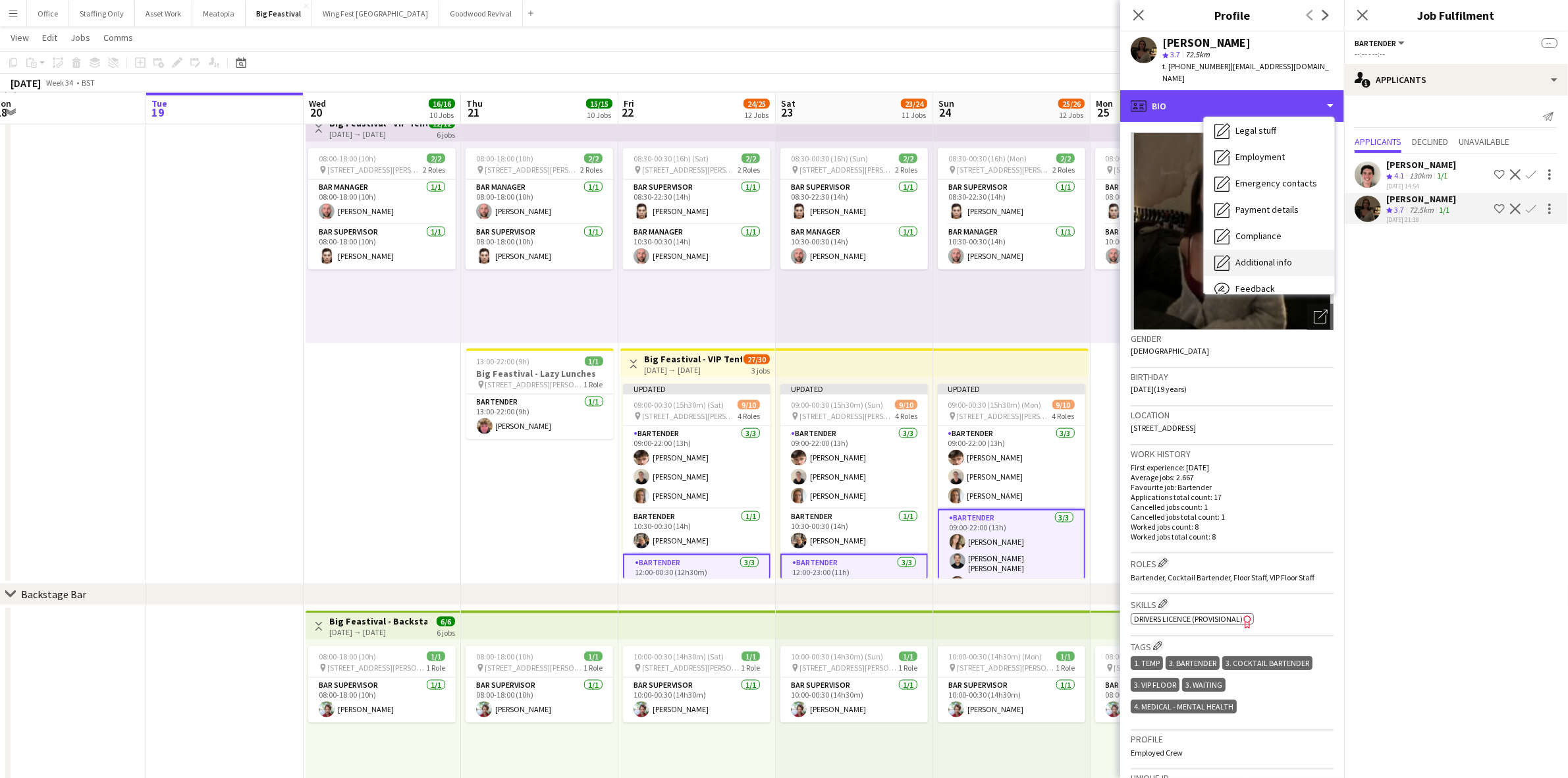
scroll to position [83, 0]
click at [1271, 251] on div "Feedback Feedback" at bounding box center [1269, 264] width 130 height 26
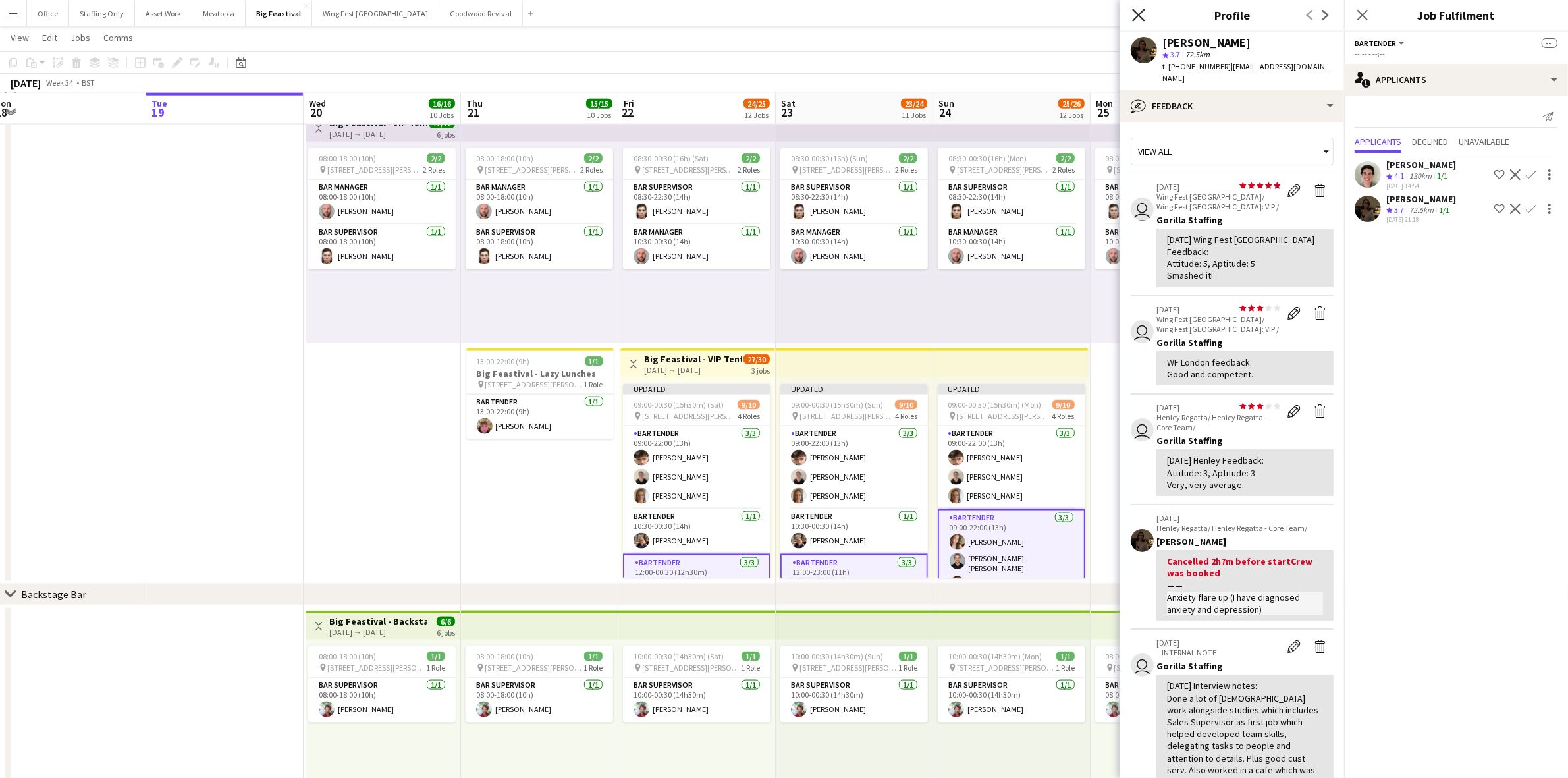
click at [1138, 16] on icon at bounding box center [1138, 15] width 13 height 13
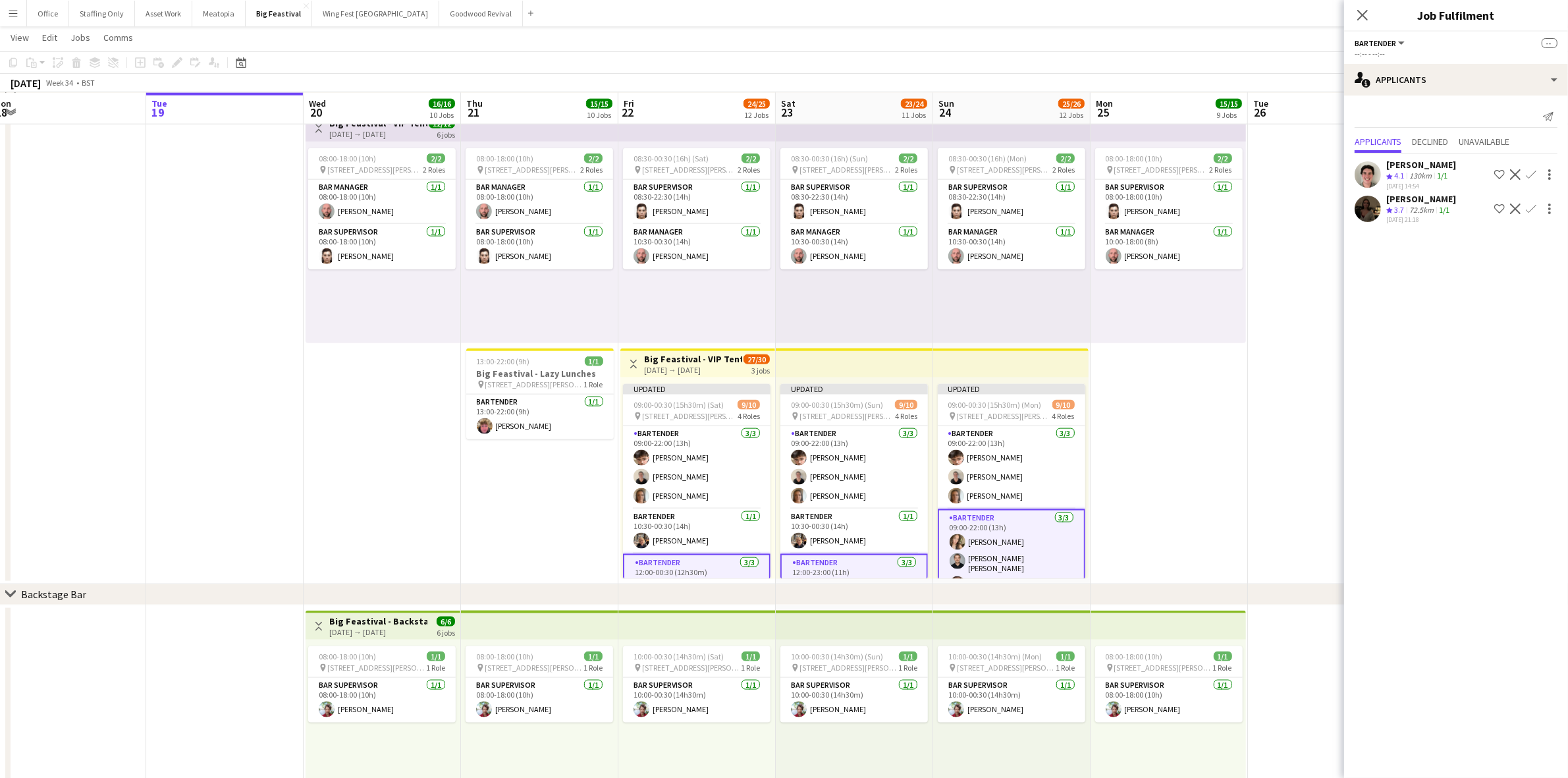
click at [1188, 426] on app-date-cell "08:00-18:00 (10h) 2/2 pin [STREET_ADDRESS][PERSON_NAME] 2 Roles Bar Supervisor …" at bounding box center [1169, 346] width 158 height 477
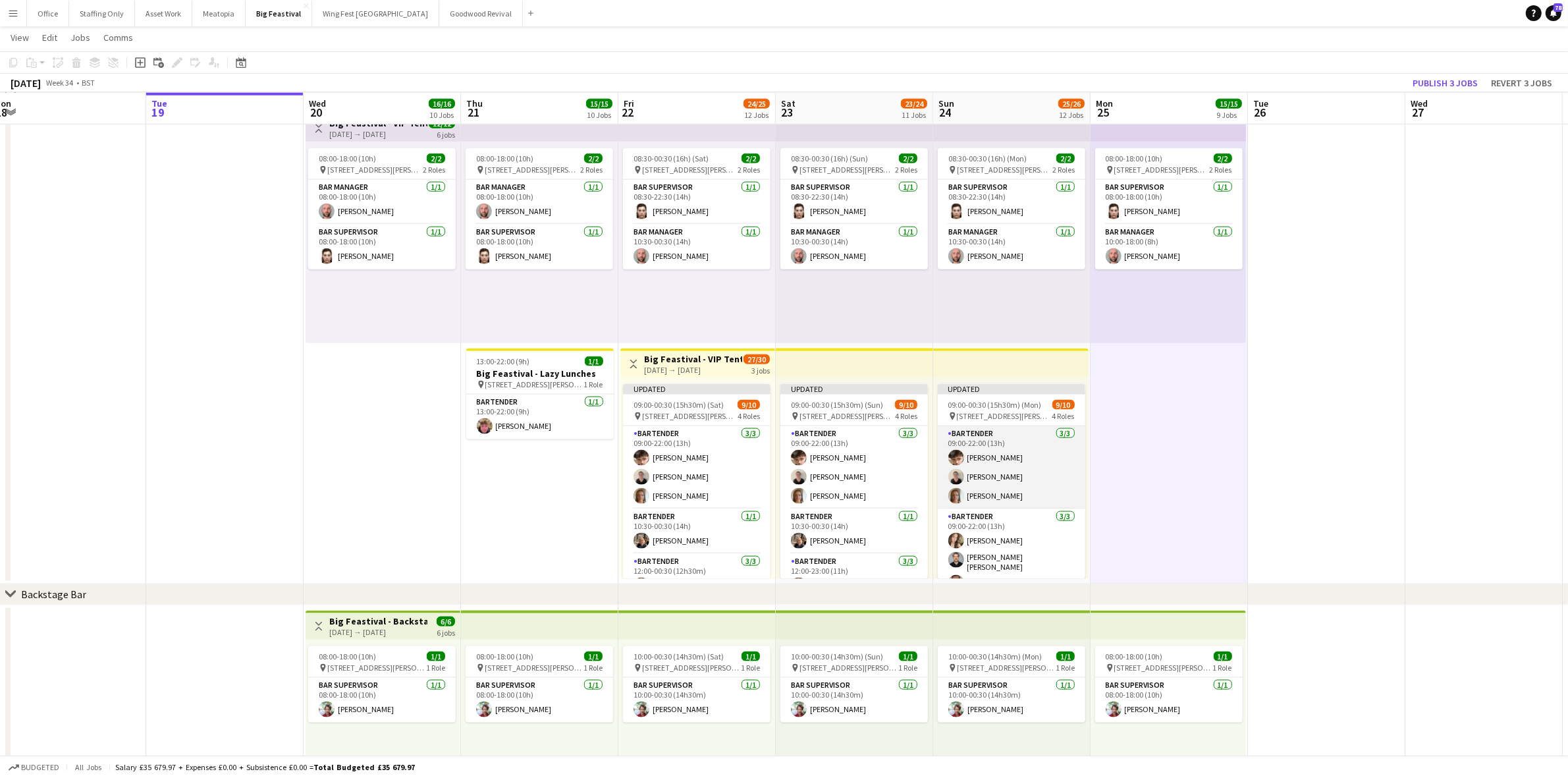
scroll to position [141, 0]
click at [1025, 511] on app-card-role "Bartender 3A [DATE] 14:00-00:30 (10h30m) [PERSON_NAME] [PERSON_NAME] single-neu…" at bounding box center [1011, 540] width 148 height 83
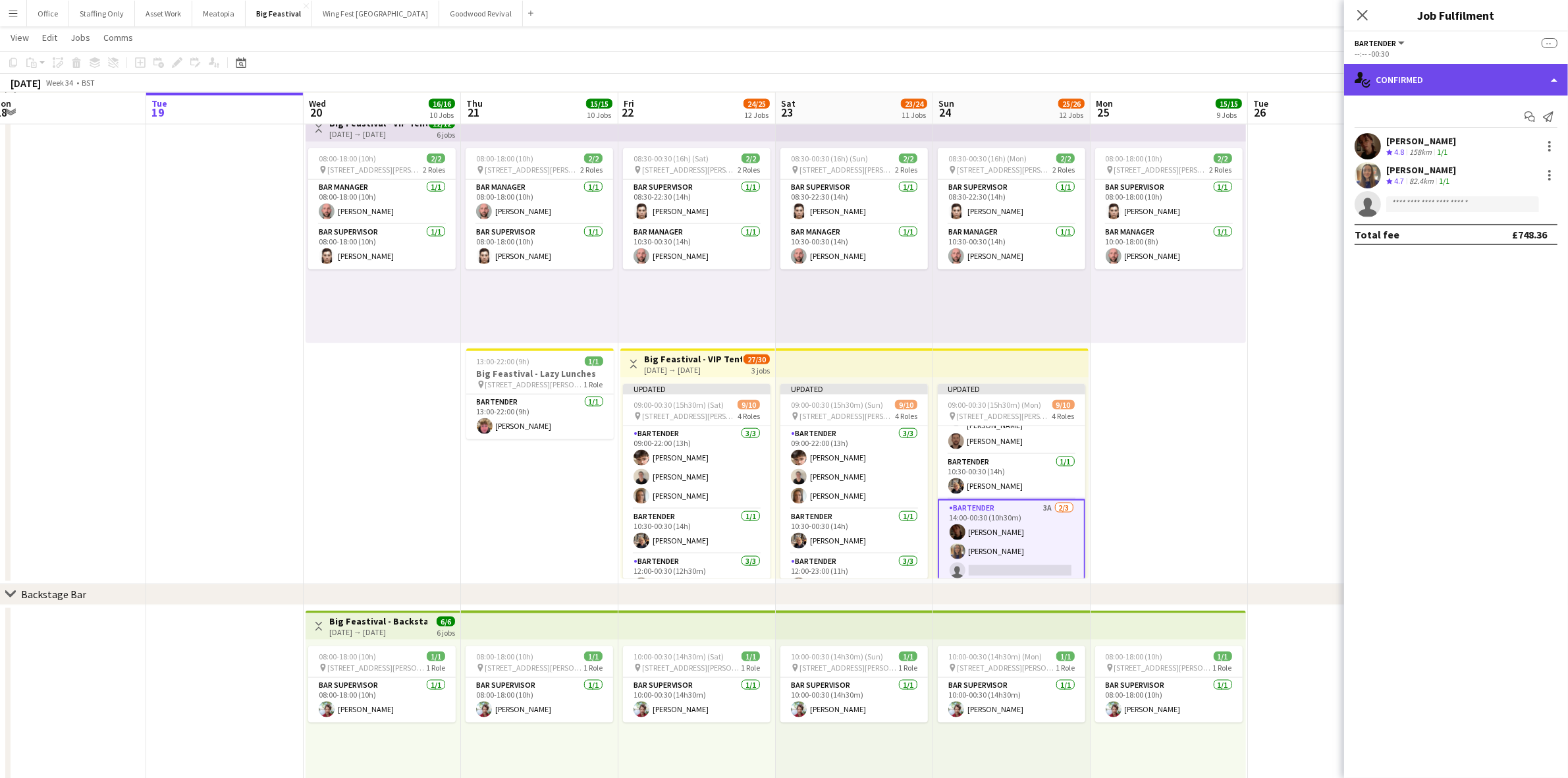
click at [1395, 76] on div "single-neutral-actions-check-2 Confirmed" at bounding box center [1456, 80] width 224 height 31
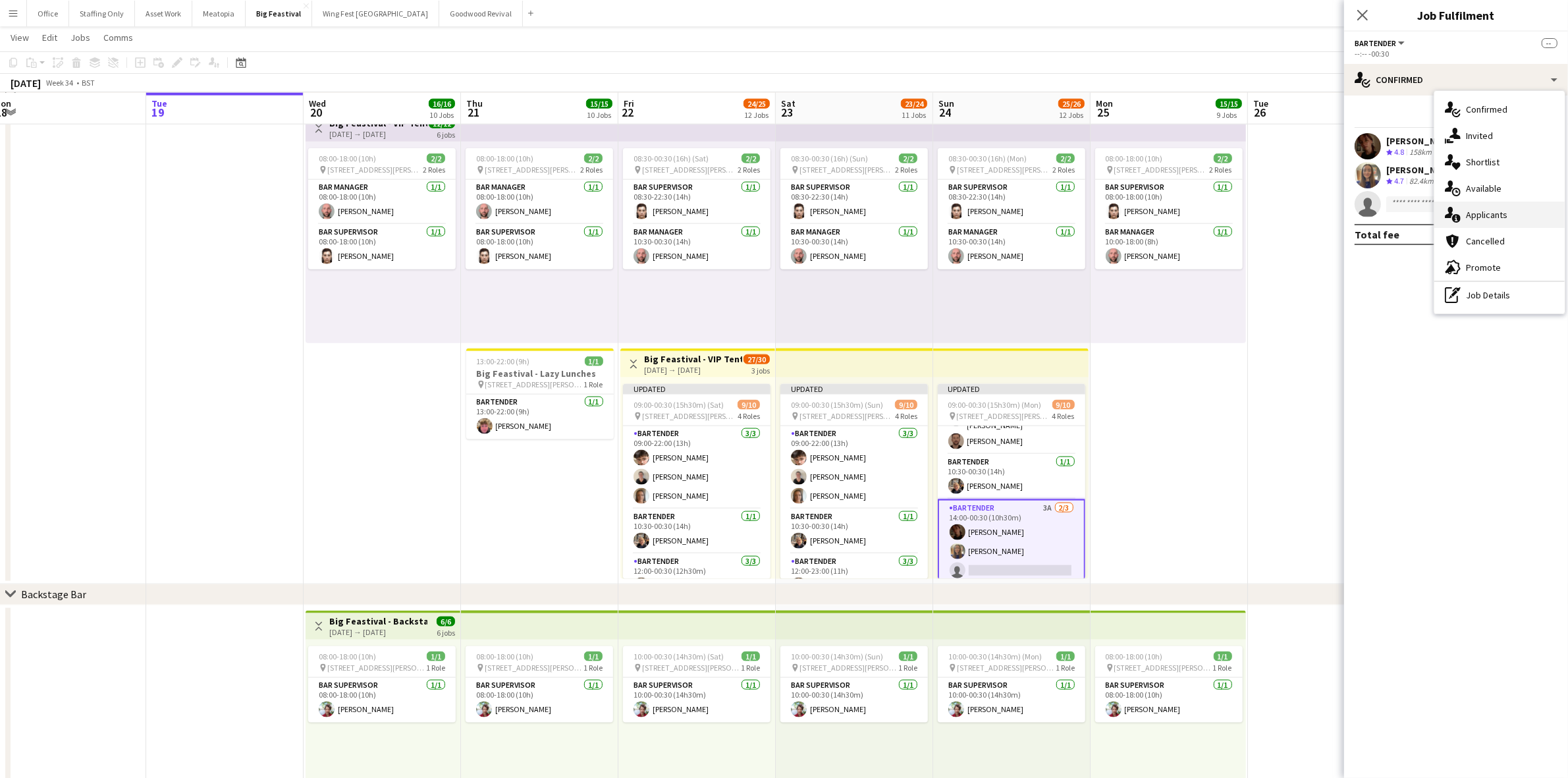
click at [1466, 215] on div "single-neutral-actions-information Applicants" at bounding box center [1500, 214] width 130 height 26
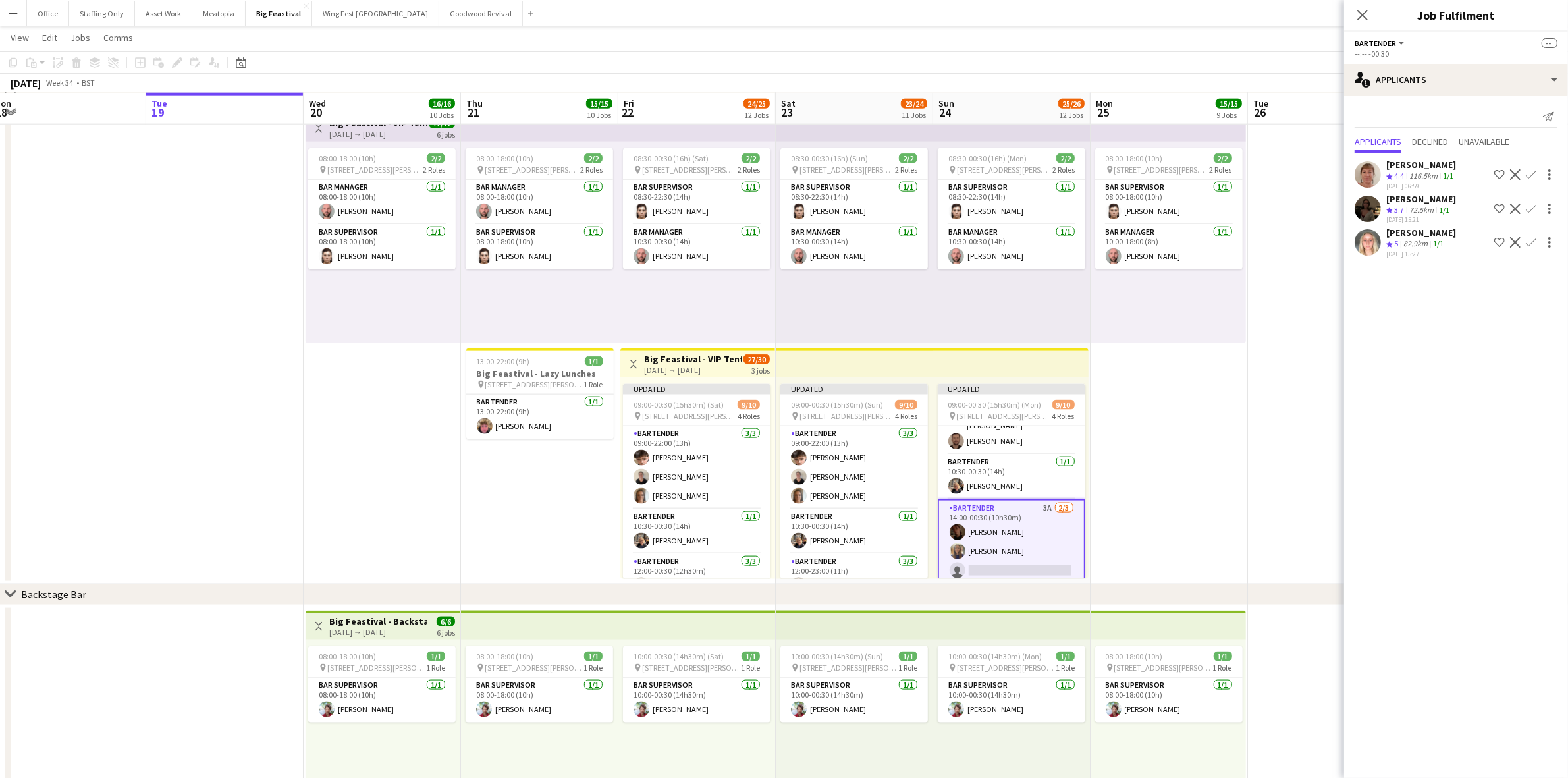
click at [1368, 245] on app-user-avatar at bounding box center [1367, 241] width 26 height 26
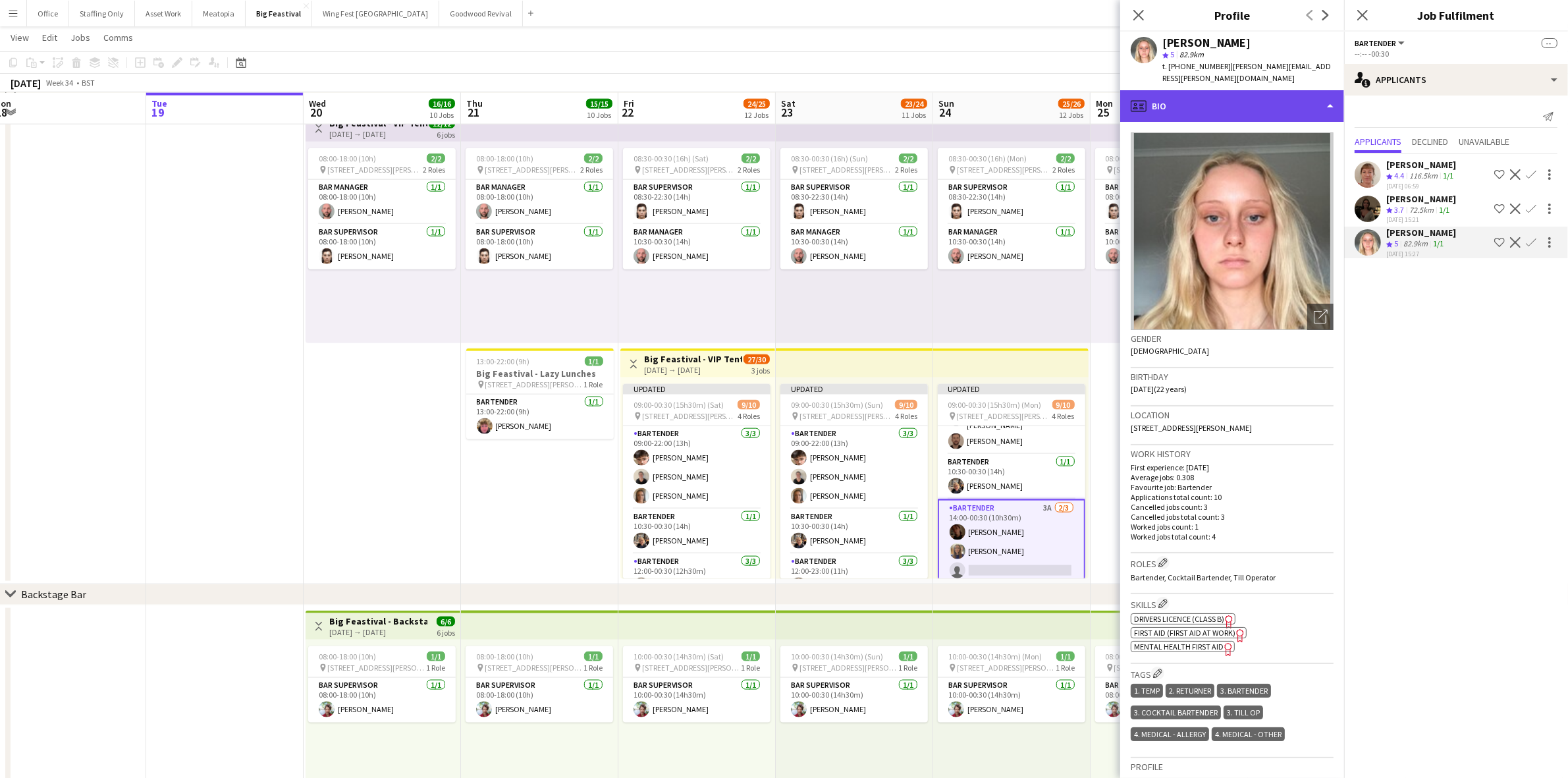
click at [1261, 98] on div "profile Bio" at bounding box center [1232, 106] width 224 height 31
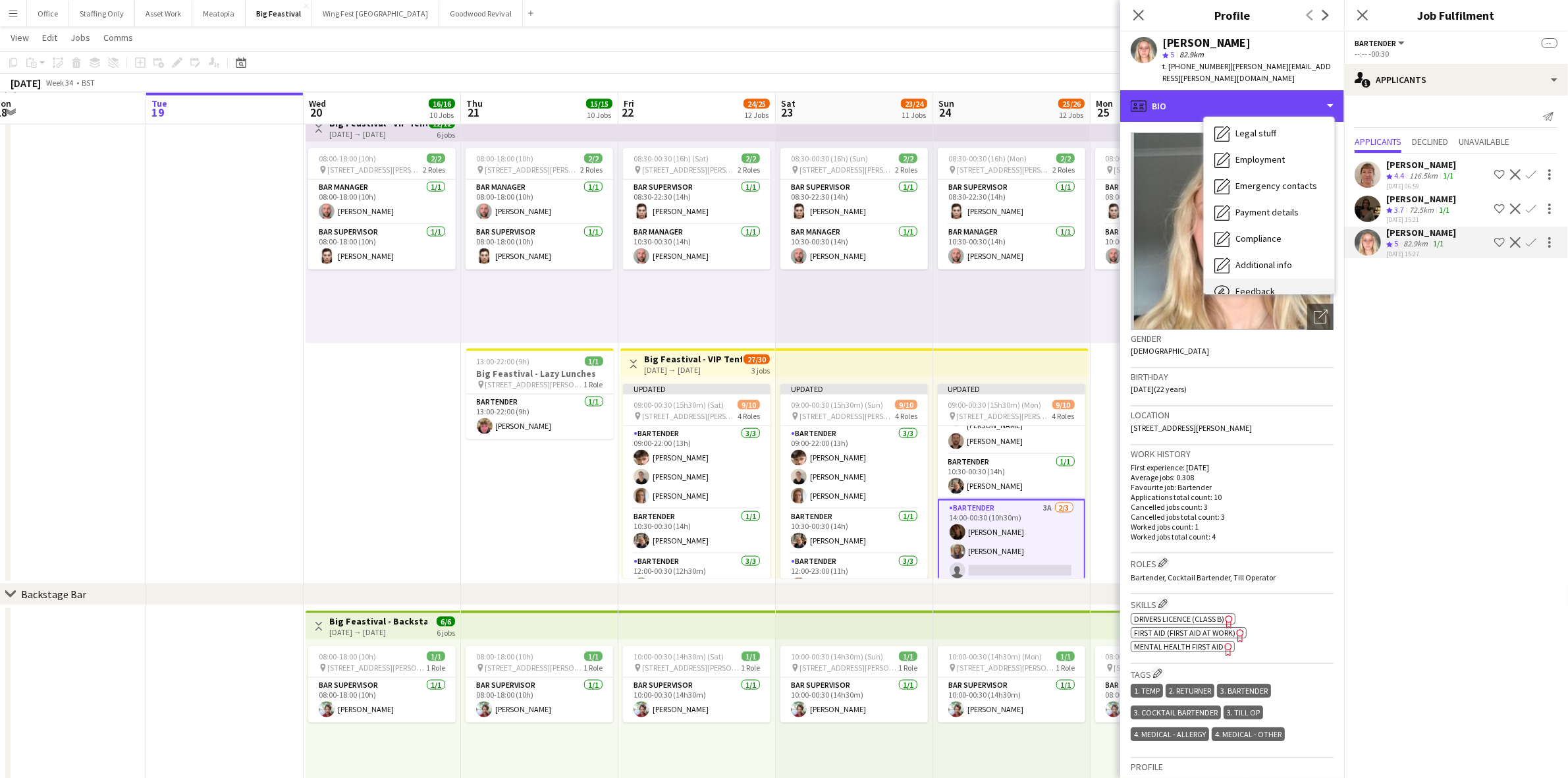
scroll to position [96, 0]
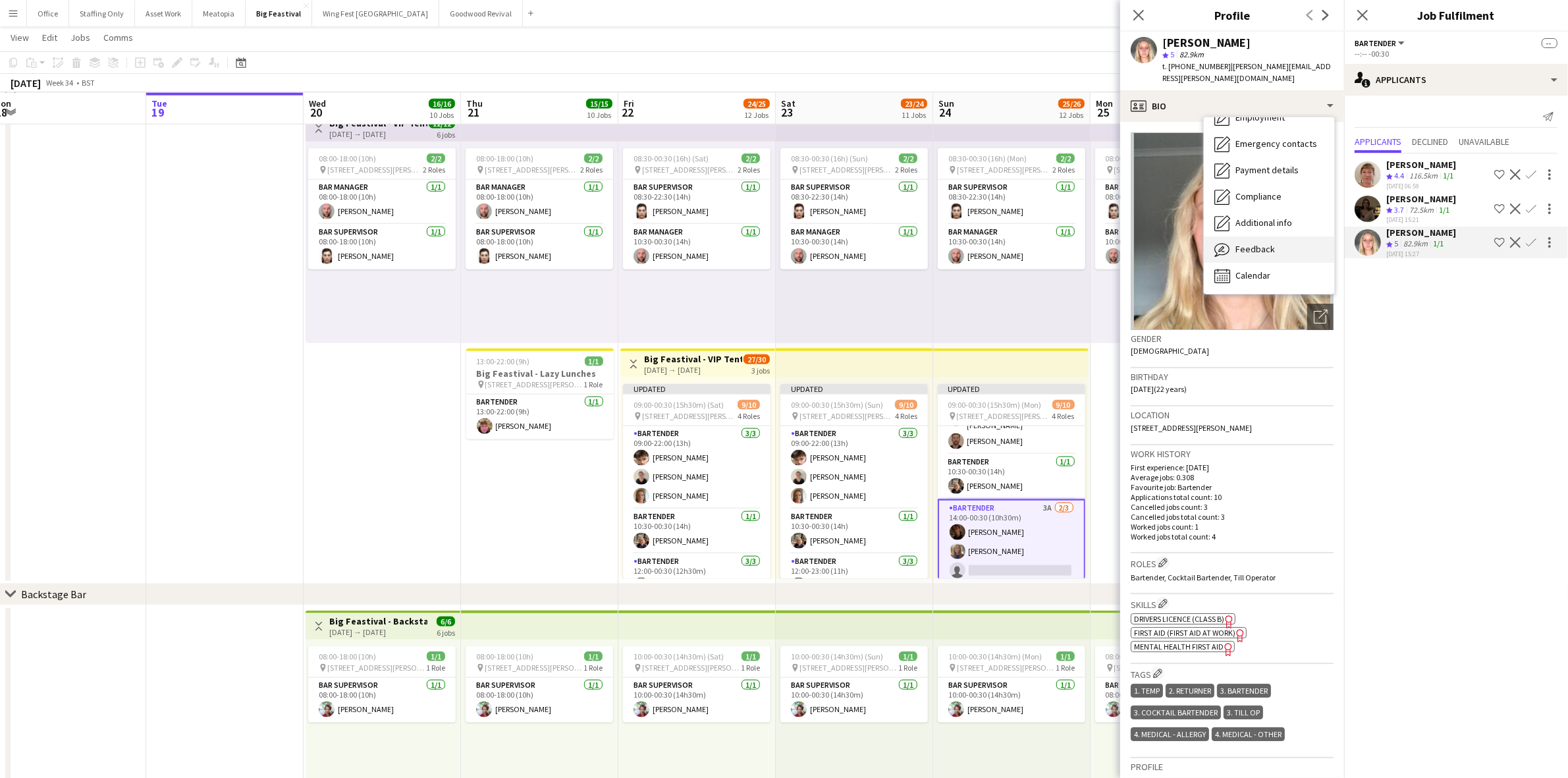
click at [1264, 243] on span "Feedback" at bounding box center [1255, 249] width 40 height 12
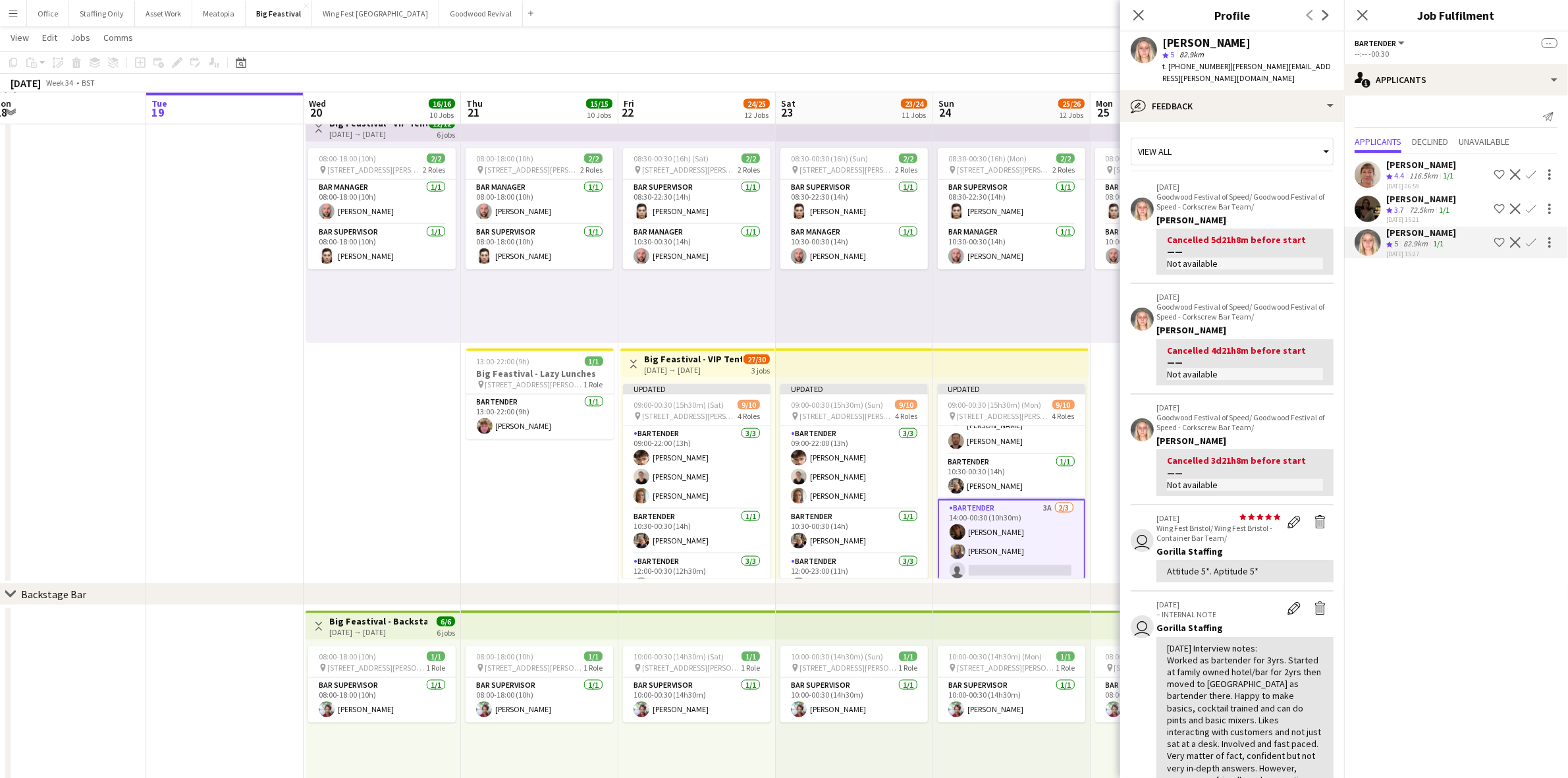
click at [1371, 205] on app-user-avatar at bounding box center [1367, 208] width 26 height 26
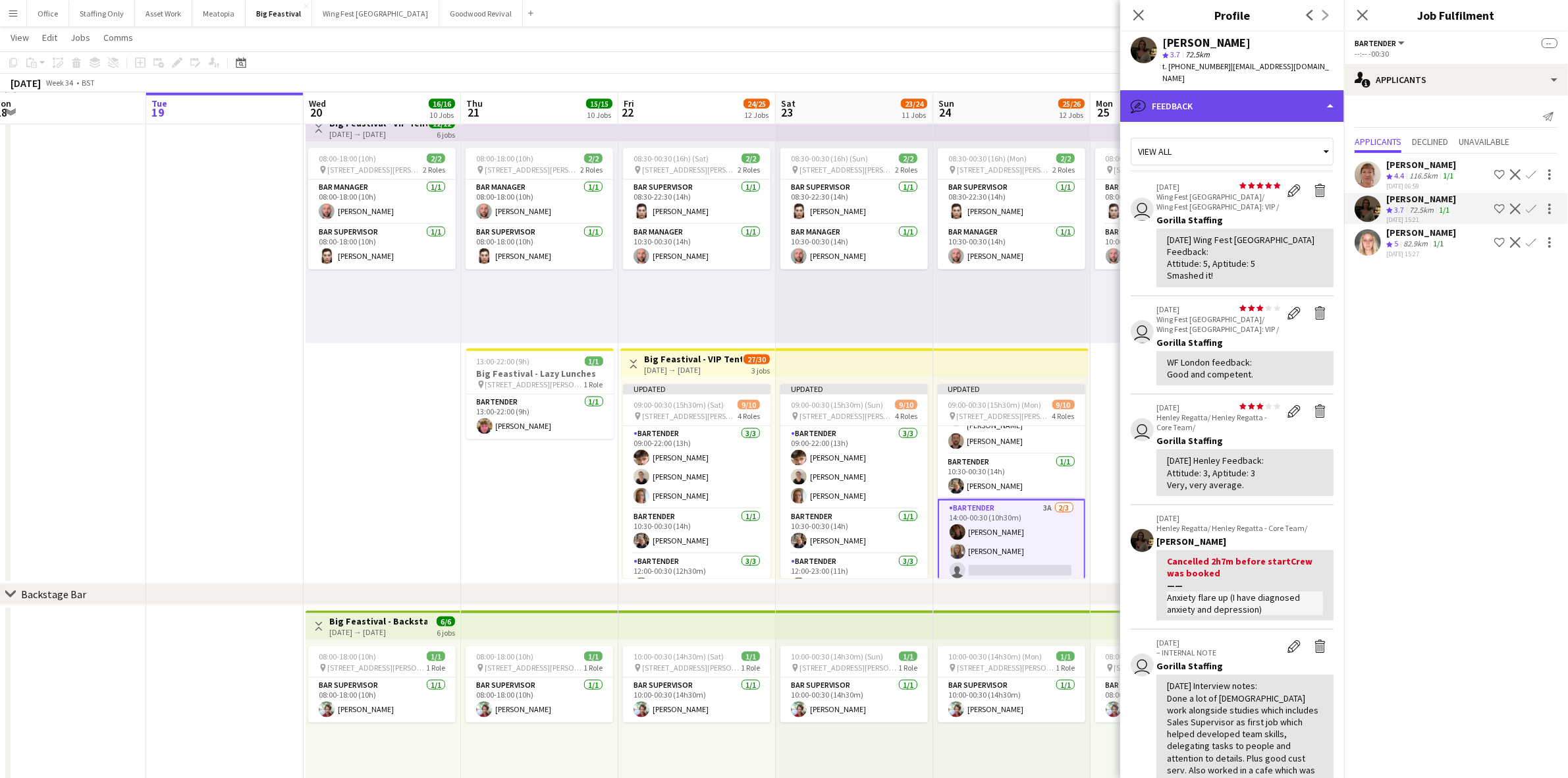
click at [1226, 93] on div "bubble-pencil Feedback" at bounding box center [1232, 106] width 224 height 31
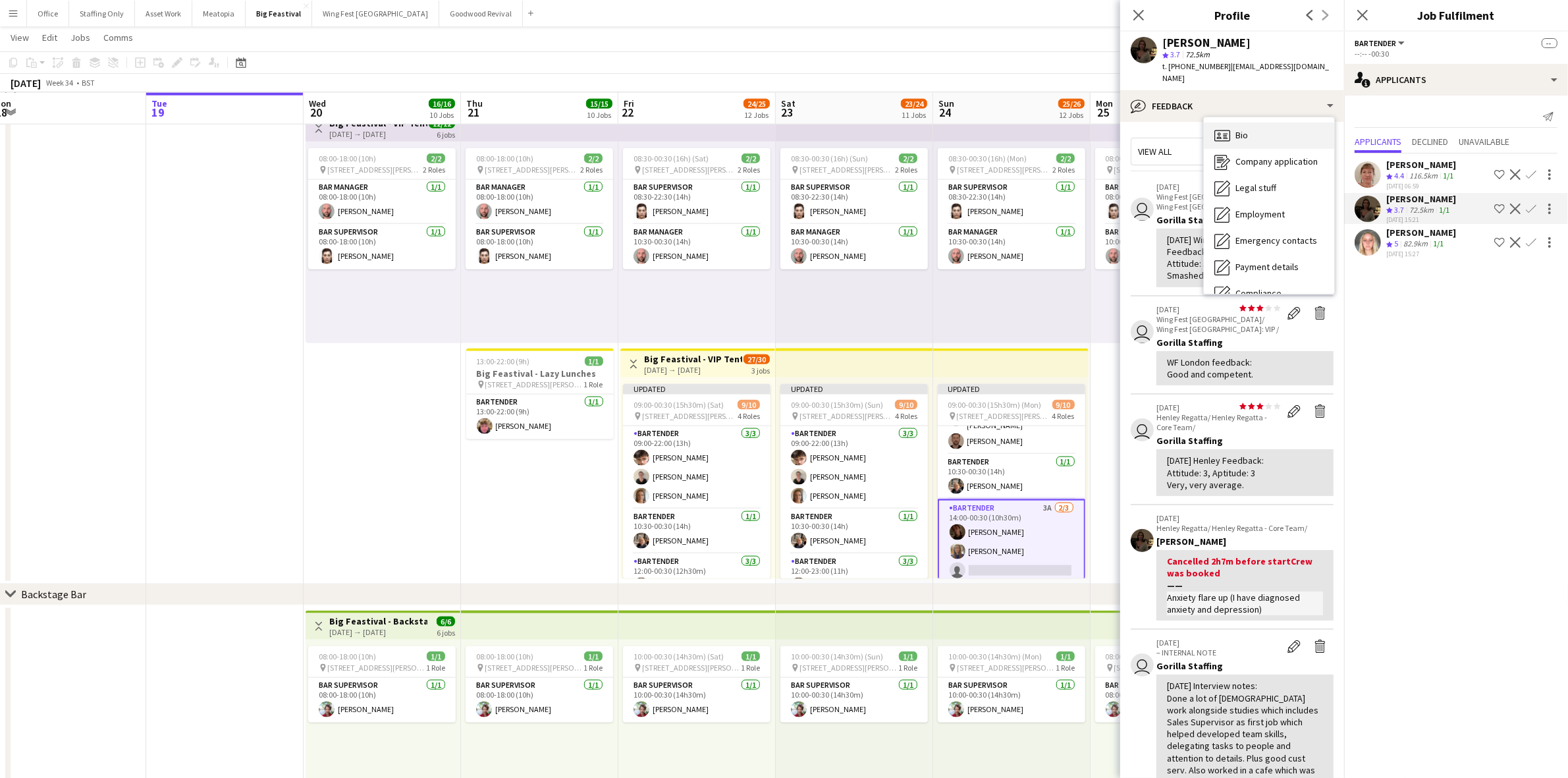
click at [1236, 130] on div "Bio Bio" at bounding box center [1269, 135] width 130 height 26
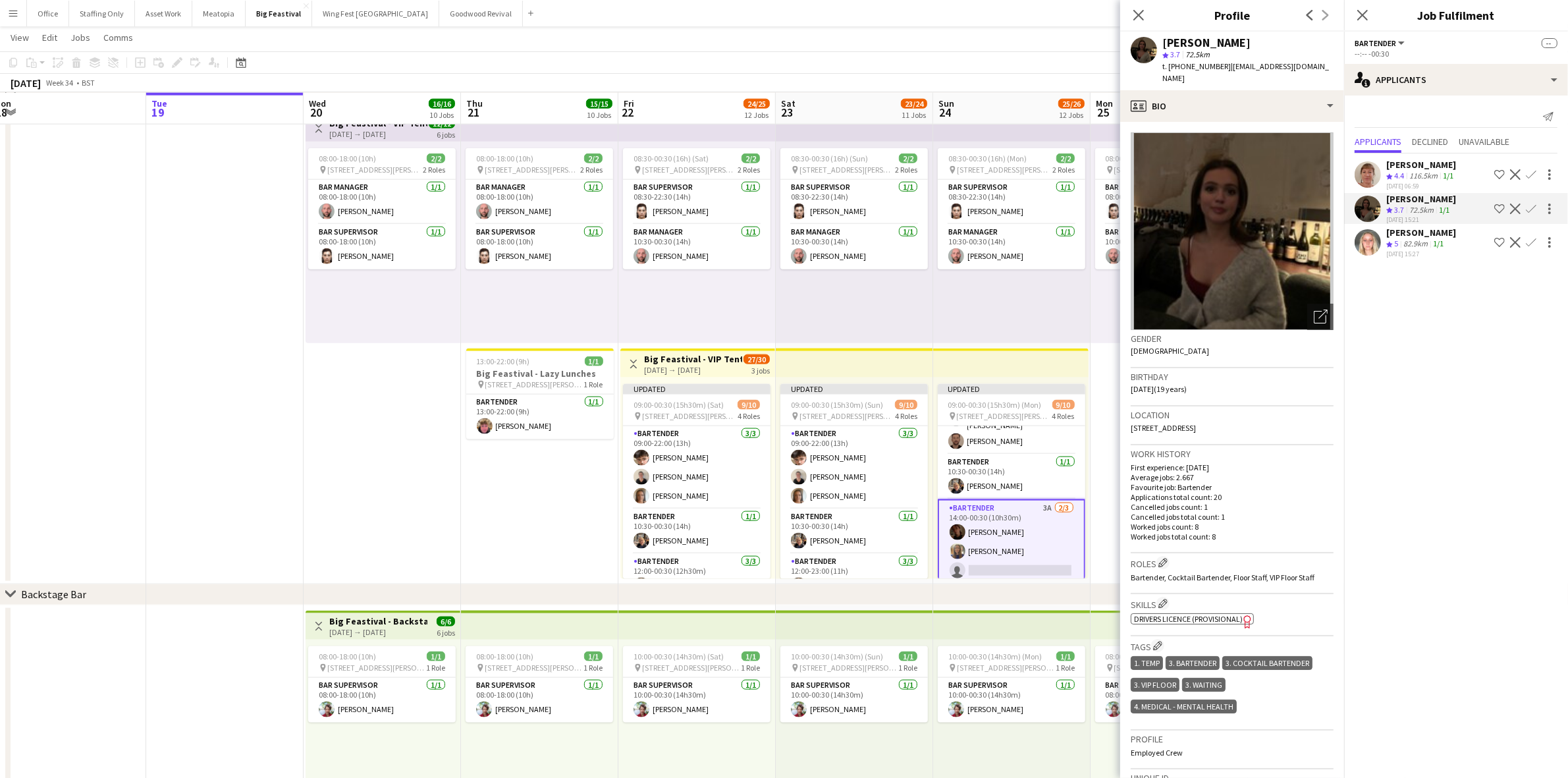
click at [1371, 238] on app-user-avatar at bounding box center [1367, 241] width 26 height 26
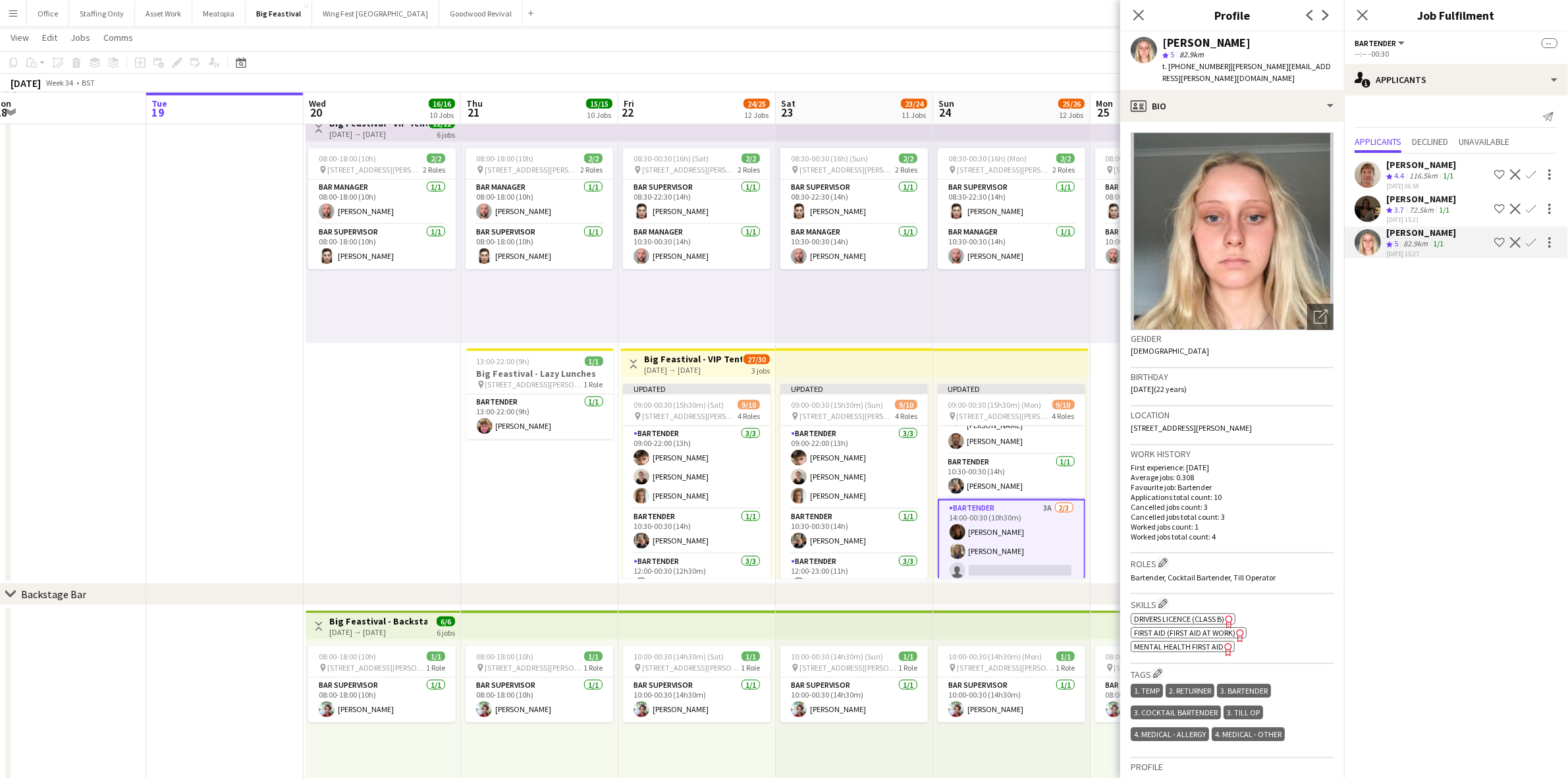
click at [1367, 211] on app-user-avatar at bounding box center [1367, 208] width 26 height 26
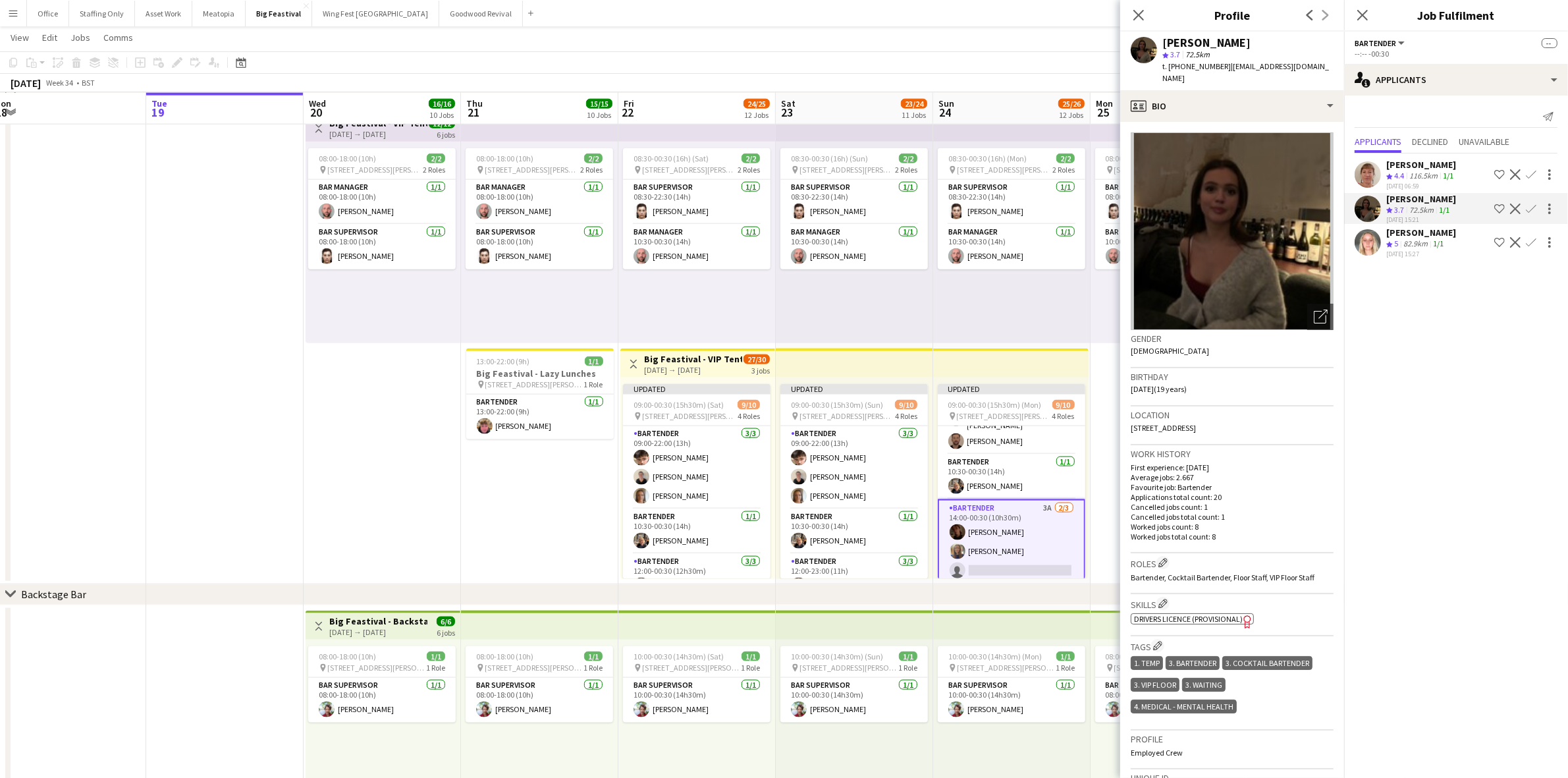
click at [1104, 362] on app-date-cell "08:00-18:00 (10h) 2/2 pin [STREET_ADDRESS][PERSON_NAME] 2 Roles Bar Supervisor …" at bounding box center [1169, 346] width 158 height 477
